Goal: Communication & Community: Answer question/provide support

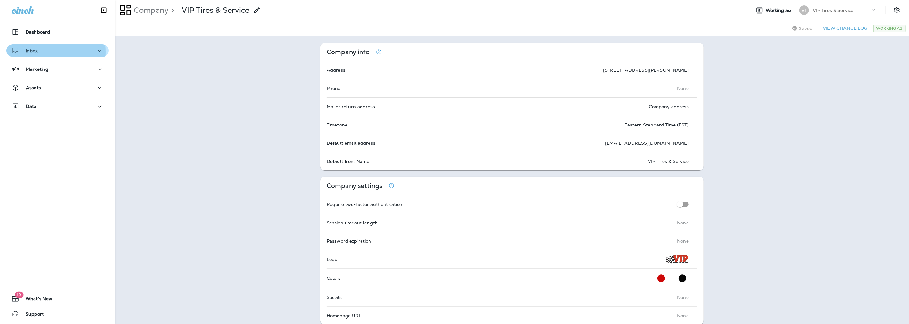
click at [31, 52] on p "Inbox" at bounding box center [32, 50] width 12 height 5
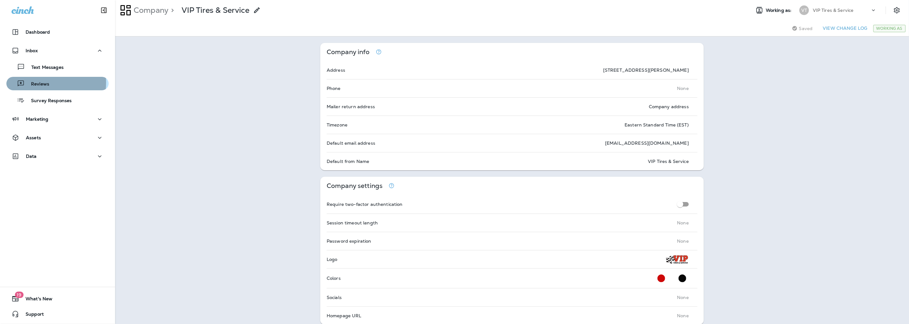
click at [41, 83] on p "Reviews" at bounding box center [37, 84] width 25 height 6
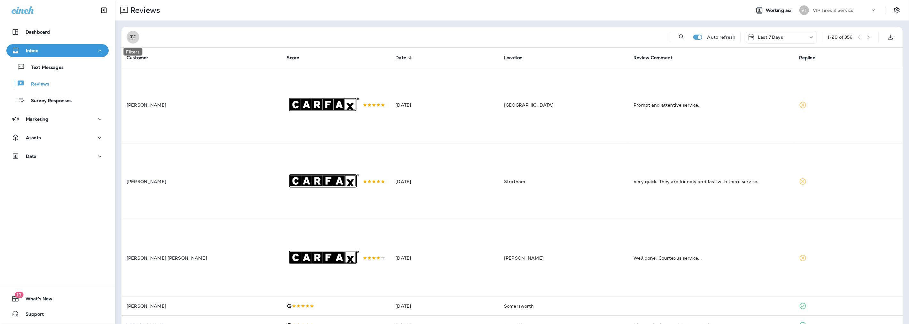
click at [134, 37] on icon "Filters" at bounding box center [132, 37] width 5 height 5
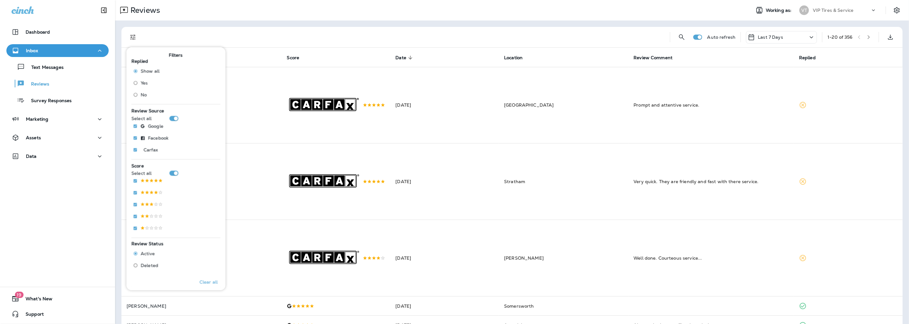
click at [143, 95] on span "No" at bounding box center [144, 94] width 6 height 5
click at [250, 28] on div "Replied : No" at bounding box center [406, 37] width 522 height 20
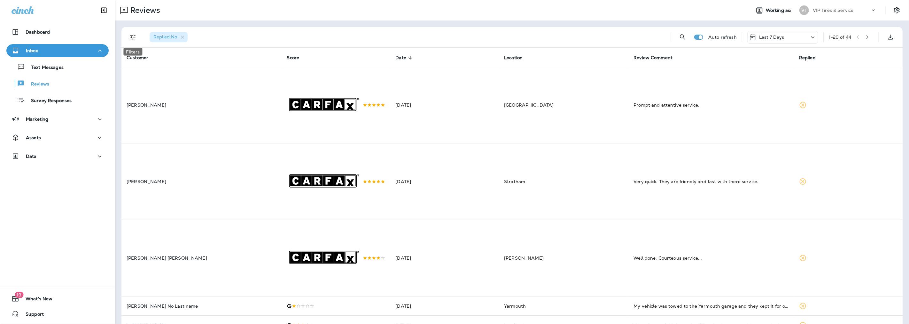
click at [131, 37] on icon "Filters" at bounding box center [133, 37] width 8 height 8
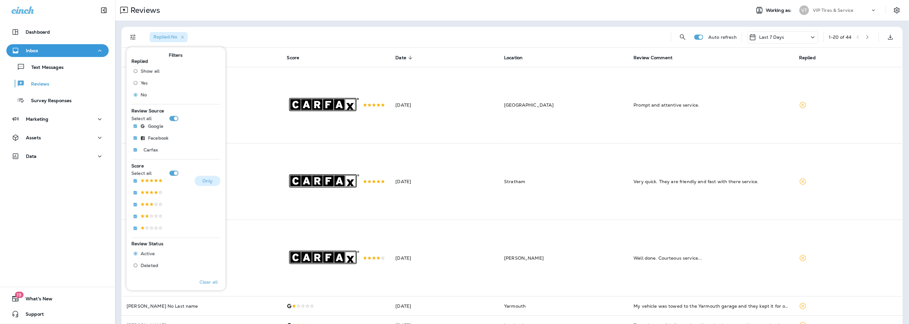
click at [146, 181] on p at bounding box center [152, 180] width 22 height 5
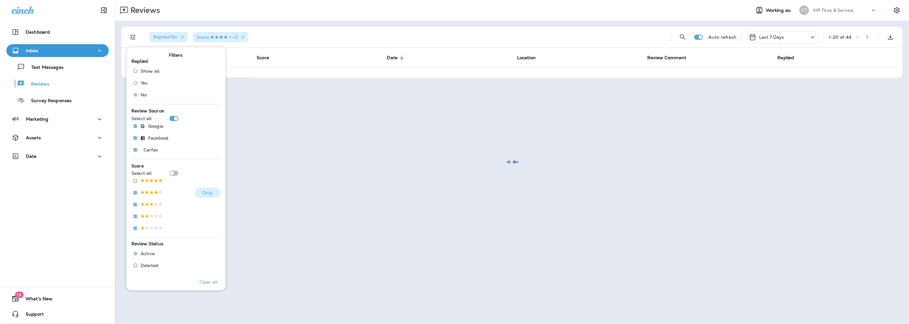
click at [150, 193] on p at bounding box center [152, 192] width 22 height 5
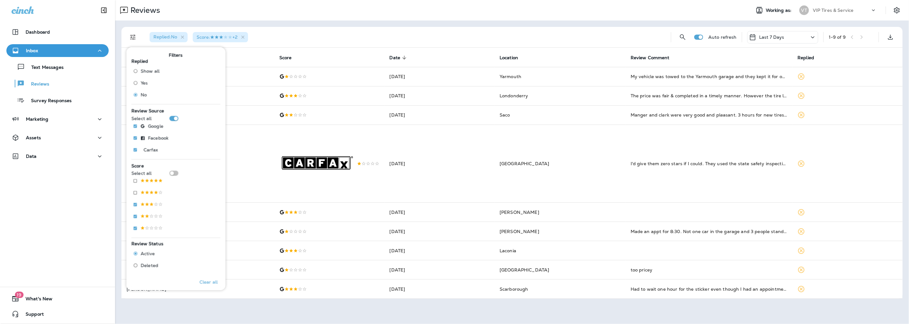
click at [274, 29] on div "Replied : No Score : +2" at bounding box center [406, 37] width 522 height 20
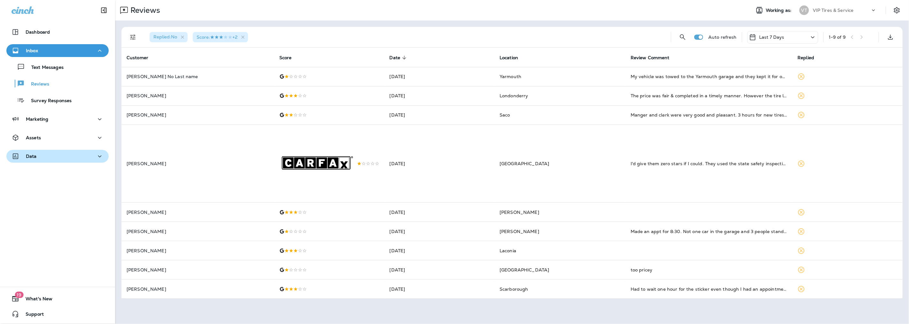
click at [43, 154] on div "Data" at bounding box center [58, 156] width 92 height 8
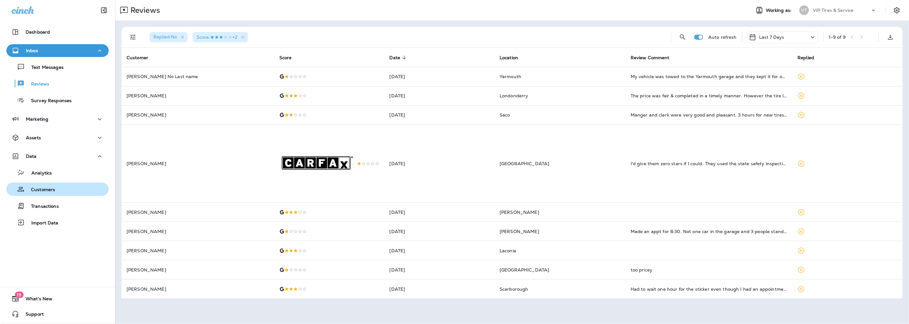
click at [46, 191] on p "Customers" at bounding box center [40, 190] width 30 height 6
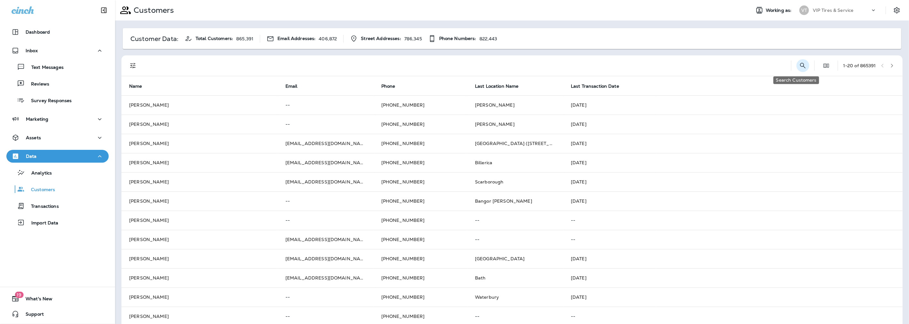
click at [799, 62] on icon "Search Customers" at bounding box center [803, 66] width 8 height 8
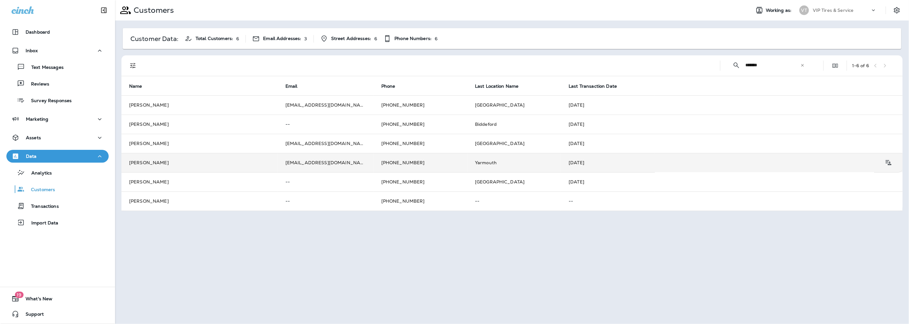
click at [317, 162] on td "[EMAIL_ADDRESS][DOMAIN_NAME]" at bounding box center [326, 162] width 96 height 19
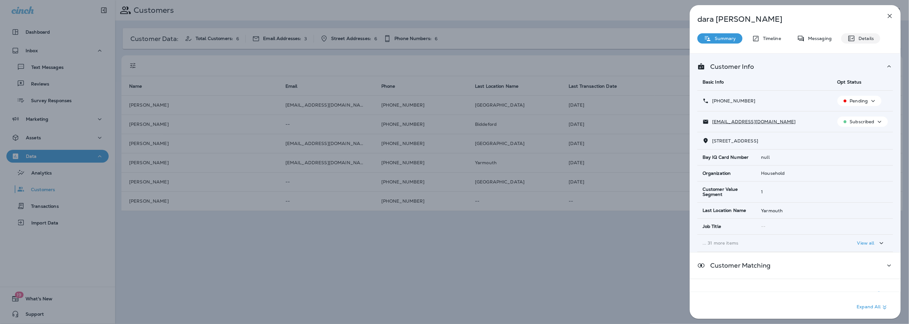
click at [864, 40] on p "Details" at bounding box center [865, 38] width 19 height 5
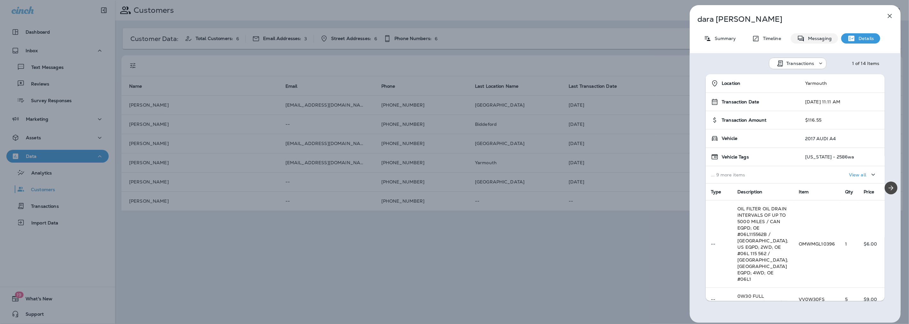
click at [821, 39] on p "Messaging" at bounding box center [818, 38] width 27 height 5
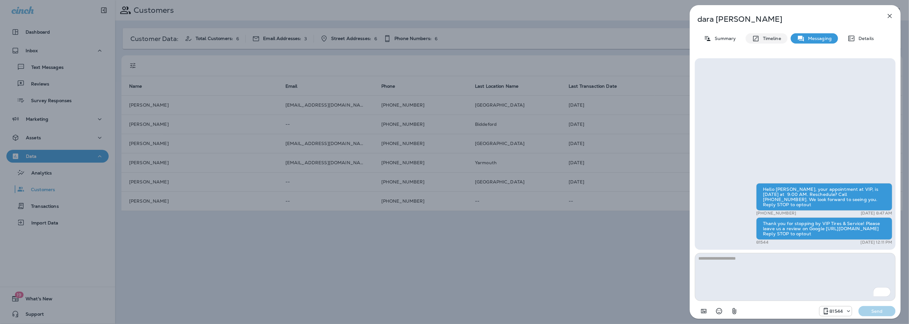
click at [767, 36] on p "Timeline" at bounding box center [770, 38] width 21 height 5
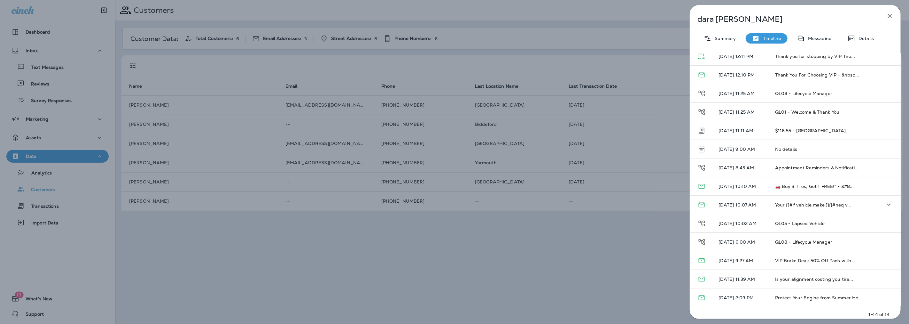
scroll to position [44, 0]
click at [787, 149] on td "No details" at bounding box center [818, 148] width 96 height 19
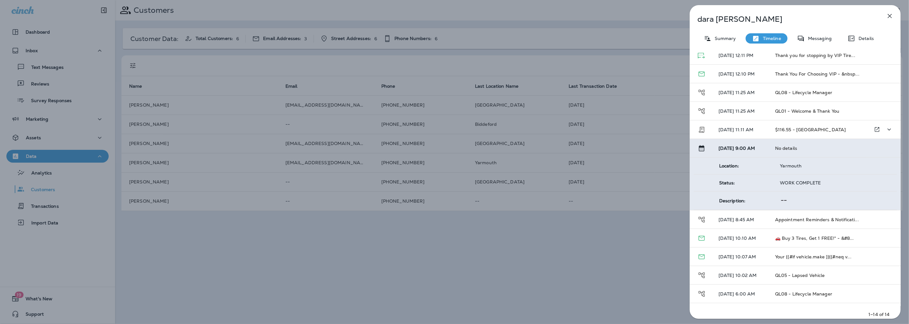
click at [802, 128] on span "$116.55 - [GEOGRAPHIC_DATA]" at bounding box center [810, 130] width 71 height 6
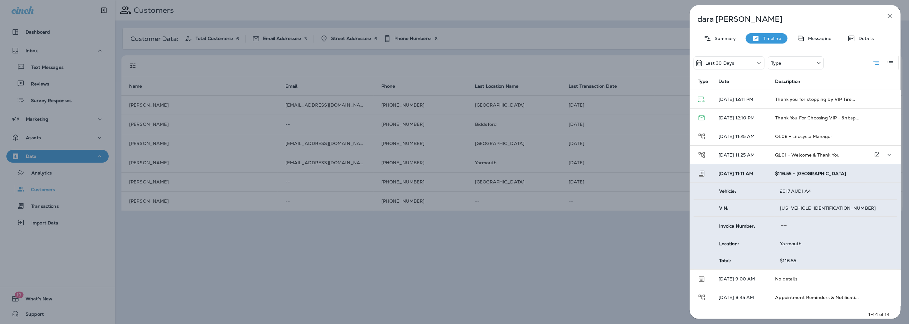
scroll to position [0, 0]
click at [717, 40] on p "Summary" at bounding box center [724, 38] width 25 height 5
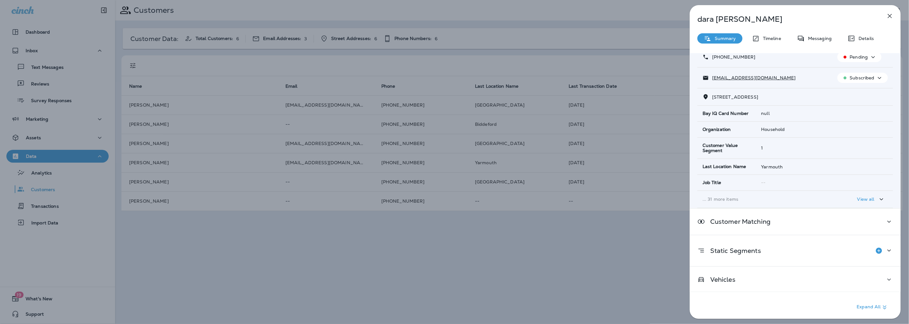
scroll to position [45, 0]
click at [748, 280] on div "Vehicles" at bounding box center [796, 278] width 196 height 8
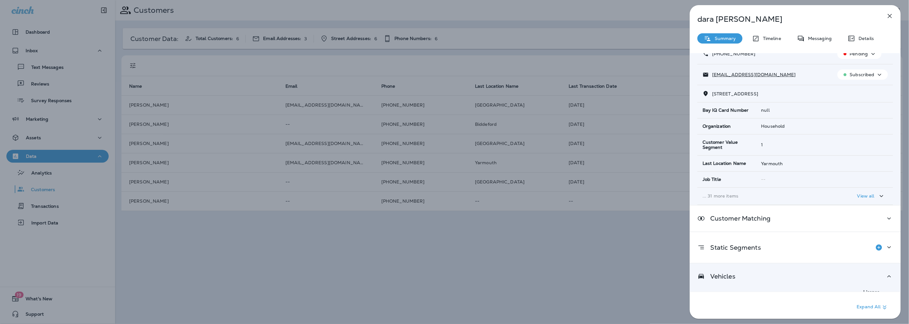
scroll to position [39, 0]
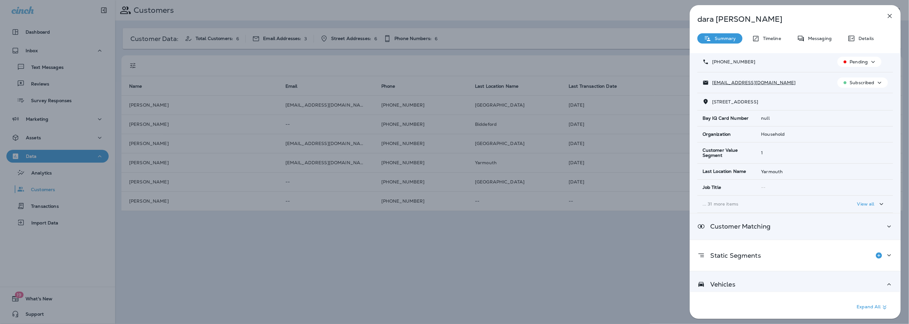
click at [760, 229] on p "Customer Matching" at bounding box center [738, 226] width 66 height 5
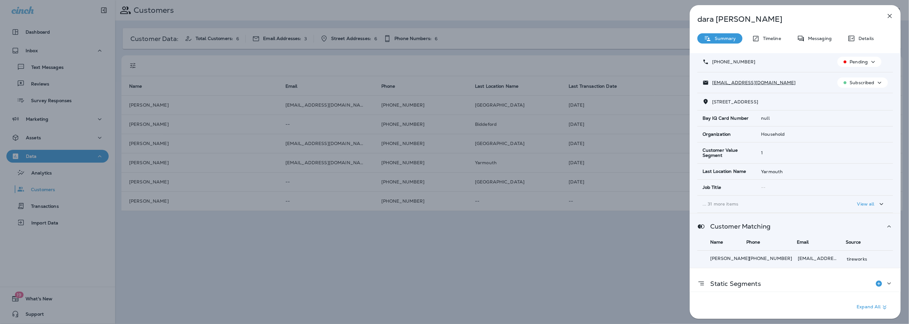
scroll to position [0, 0]
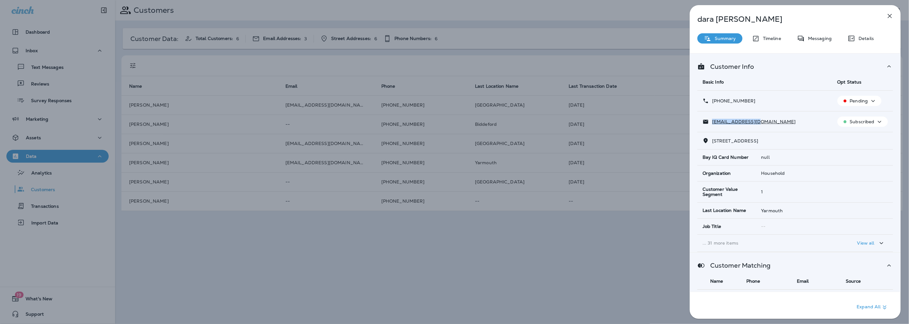
drag, startPoint x: 762, startPoint y: 120, endPoint x: 712, endPoint y: 125, distance: 50.1
click at [712, 125] on div "[EMAIL_ADDRESS][DOMAIN_NAME]" at bounding box center [765, 121] width 125 height 7
copy p "[EMAIL_ADDRESS][DOMAIN_NAME]"
click at [890, 14] on icon "button" at bounding box center [890, 16] width 8 height 8
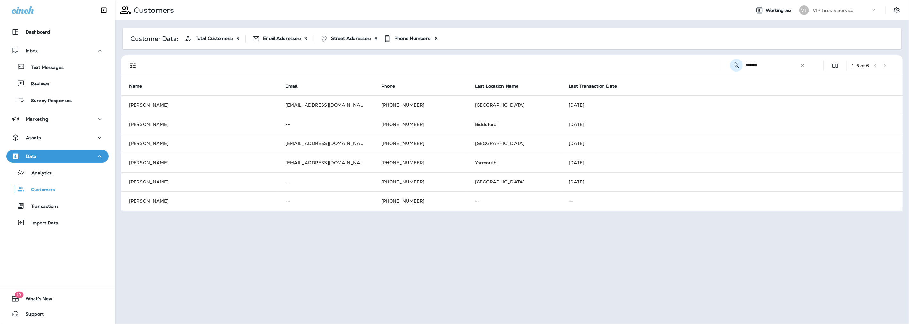
drag, startPoint x: 761, startPoint y: 66, endPoint x: 736, endPoint y: 66, distance: 25.6
click at [736, 66] on div "​ ******* ​ ​" at bounding box center [769, 65] width 86 height 17
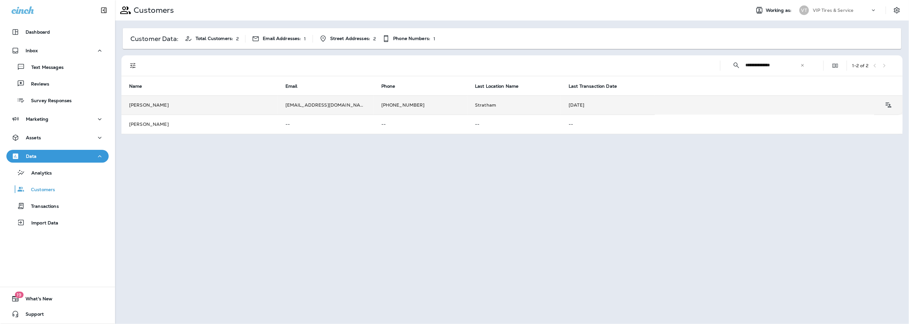
click at [177, 106] on td "[PERSON_NAME]" at bounding box center [200, 104] width 156 height 19
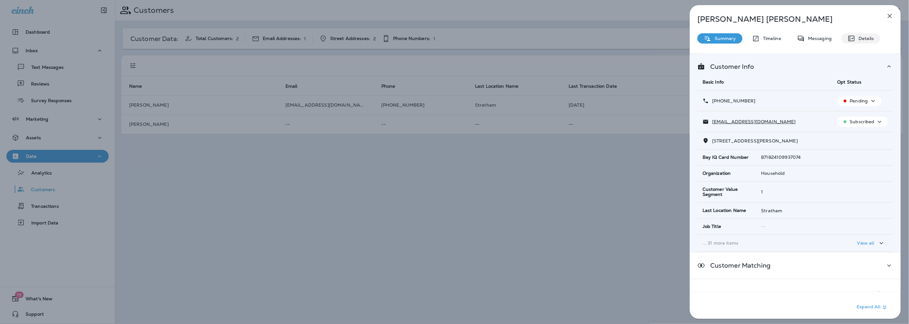
click at [856, 38] on p "Details" at bounding box center [865, 38] width 19 height 5
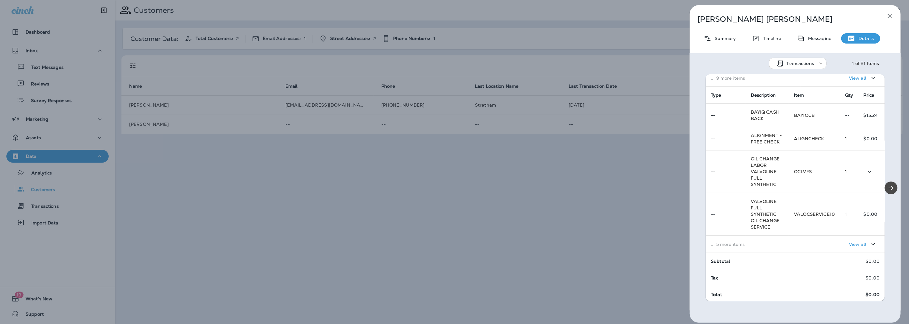
scroll to position [98, 0]
click at [796, 248] on div "View all" at bounding box center [837, 242] width 86 height 12
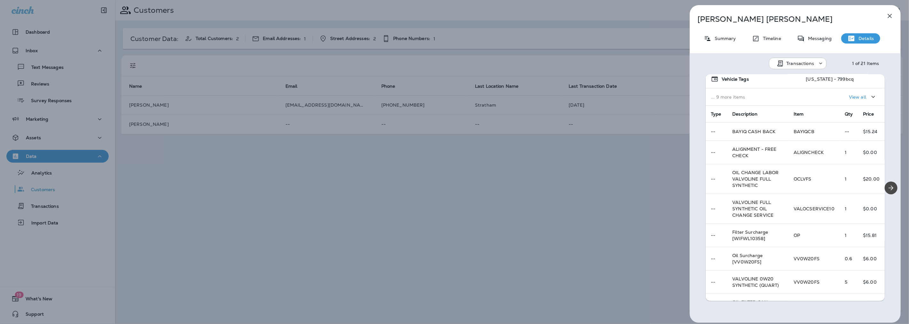
scroll to position [50, 0]
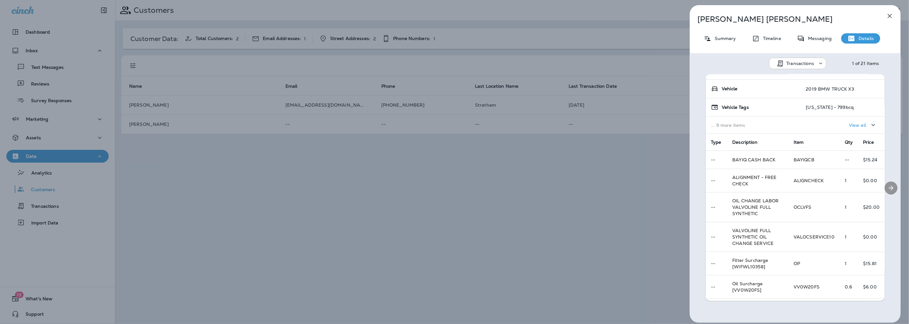
click at [889, 185] on icon "Next" at bounding box center [891, 187] width 5 height 5
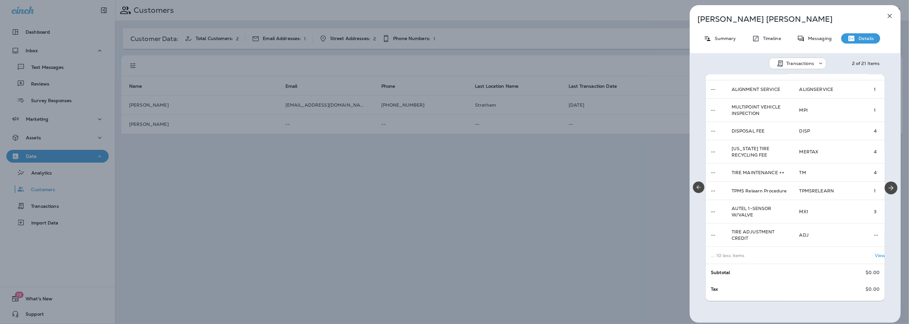
scroll to position [267, 0]
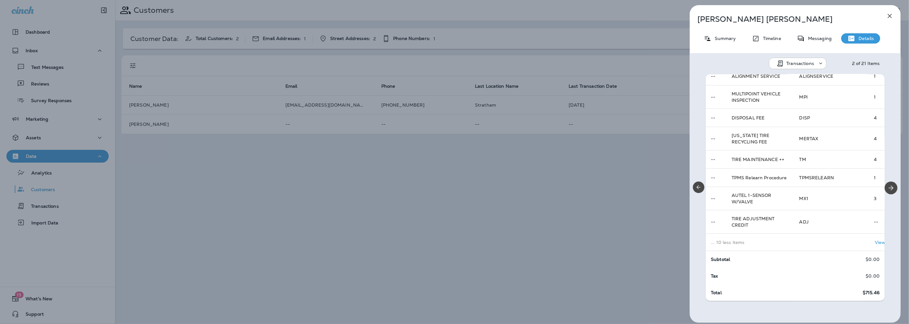
click at [769, 233] on td "... 10 less items" at bounding box center [750, 241] width 89 height 17
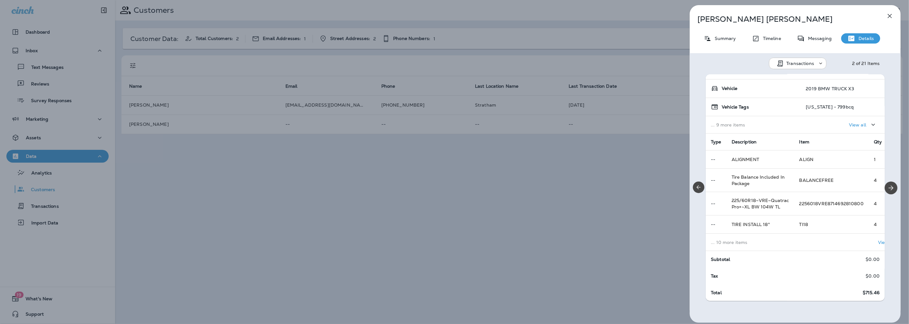
click at [769, 233] on td "... 10 more items" at bounding box center [750, 241] width 89 height 17
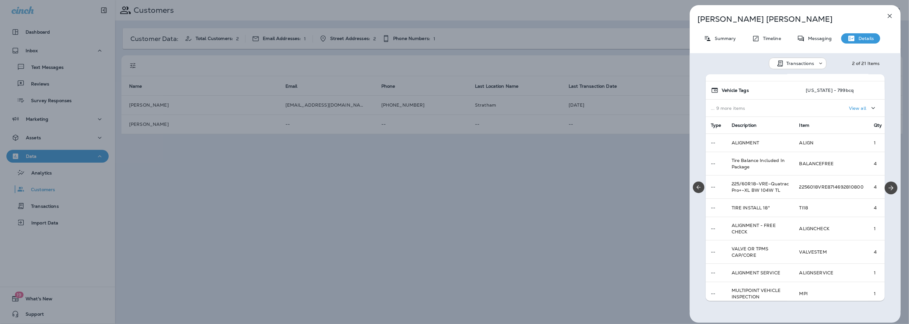
scroll to position [53, 0]
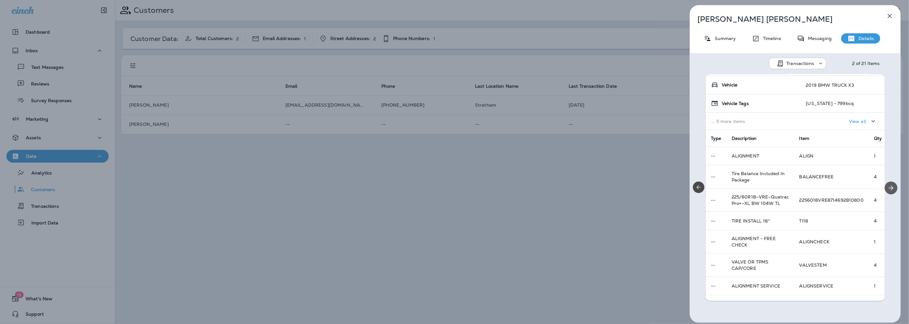
click at [889, 184] on icon "Next" at bounding box center [892, 188] width 8 height 8
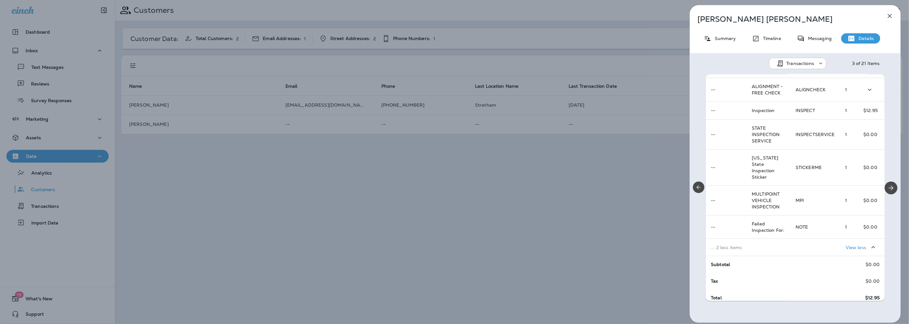
scroll to position [127, 0]
click at [890, 190] on icon "Next" at bounding box center [892, 188] width 8 height 8
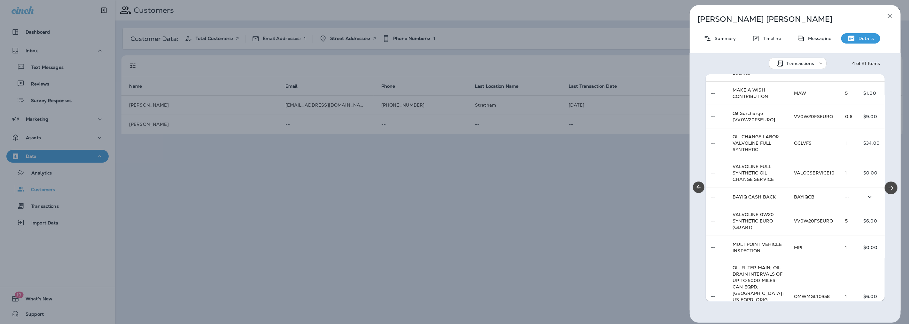
scroll to position [248, 0]
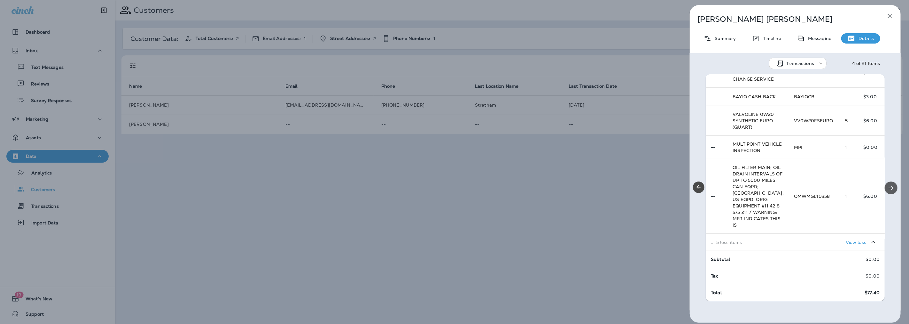
click at [891, 187] on icon "Next" at bounding box center [892, 188] width 8 height 8
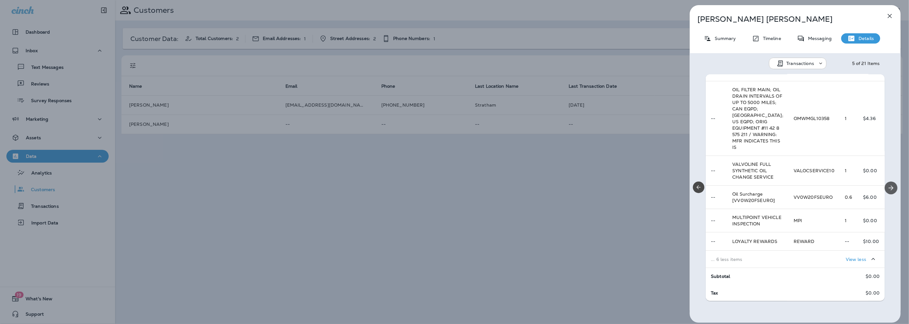
click at [888, 191] on icon "Next" at bounding box center [892, 188] width 8 height 8
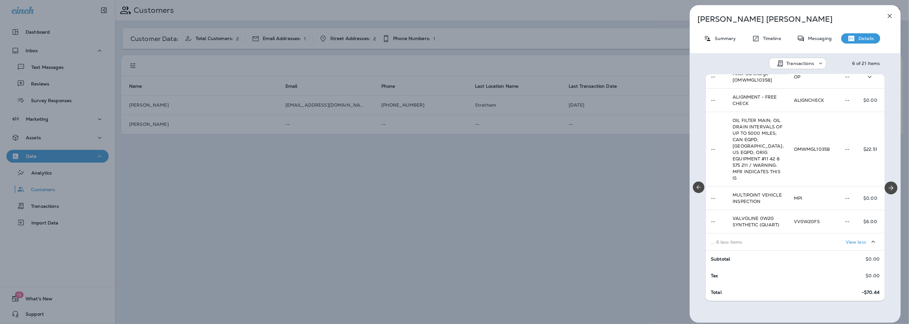
scroll to position [284, 0]
click at [890, 190] on icon "Next" at bounding box center [892, 188] width 8 height 8
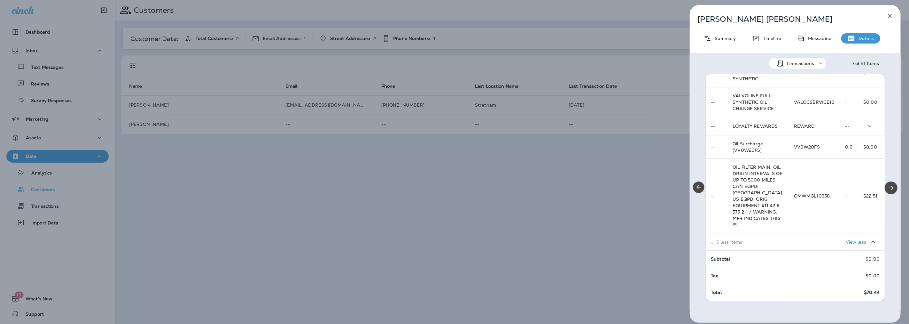
scroll to position [315, 0]
click at [888, 189] on icon "Next" at bounding box center [892, 188] width 8 height 8
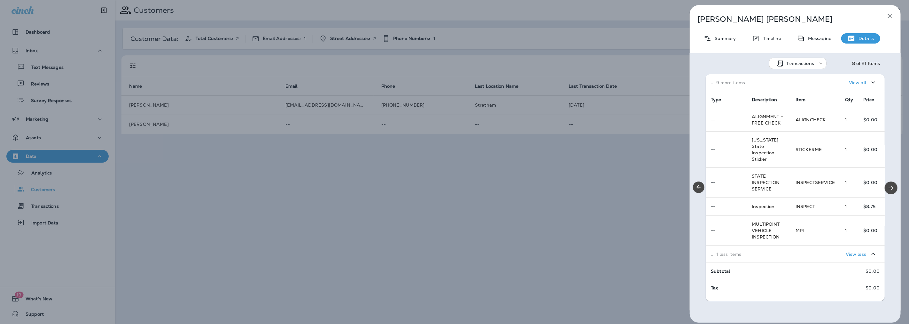
scroll to position [98, 0]
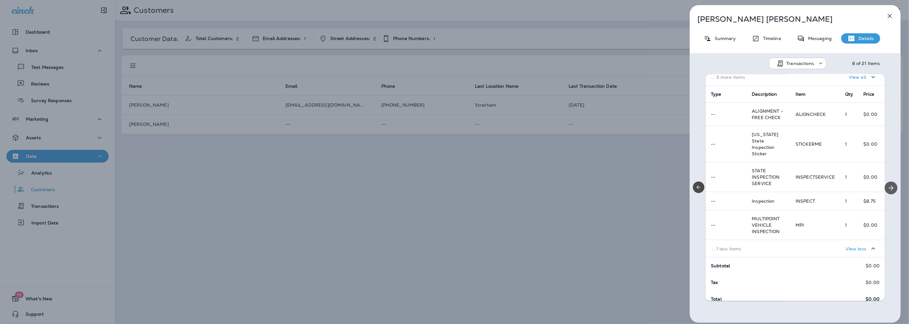
click at [888, 184] on icon "Next" at bounding box center [892, 188] width 8 height 8
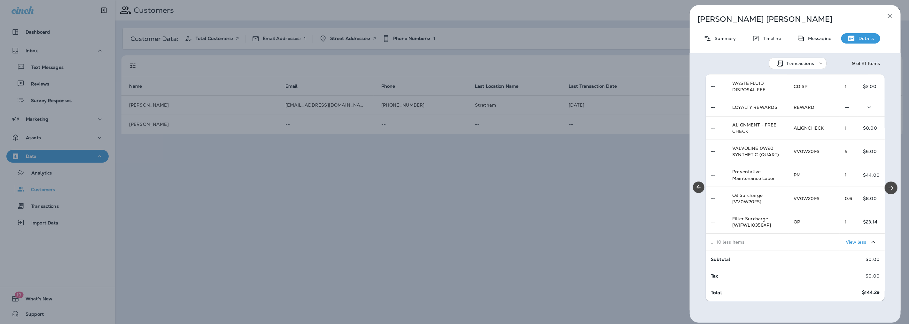
scroll to position [421, 0]
click at [888, 186] on icon "Next" at bounding box center [892, 188] width 8 height 8
click at [892, 187] on icon "Next" at bounding box center [892, 188] width 8 height 8
click at [892, 187] on button "Next" at bounding box center [891, 187] width 13 height 13
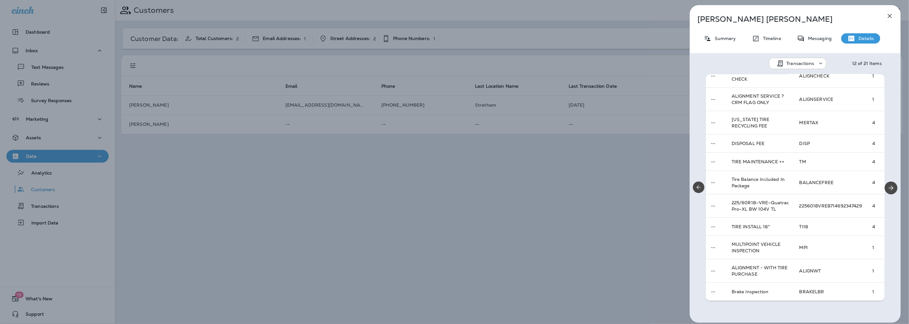
scroll to position [136, 0]
click at [889, 189] on icon "Next" at bounding box center [891, 187] width 5 height 5
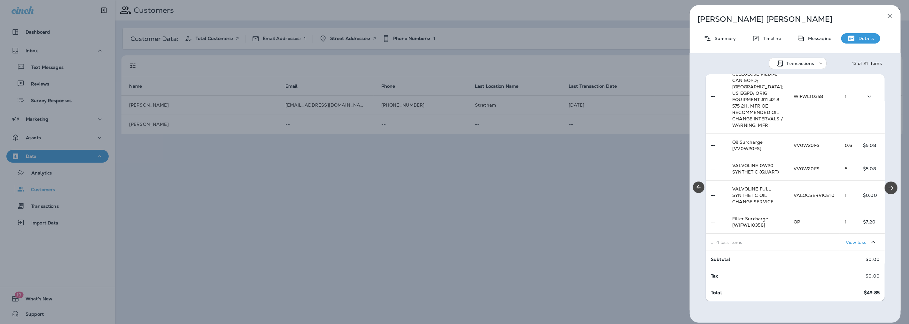
scroll to position [248, 0]
click at [886, 183] on button "Next" at bounding box center [891, 187] width 13 height 13
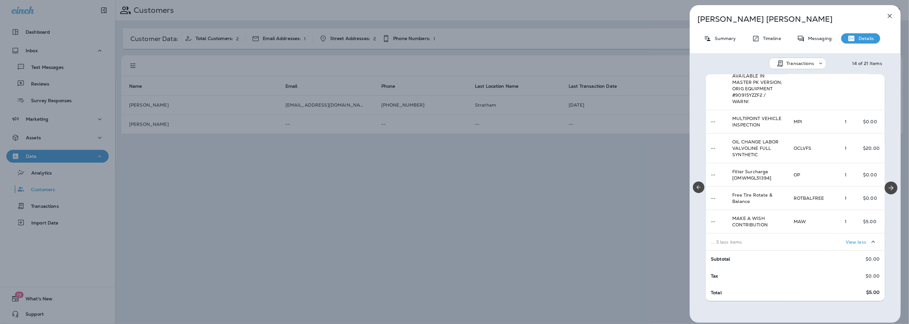
scroll to position [284, 0]
click at [890, 189] on icon "Next" at bounding box center [892, 188] width 8 height 8
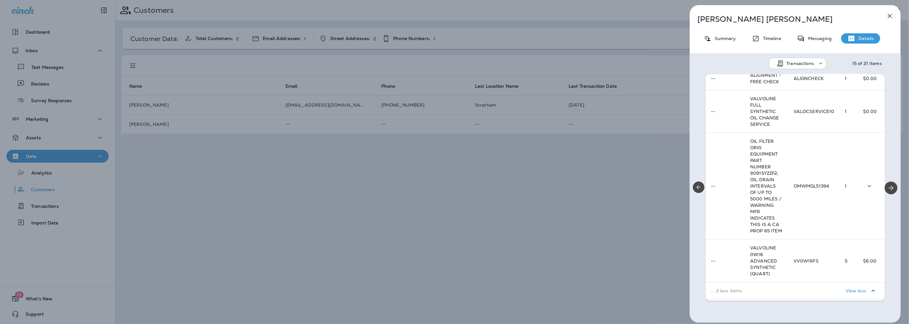
scroll to position [213, 0]
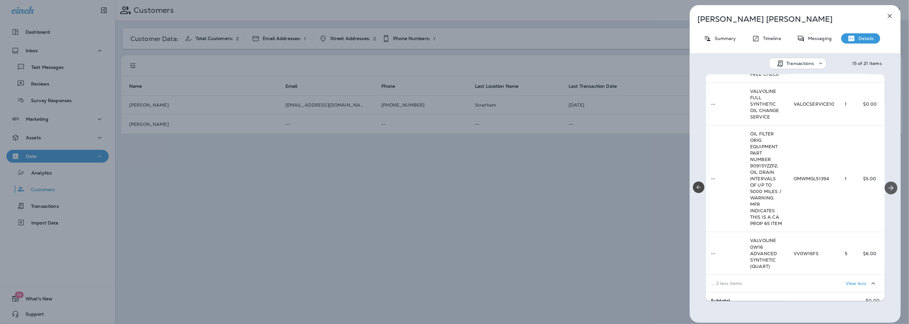
click at [888, 188] on icon "Next" at bounding box center [892, 188] width 8 height 8
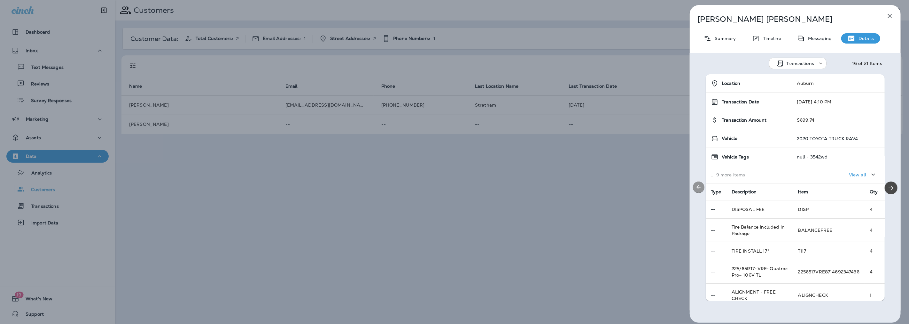
click at [695, 187] on button "Previous" at bounding box center [699, 187] width 12 height 12
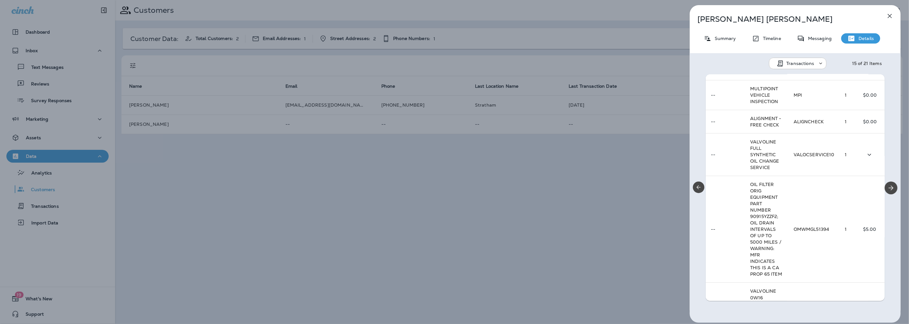
scroll to position [0, 0]
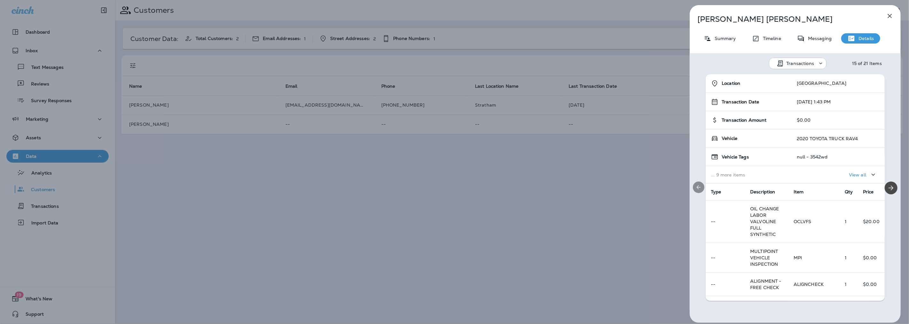
click at [692, 184] on div at bounding box center [699, 187] width 18 height 227
click at [697, 185] on icon "Previous" at bounding box center [699, 187] width 6 height 6
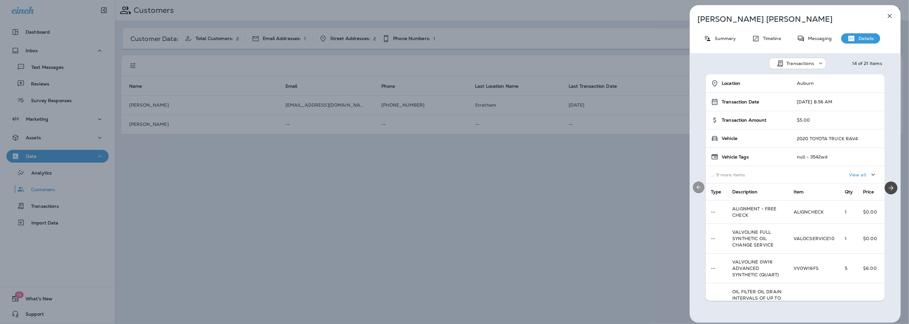
click at [695, 186] on button "Previous" at bounding box center [699, 187] width 12 height 12
click at [702, 188] on icon "Previous" at bounding box center [699, 187] width 6 height 6
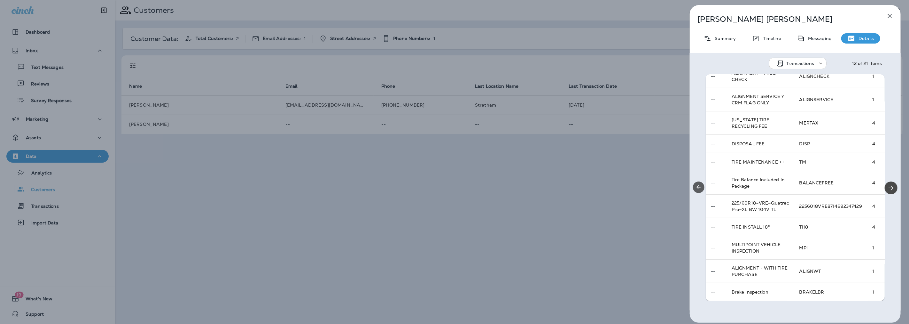
click at [697, 188] on icon "Previous" at bounding box center [699, 187] width 6 height 6
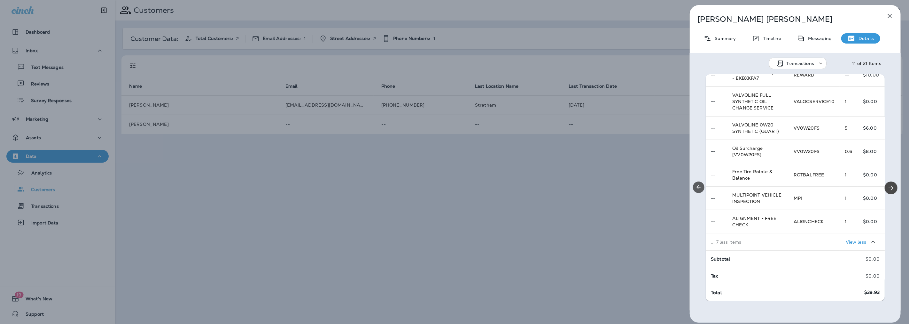
click at [696, 186] on icon "Previous" at bounding box center [699, 187] width 6 height 6
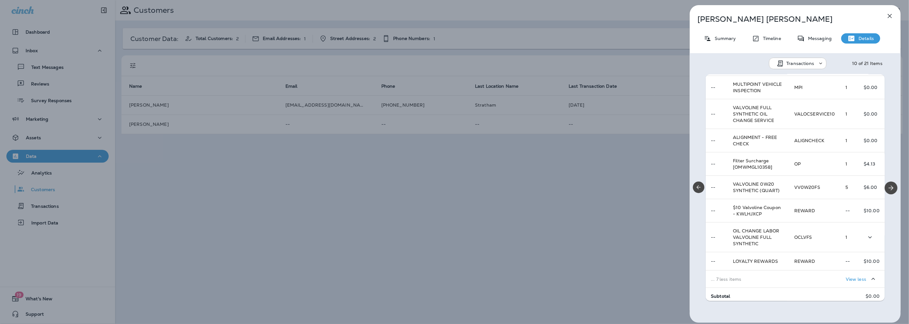
scroll to position [142, 0]
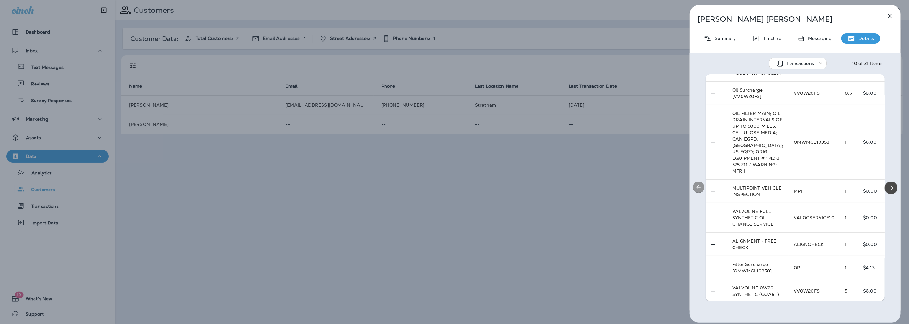
click at [698, 191] on button "Previous" at bounding box center [699, 187] width 12 height 12
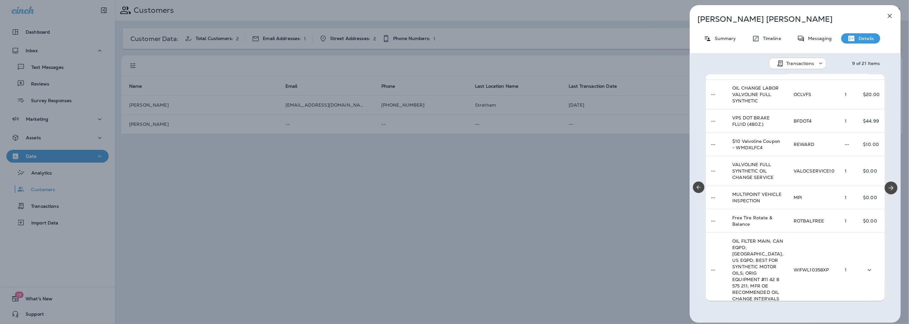
scroll to position [102, 0]
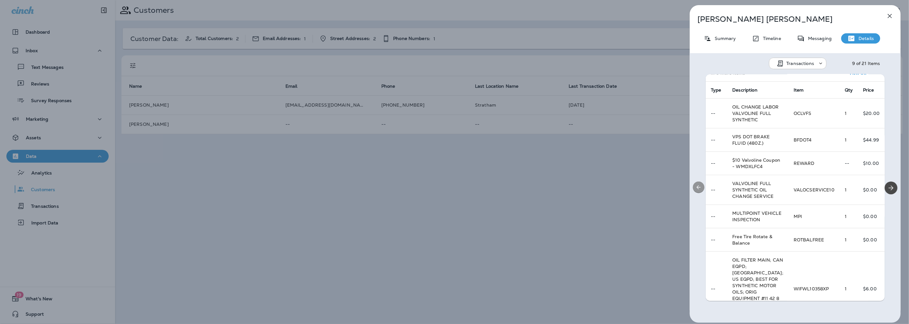
click at [701, 189] on icon "Previous" at bounding box center [699, 187] width 6 height 6
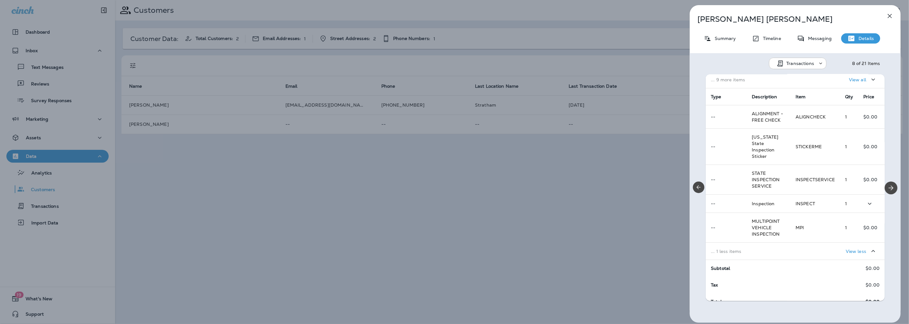
scroll to position [98, 0]
click at [699, 185] on icon "Previous" at bounding box center [699, 187] width 6 height 6
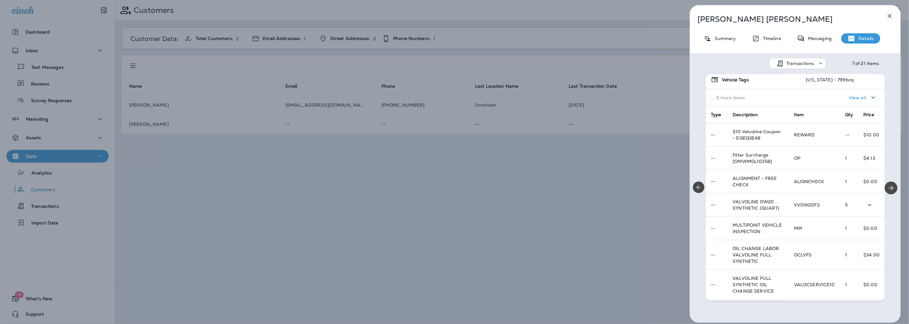
scroll to position [0, 0]
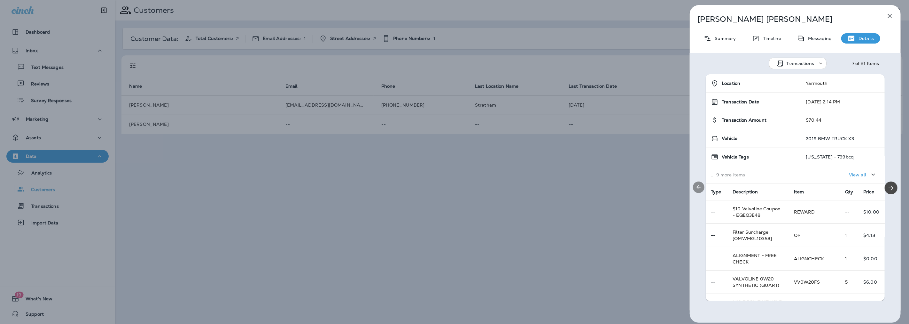
click at [696, 181] on div at bounding box center [699, 187] width 18 height 227
click at [696, 186] on icon "Previous" at bounding box center [699, 187] width 6 height 6
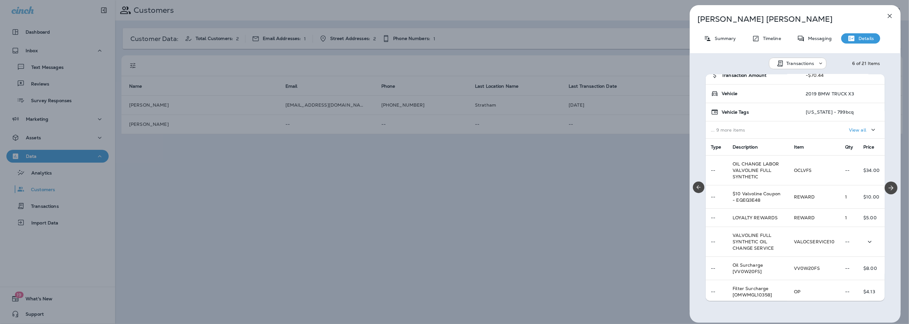
scroll to position [35, 0]
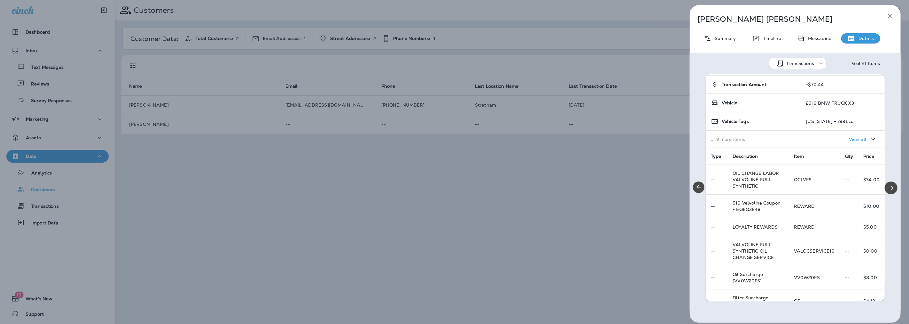
click at [889, 18] on icon "button" at bounding box center [890, 16] width 8 height 8
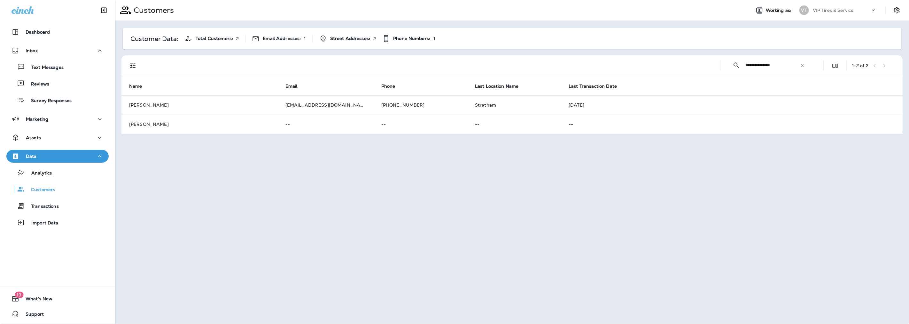
click at [782, 67] on input "**********" at bounding box center [773, 65] width 55 height 17
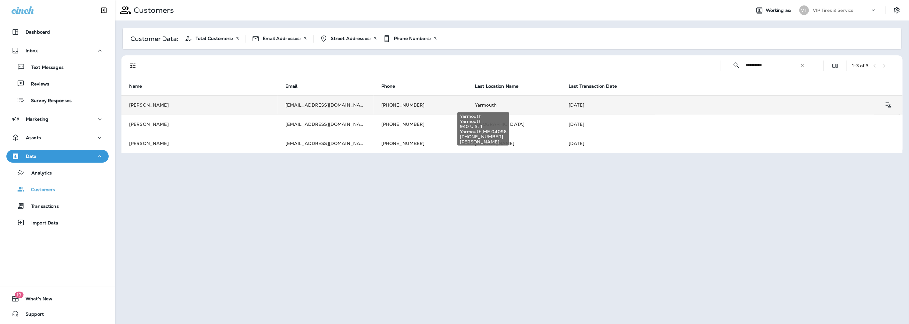
click at [477, 103] on span "Yarmouth" at bounding box center [486, 105] width 22 height 6
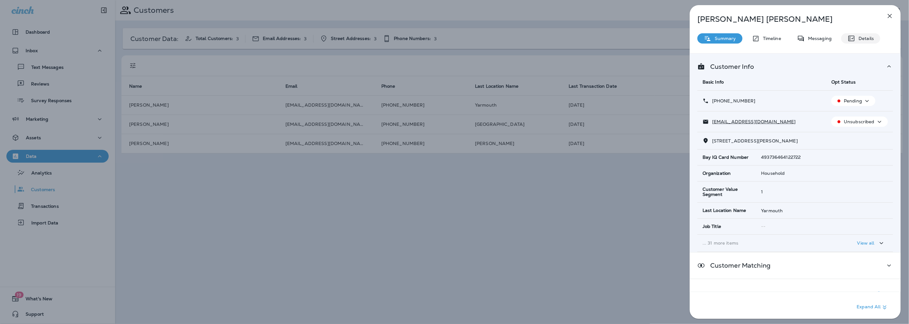
click at [864, 38] on p "Details" at bounding box center [865, 38] width 19 height 5
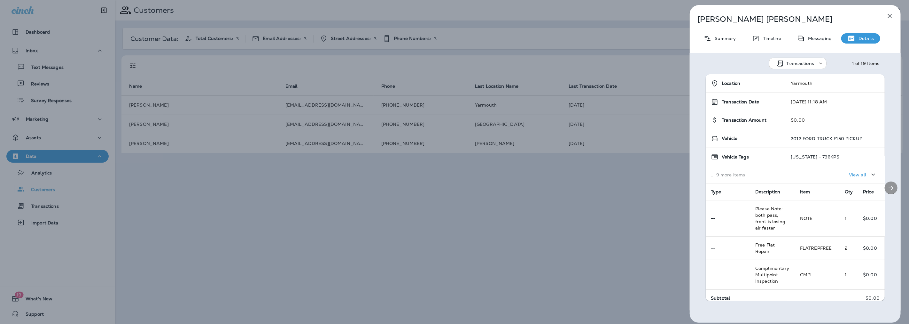
click at [890, 187] on icon "Next" at bounding box center [891, 187] width 5 height 5
click at [701, 185] on icon "Previous" at bounding box center [699, 187] width 6 height 6
click at [891, 188] on icon "Next" at bounding box center [892, 188] width 8 height 8
click at [699, 181] on button "Previous" at bounding box center [699, 187] width 12 height 12
click at [889, 191] on icon "Next" at bounding box center [892, 188] width 8 height 8
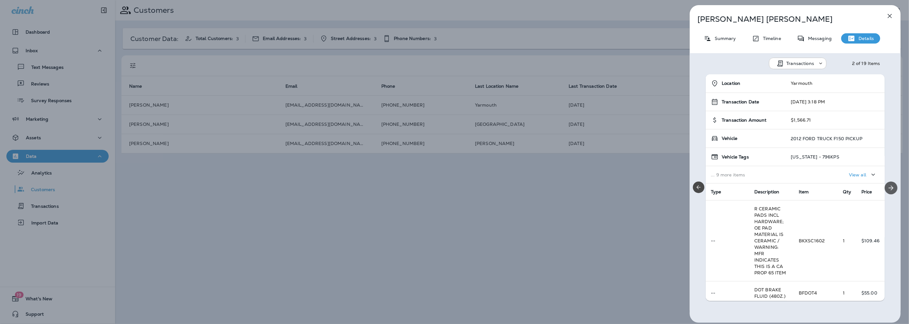
click at [889, 191] on icon "Next" at bounding box center [892, 188] width 8 height 8
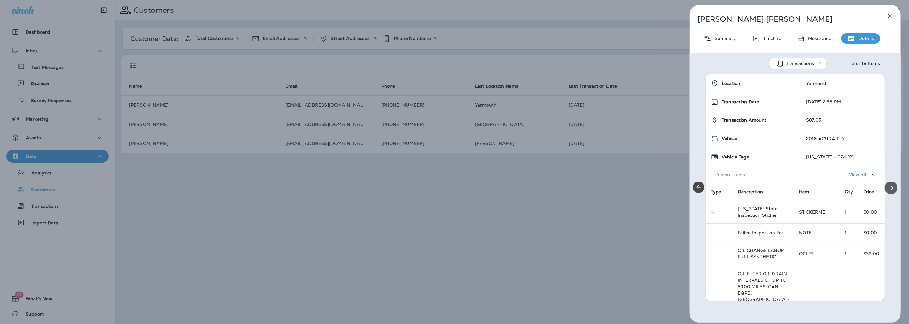
click at [890, 188] on icon "Next" at bounding box center [892, 188] width 8 height 8
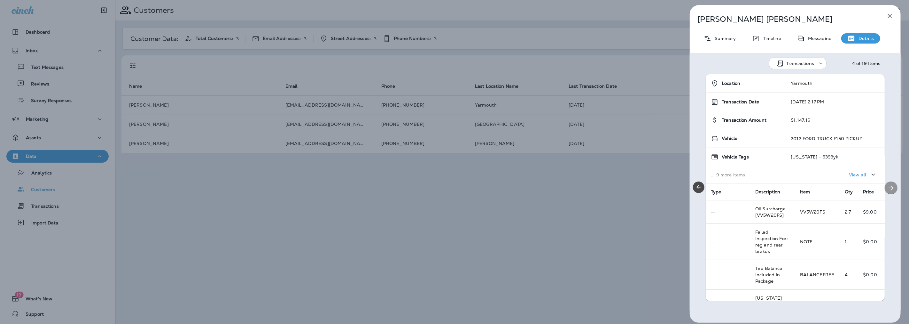
click at [890, 188] on icon "Next" at bounding box center [892, 188] width 8 height 8
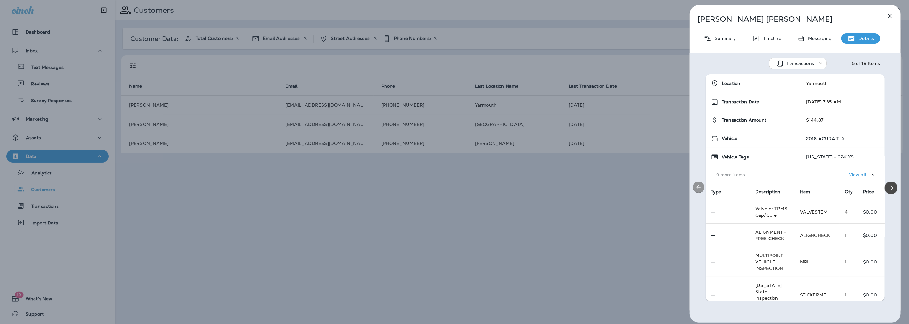
click at [702, 189] on icon "Previous" at bounding box center [699, 187] width 6 height 6
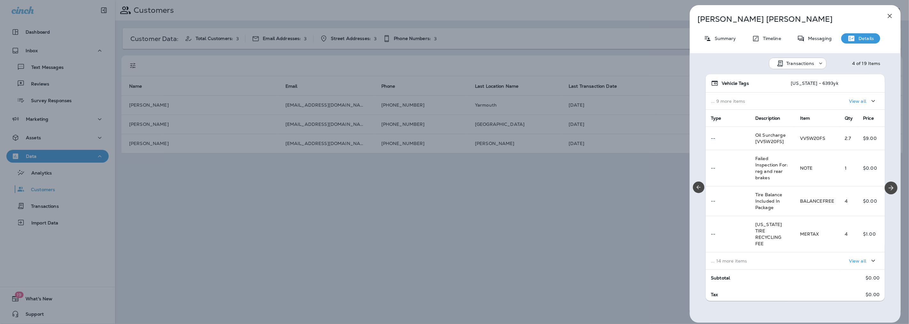
scroll to position [85, 0]
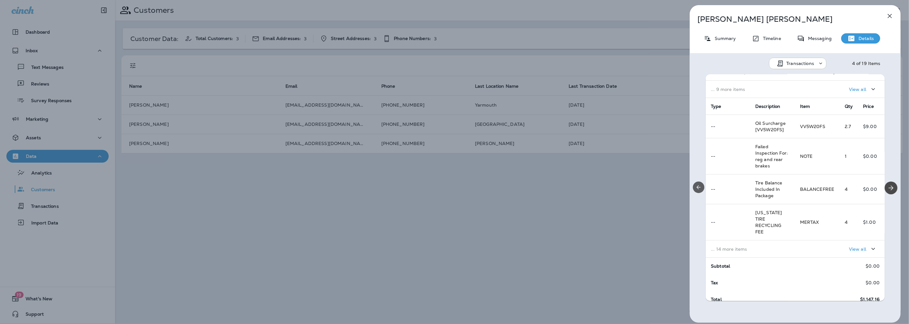
click at [698, 186] on icon "Previous" at bounding box center [699, 187] width 4 height 4
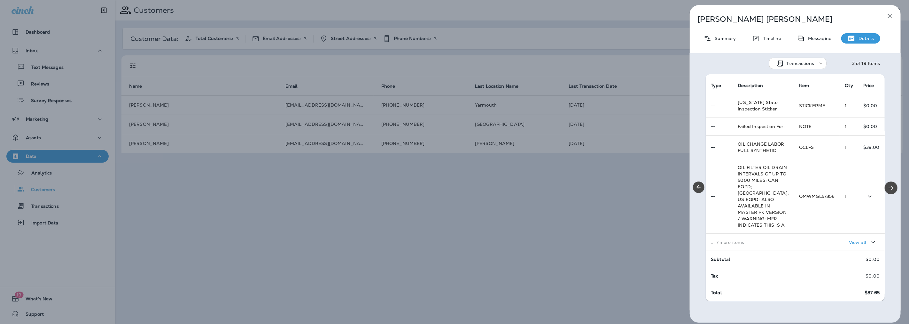
scroll to position [162, 0]
click at [870, 241] on icon "button" at bounding box center [874, 242] width 8 height 8
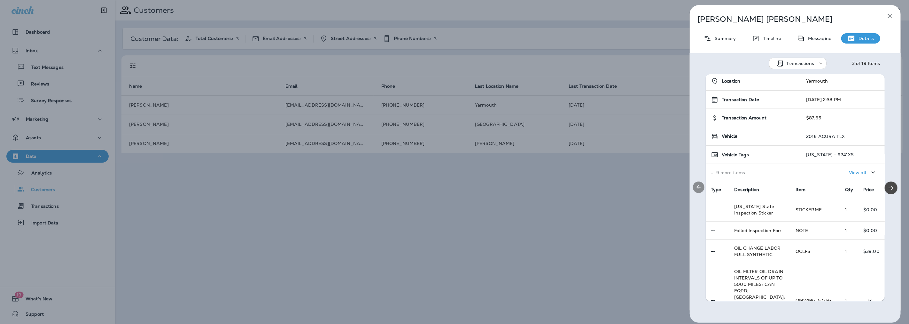
scroll to position [0, 0]
click at [701, 185] on icon "Previous" at bounding box center [699, 187] width 6 height 6
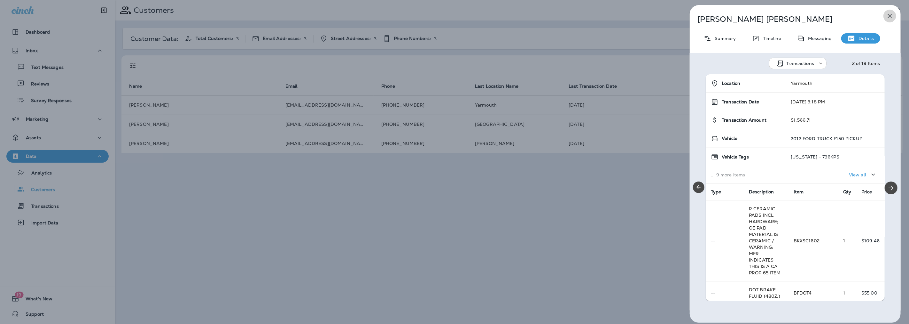
click at [889, 17] on icon "button" at bounding box center [890, 16] width 4 height 4
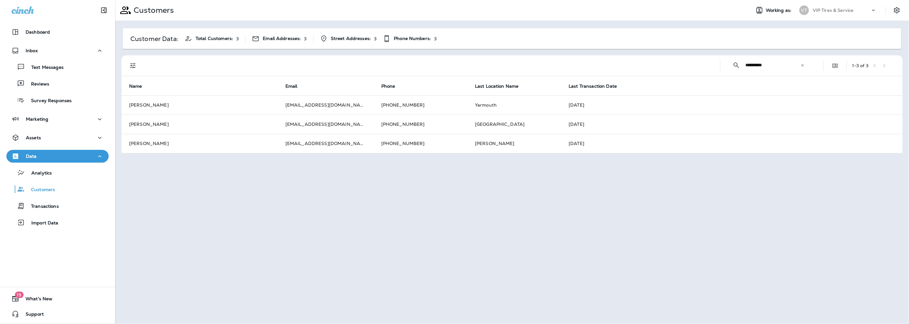
drag, startPoint x: 776, startPoint y: 66, endPoint x: 726, endPoint y: 63, distance: 49.6
click at [726, 63] on div "**********" at bounding box center [769, 65] width 86 height 17
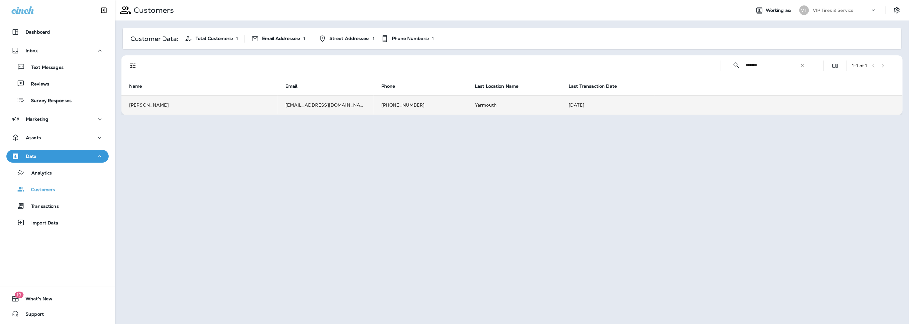
click at [326, 104] on td "[EMAIL_ADDRESS][DOMAIN_NAME]" at bounding box center [326, 104] width 96 height 19
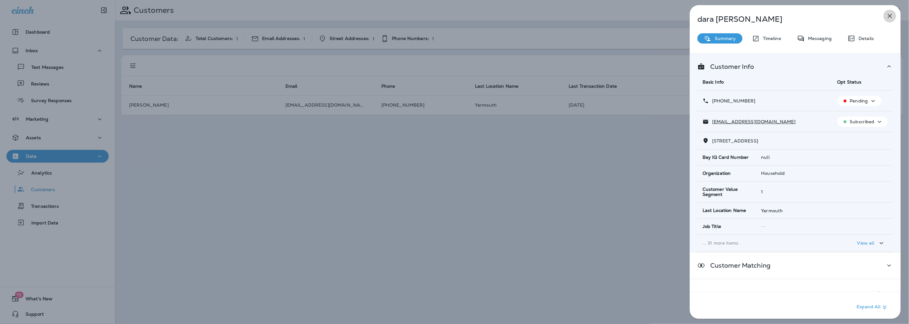
click at [894, 13] on button "button" at bounding box center [890, 16] width 13 height 13
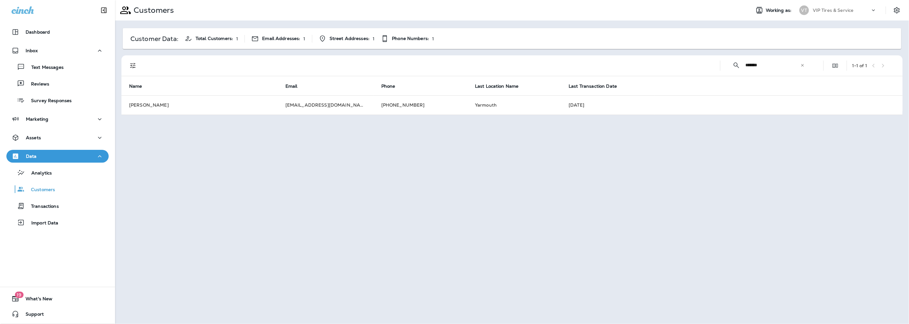
click at [776, 65] on input "*******" at bounding box center [773, 65] width 55 height 17
paste input "text"
type input "*****"
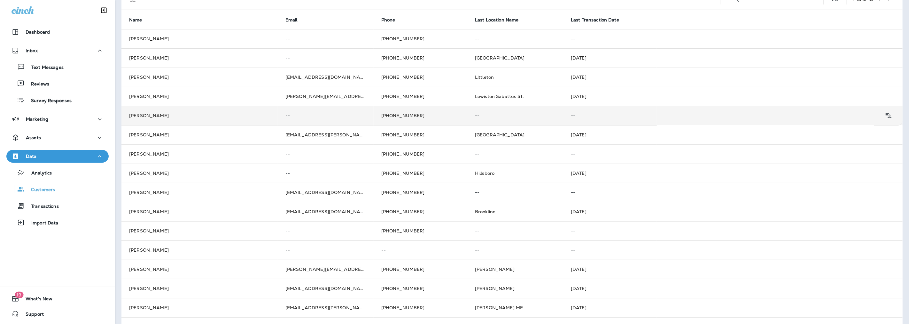
scroll to position [123, 0]
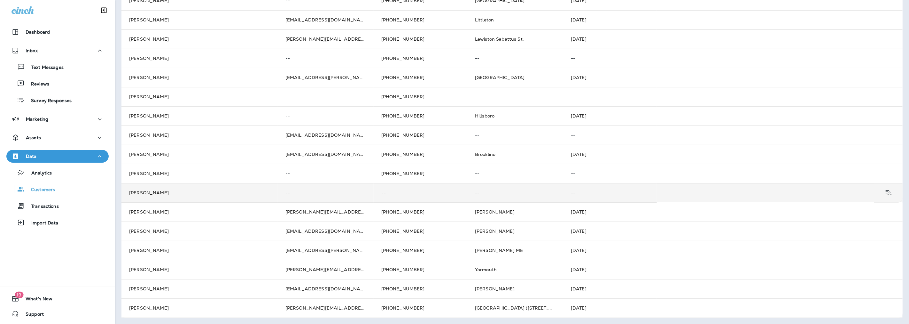
click at [248, 188] on td "[PERSON_NAME]" at bounding box center [200, 192] width 156 height 19
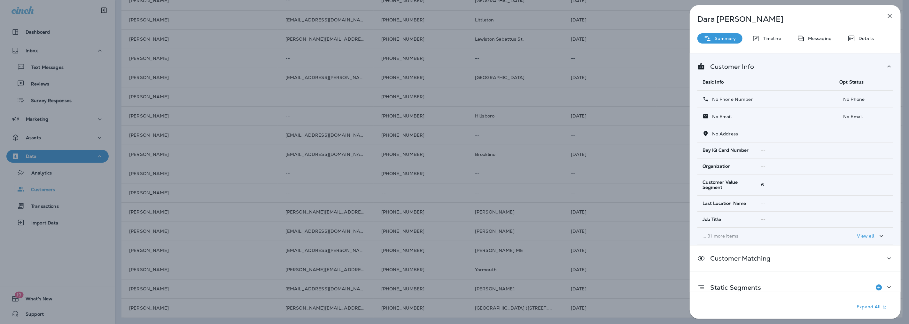
click at [271, 201] on div "[PERSON_NAME] Summary Timeline Messaging Details Customer Info Basic Info Opt S…" at bounding box center [454, 162] width 909 height 324
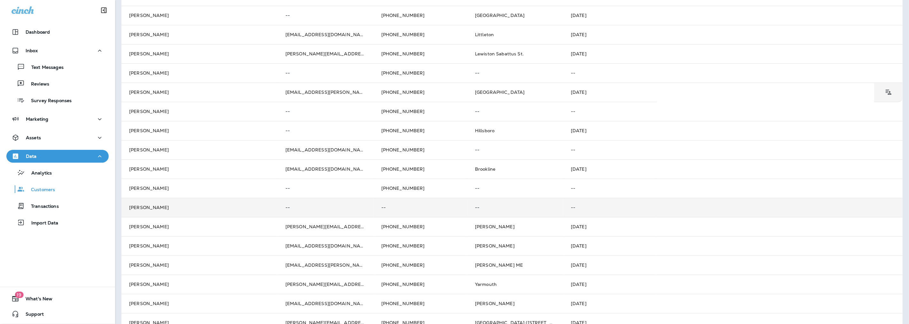
scroll to position [123, 0]
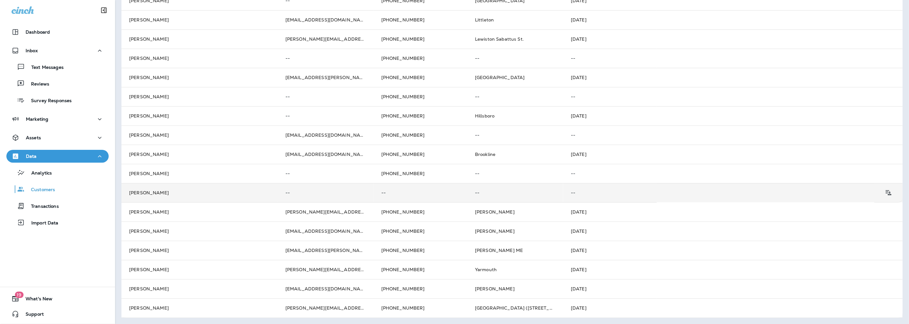
click at [189, 194] on td "[PERSON_NAME]" at bounding box center [200, 192] width 156 height 19
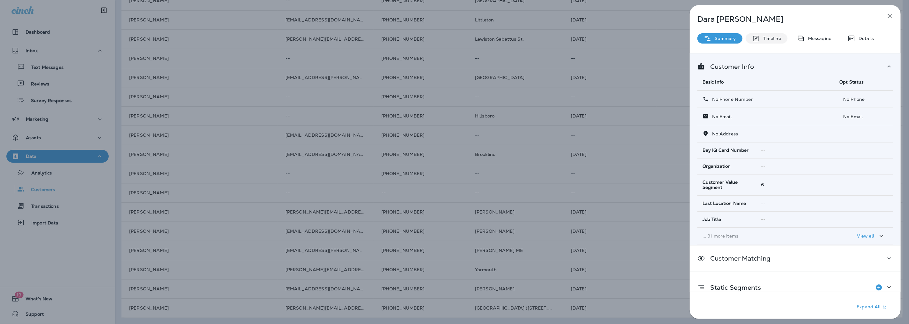
click at [762, 41] on div "Timeline" at bounding box center [767, 38] width 42 height 10
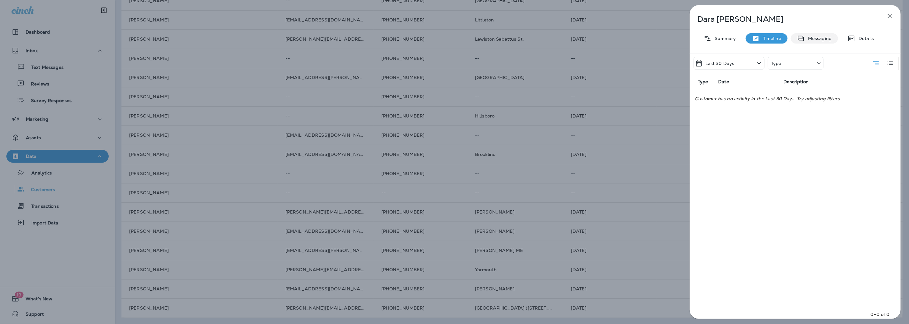
click at [816, 37] on p "Messaging" at bounding box center [818, 38] width 27 height 5
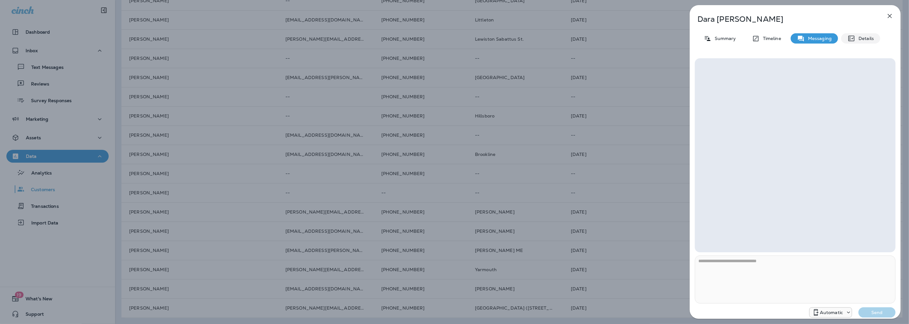
click at [868, 41] on p "Details" at bounding box center [865, 38] width 19 height 5
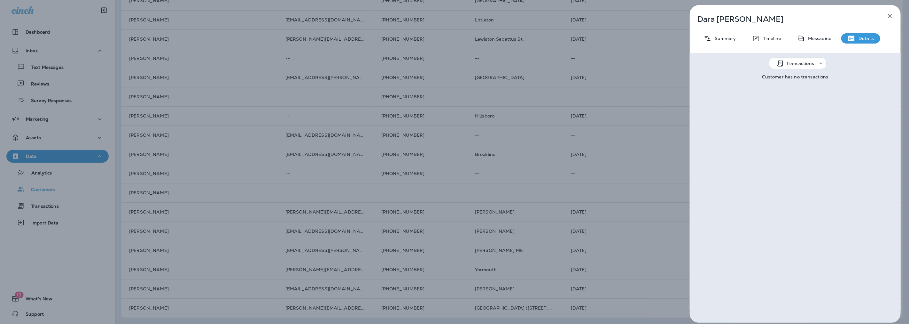
click at [806, 66] on div "Transactions" at bounding box center [801, 63] width 58 height 8
click at [799, 96] on p "Schedules" at bounding box center [793, 94] width 25 height 5
click at [801, 63] on p "Schedules" at bounding box center [798, 63] width 23 height 5
click at [795, 109] on p "Rewards" at bounding box center [792, 109] width 22 height 5
click at [765, 35] on div "Timeline" at bounding box center [767, 38] width 42 height 10
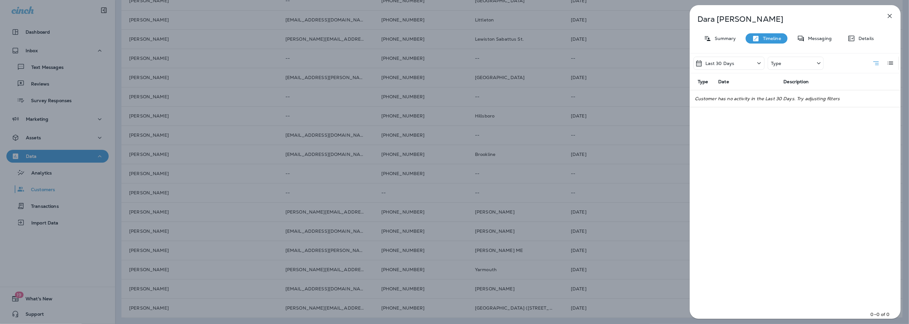
click at [724, 32] on div "[PERSON_NAME] Summary Timeline Messaging Details Last 30 Days Type Type Date De…" at bounding box center [795, 163] width 211 height 317
click at [725, 40] on p "Summary" at bounding box center [724, 38] width 25 height 5
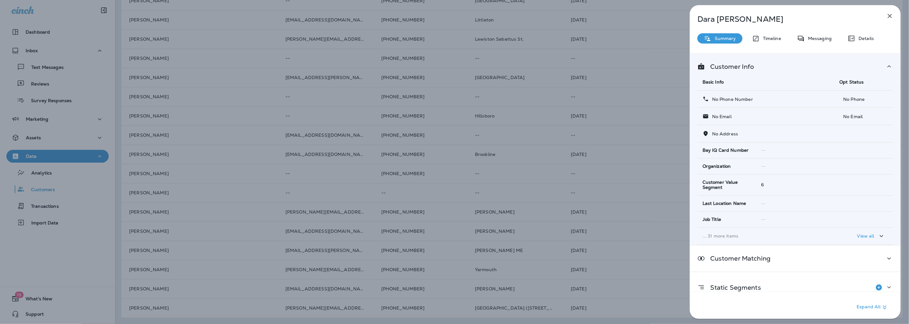
scroll to position [12, 0]
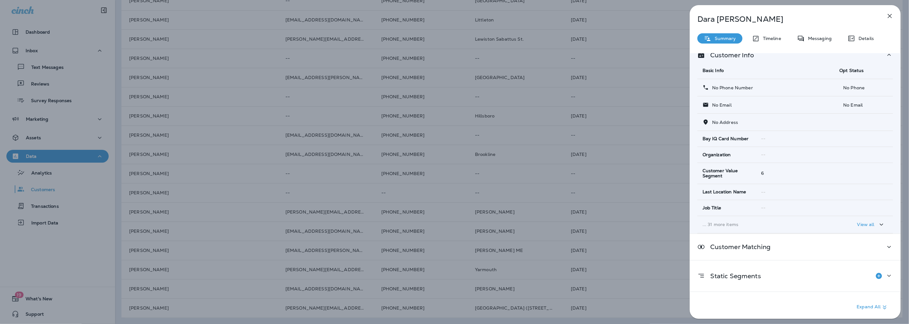
click at [742, 222] on p "... 31 more items" at bounding box center [766, 224] width 127 height 5
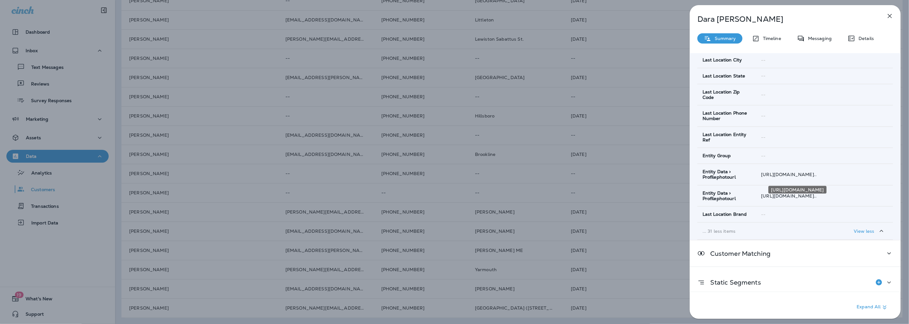
scroll to position [565, 0]
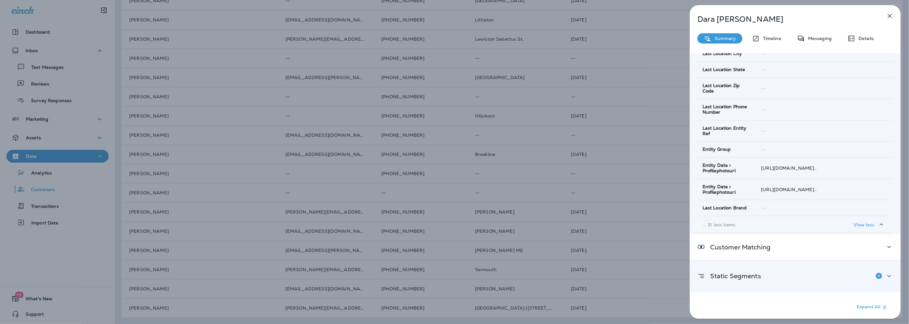
click at [755, 275] on p "Static Segments" at bounding box center [733, 275] width 56 height 5
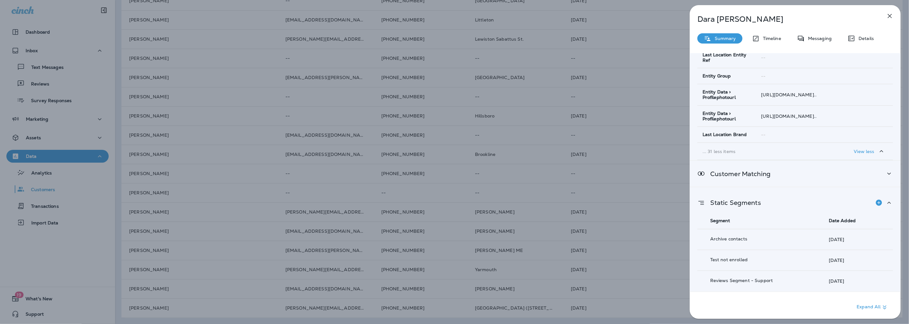
click at [782, 177] on div "Customer Matching" at bounding box center [796, 173] width 196 height 8
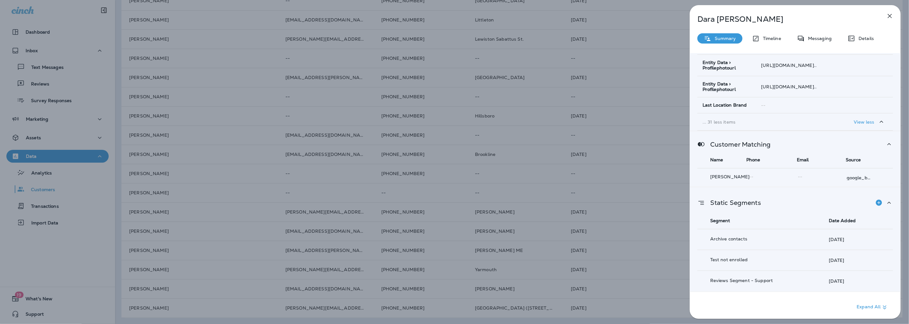
scroll to position [665, 0]
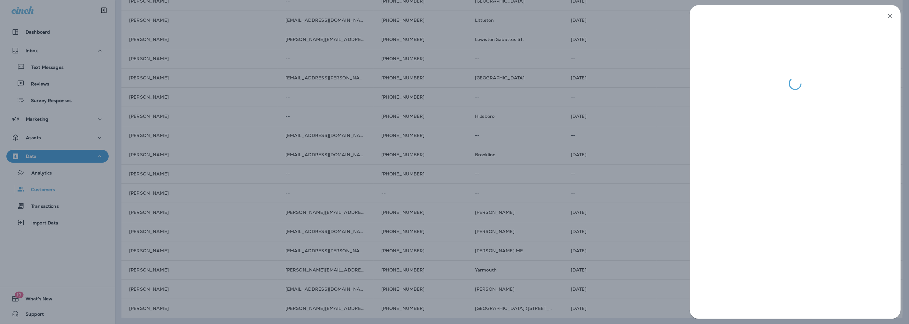
click at [60, 97] on div at bounding box center [454, 162] width 909 height 324
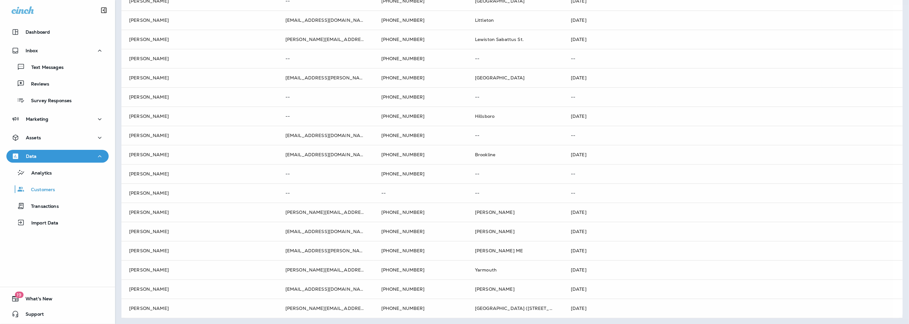
click at [35, 83] on div at bounding box center [454, 162] width 909 height 324
click at [26, 85] on p "Reviews" at bounding box center [37, 84] width 25 height 6
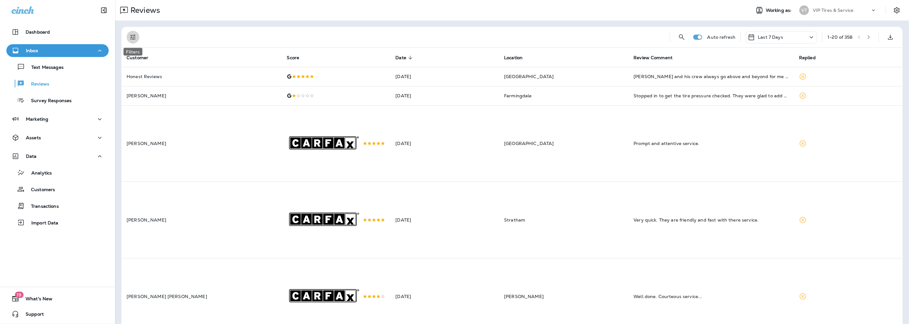
click at [133, 37] on icon "Filters" at bounding box center [132, 37] width 5 height 5
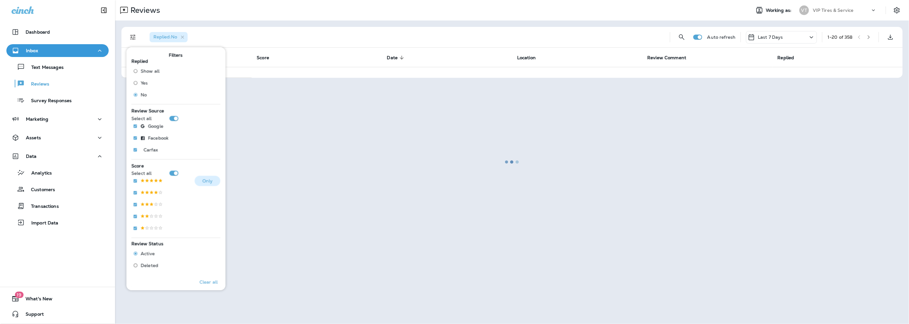
click at [148, 181] on p at bounding box center [152, 180] width 22 height 5
click at [147, 190] on p at bounding box center [152, 192] width 22 height 5
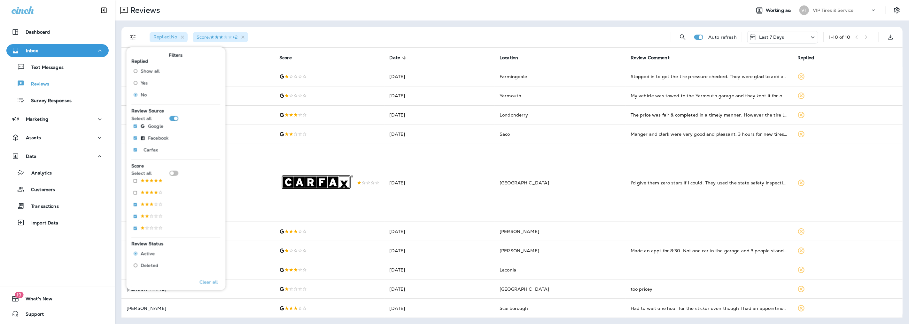
click at [340, 8] on div "Reviews" at bounding box center [430, 10] width 631 height 13
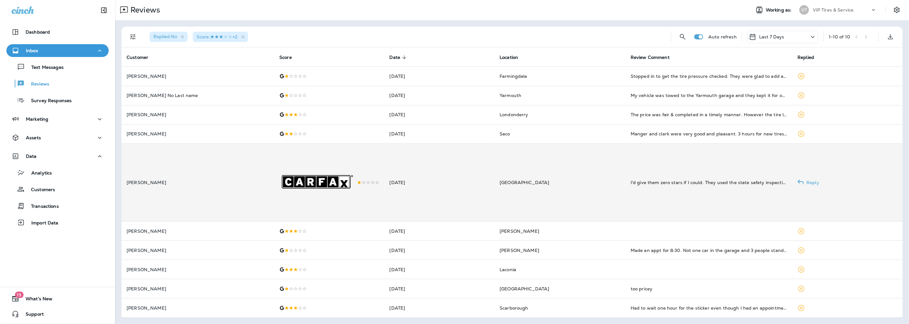
scroll to position [8, 0]
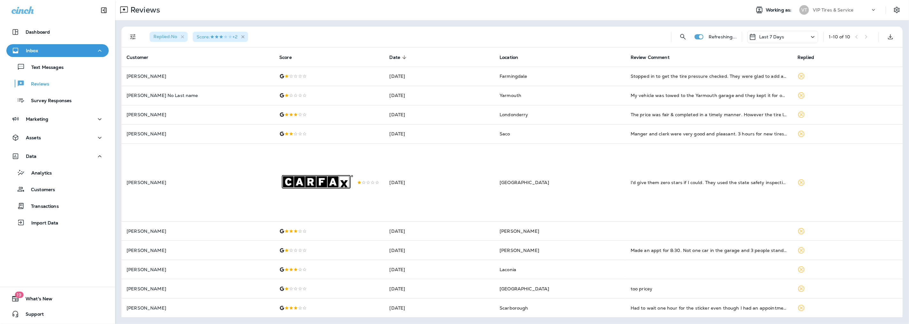
click at [246, 34] on icon "button" at bounding box center [242, 36] width 5 height 5
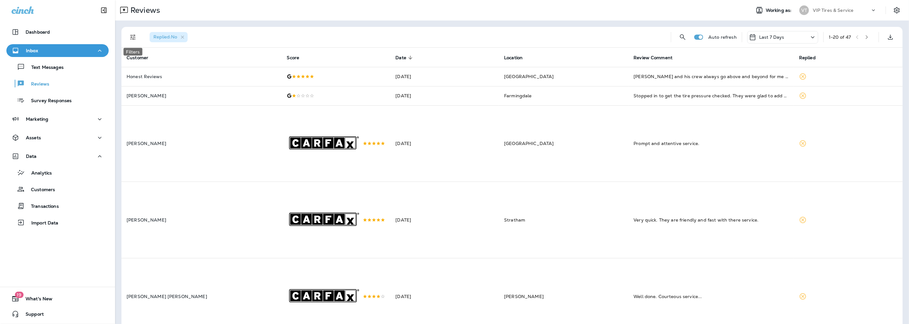
click at [129, 38] on icon "Filters" at bounding box center [133, 37] width 8 height 8
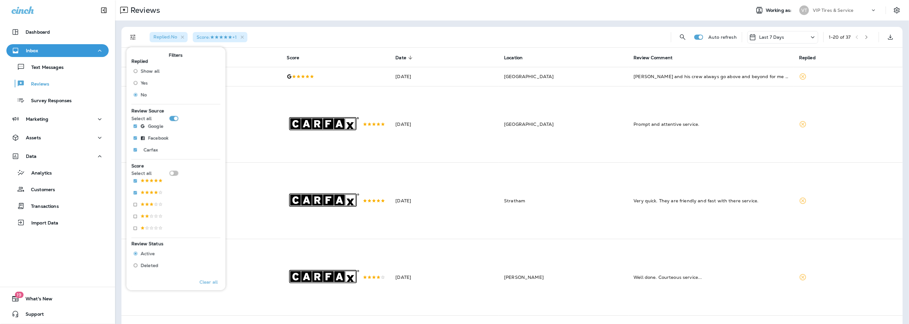
click at [350, 29] on div "Replied : No Score : +1" at bounding box center [406, 37] width 522 height 20
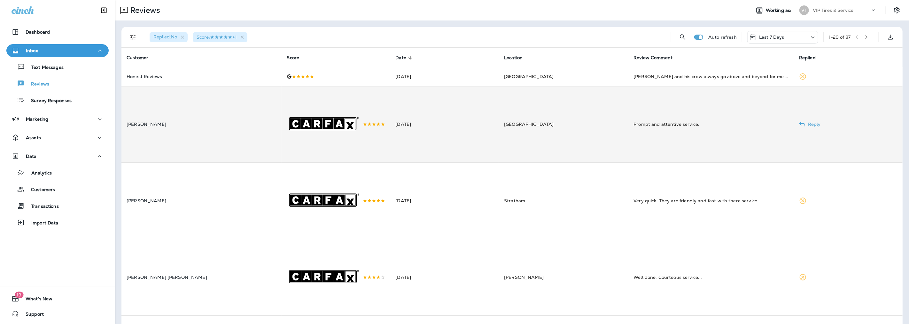
click at [206, 134] on td "[PERSON_NAME]" at bounding box center [202, 124] width 160 height 76
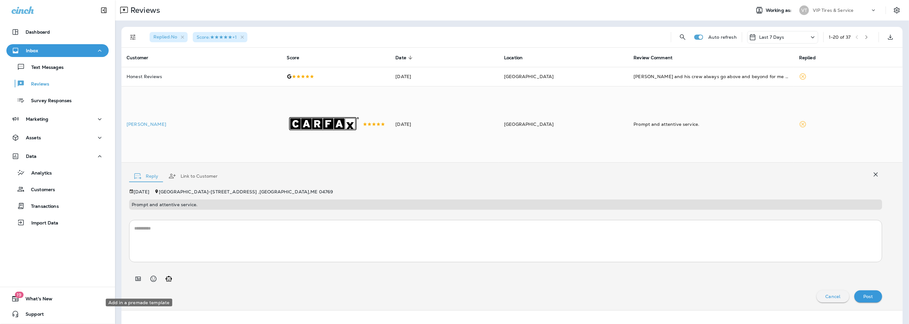
click at [140, 282] on icon "Add in a premade template" at bounding box center [138, 279] width 8 height 8
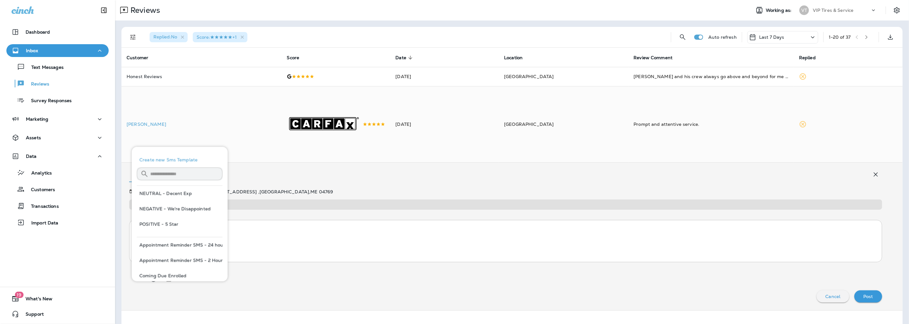
click at [164, 225] on button "POSITIVE - 5 Star" at bounding box center [180, 223] width 86 height 15
type textarea "**********"
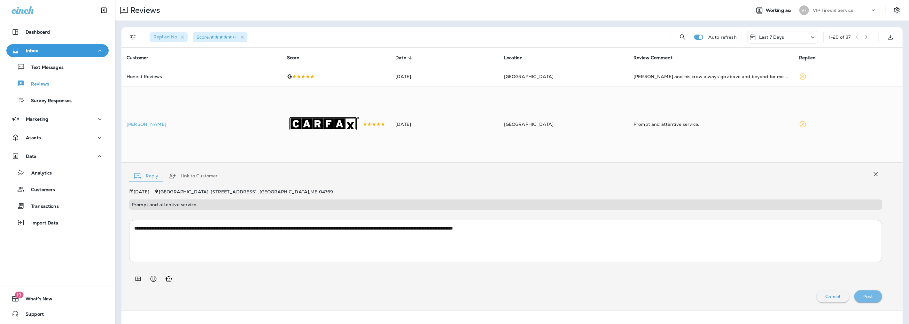
click at [868, 300] on div "Post" at bounding box center [869, 296] width 18 height 8
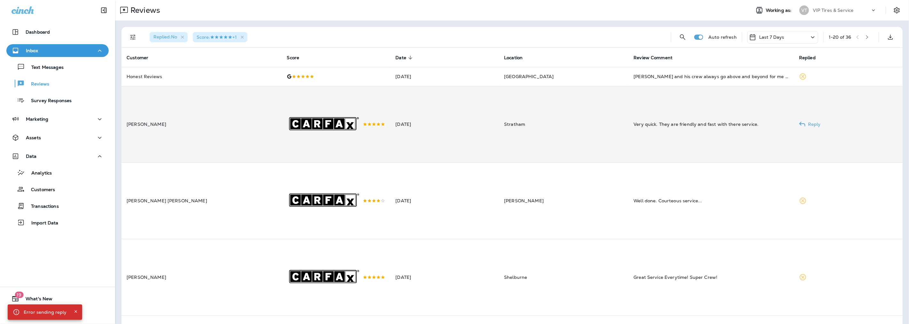
click at [183, 141] on td "[PERSON_NAME]" at bounding box center [202, 124] width 160 height 76
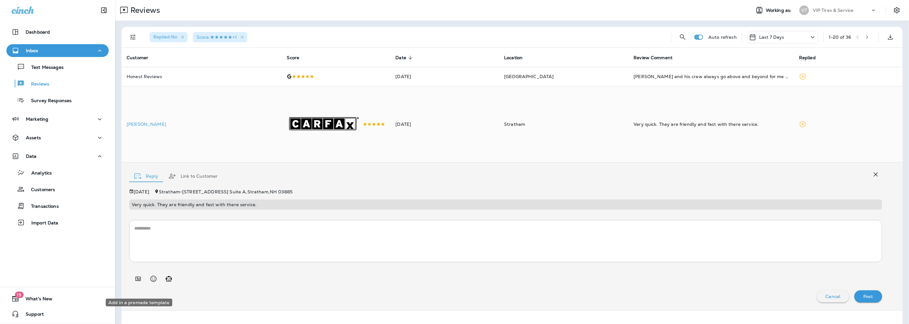
click at [138, 282] on icon "Add in a premade template" at bounding box center [138, 279] width 8 height 8
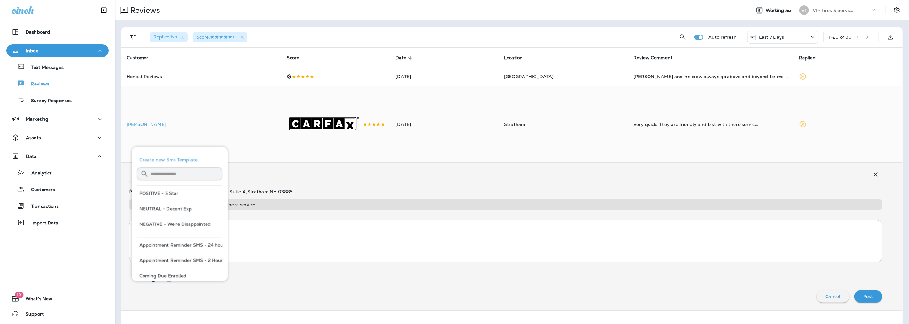
click at [178, 194] on button "POSITIVE - 5 Star" at bounding box center [180, 192] width 86 height 15
type textarea "**********"
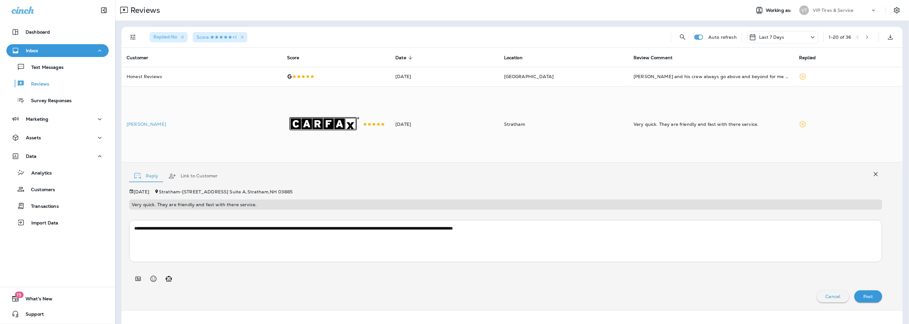
click at [864, 299] on p "Post" at bounding box center [869, 296] width 10 height 5
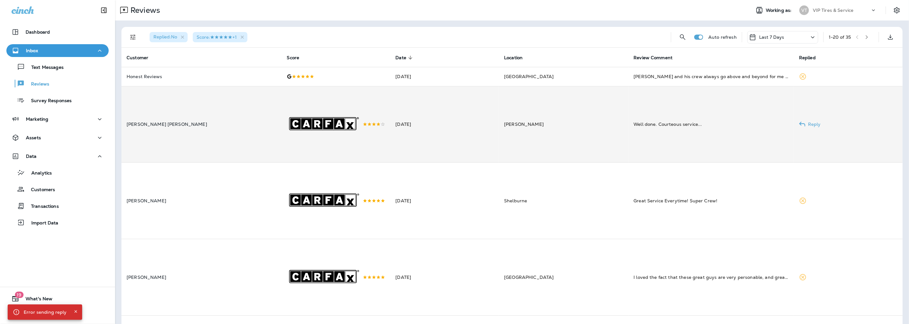
click at [201, 141] on td "[PERSON_NAME] [PERSON_NAME]" at bounding box center [202, 124] width 160 height 76
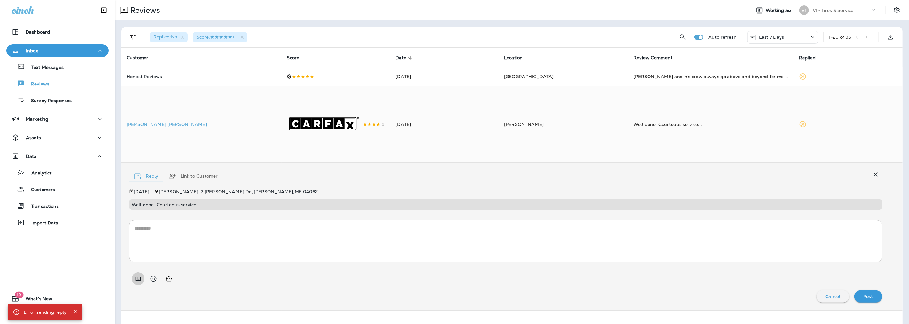
click at [139, 282] on icon "Add in a premade template" at bounding box center [138, 279] width 8 height 8
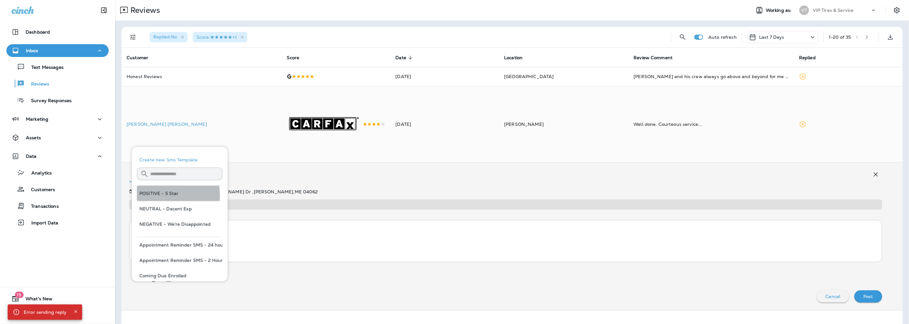
click at [151, 195] on button "POSITIVE - 5 Star" at bounding box center [180, 192] width 86 height 15
type textarea "**********"
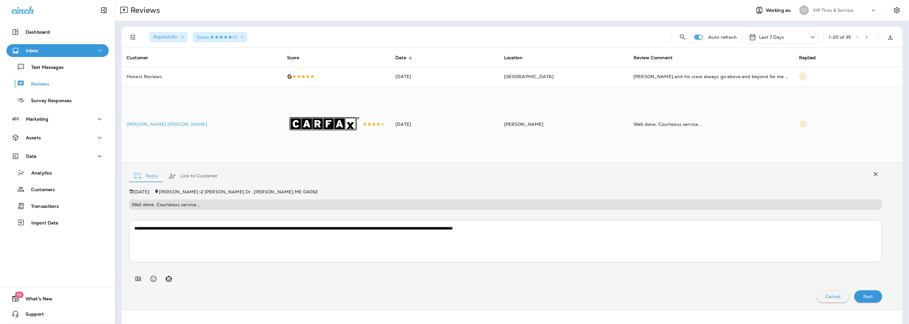
click at [864, 299] on p "Post" at bounding box center [869, 296] width 10 height 5
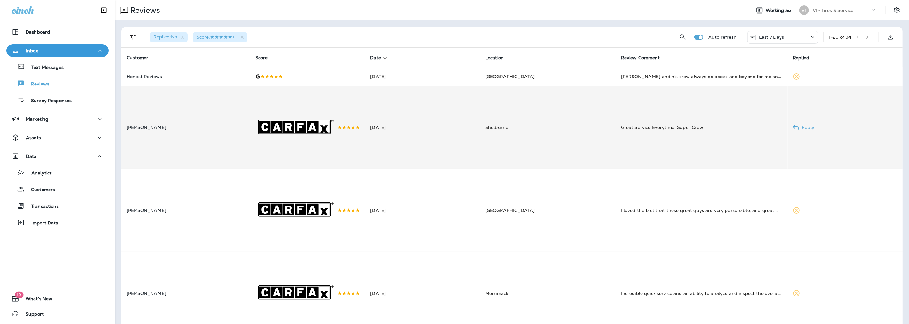
click at [291, 136] on icon ".st0{fill-rule:evenodd;clip-rule:evenodd;fill:#FFFFFF;} .st1{fill-rule:evenodd;…" at bounding box center [296, 127] width 83 height 83
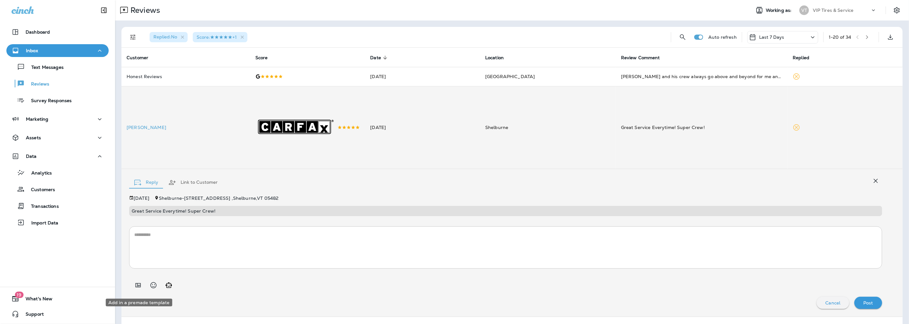
click at [140, 287] on icon "Add in a premade template" at bounding box center [138, 285] width 8 height 8
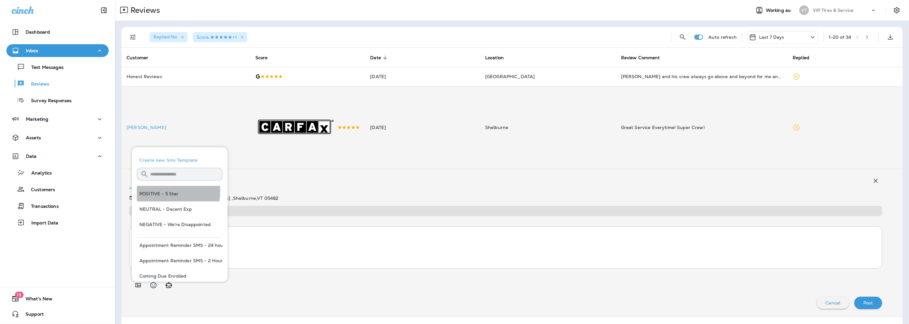
click at [161, 191] on button "POSITIVE - 5 Star" at bounding box center [180, 193] width 86 height 15
type textarea "**********"
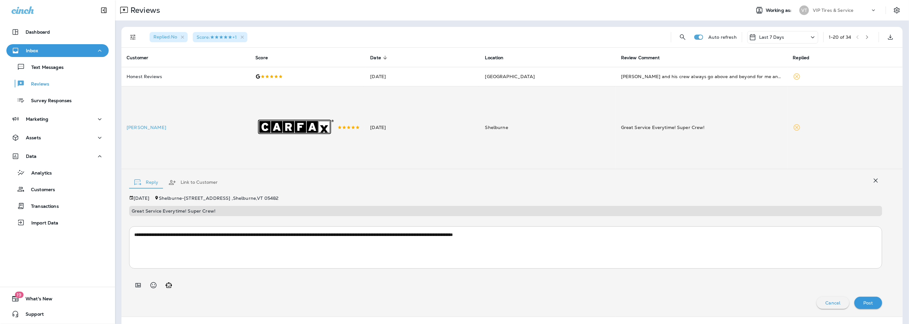
click at [864, 304] on p "Post" at bounding box center [869, 302] width 10 height 5
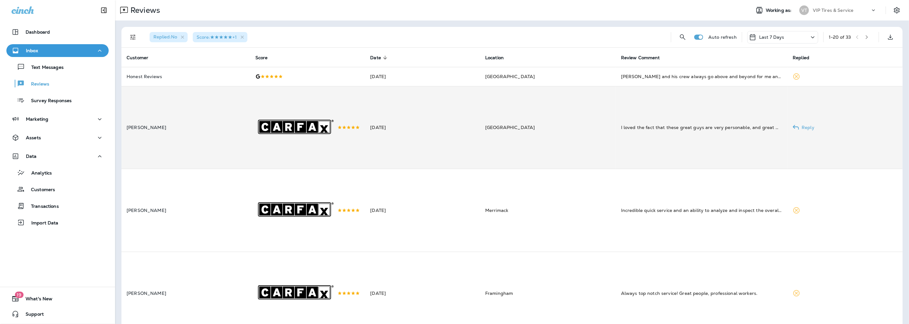
click at [407, 143] on td "[DATE]" at bounding box center [422, 127] width 115 height 83
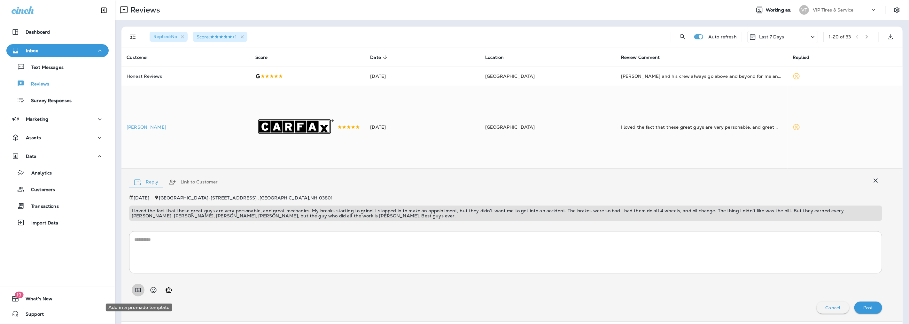
click at [139, 291] on icon "Add in a premade template" at bounding box center [138, 290] width 8 height 8
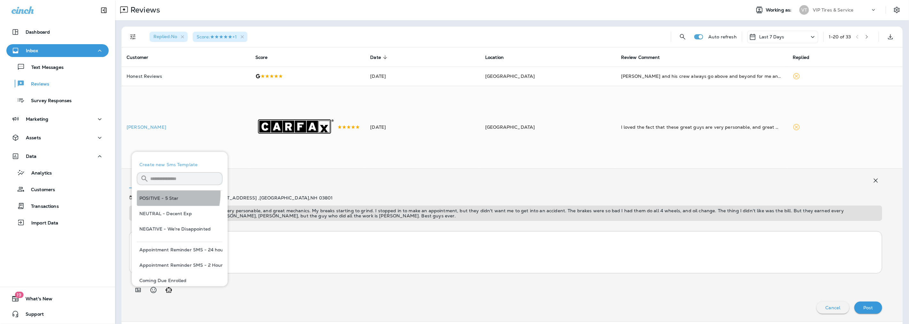
click at [154, 193] on button "POSITIVE - 5 Star" at bounding box center [180, 197] width 86 height 15
type textarea "**********"
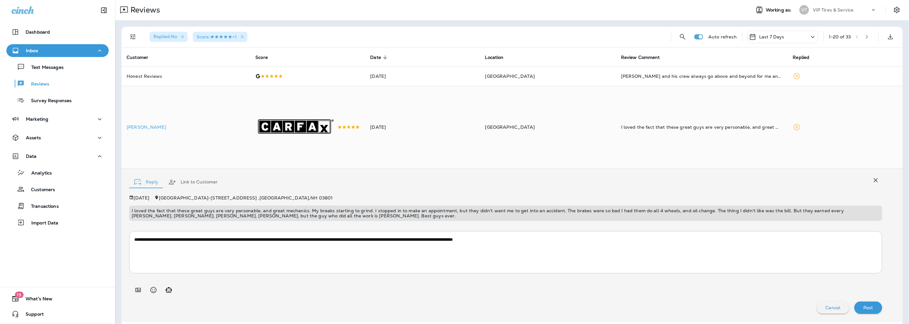
click at [867, 310] on p "Post" at bounding box center [869, 307] width 10 height 5
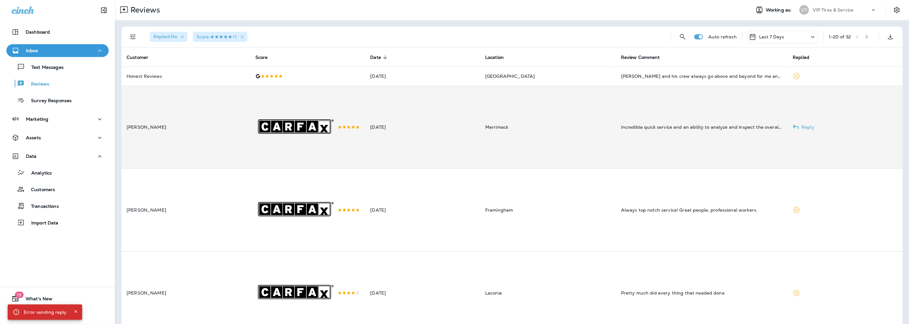
click at [325, 158] on icon ".st0{fill-rule:evenodd;clip-rule:evenodd;fill:#FFFFFF;} .st1{fill-rule:evenodd;…" at bounding box center [296, 127] width 83 height 83
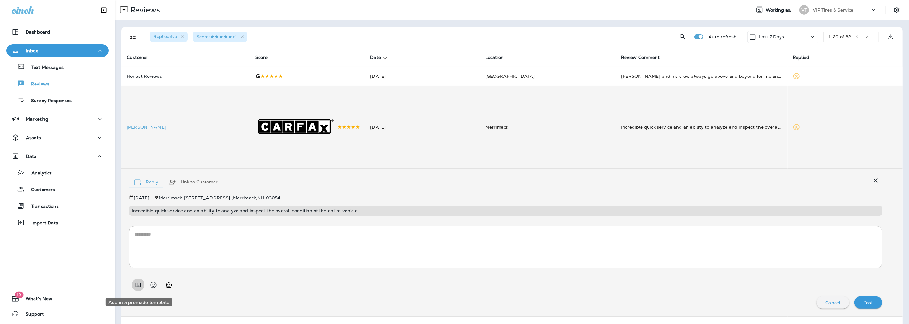
click at [137, 286] on icon "Add in a premade template" at bounding box center [138, 285] width 8 height 8
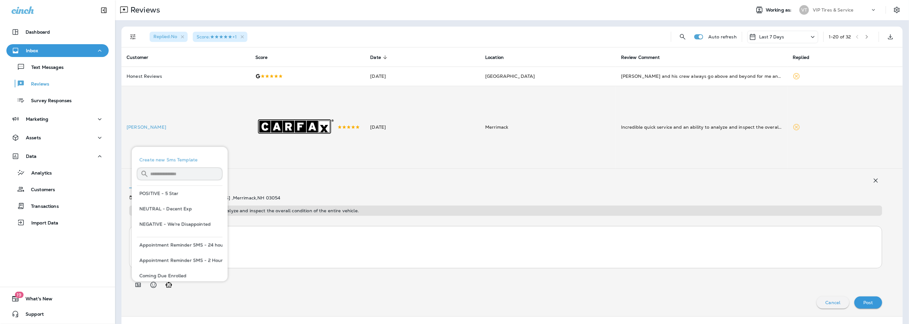
click at [155, 193] on button "POSITIVE - 5 Star" at bounding box center [180, 192] width 86 height 15
type textarea "**********"
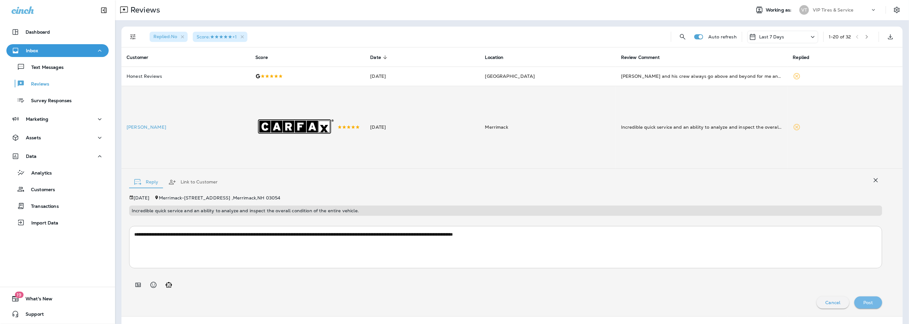
drag, startPoint x: 871, startPoint y: 306, endPoint x: 859, endPoint y: 307, distance: 12.2
click at [871, 305] on div "Post" at bounding box center [869, 302] width 18 height 8
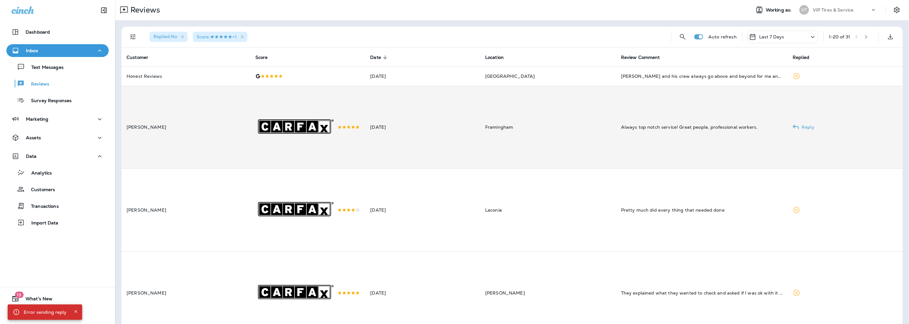
click at [354, 134] on div ".st0{fill-rule:evenodd;clip-rule:evenodd;fill:#FFFFFF;} .st1{fill-rule:evenodd;…" at bounding box center [307, 127] width 105 height 83
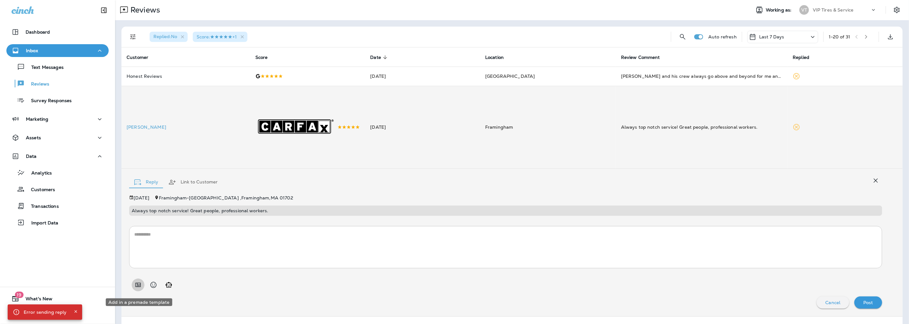
click at [140, 284] on icon "Add in a premade template" at bounding box center [138, 285] width 8 height 8
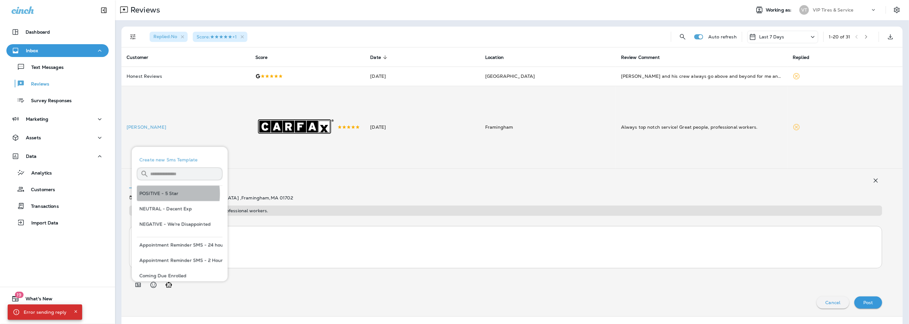
click at [156, 193] on button "POSITIVE - 5 Star" at bounding box center [180, 192] width 86 height 15
type textarea "**********"
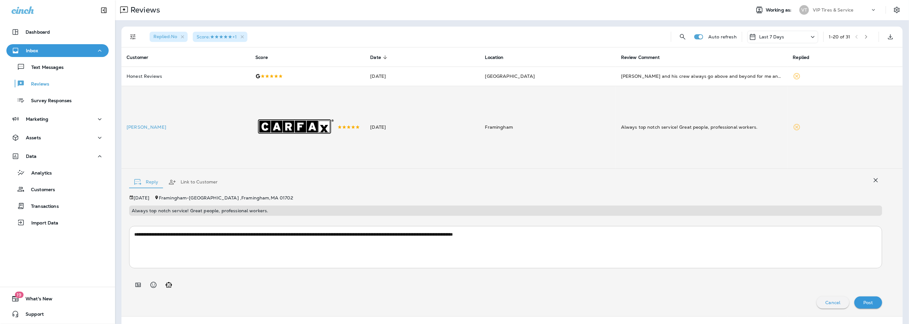
click at [869, 303] on div "Post" at bounding box center [869, 302] width 18 height 8
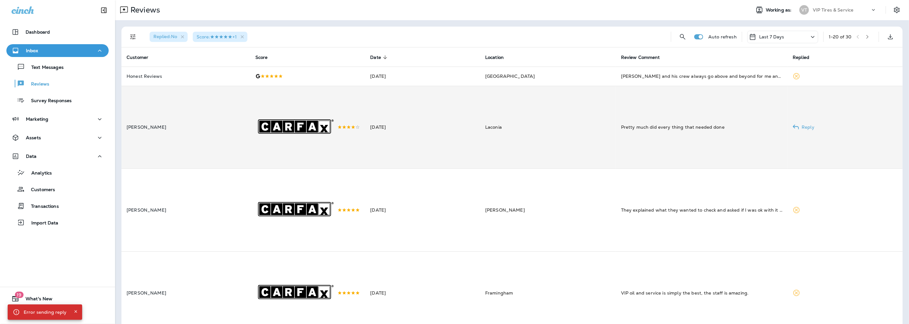
click at [421, 146] on td "[DATE]" at bounding box center [422, 127] width 115 height 83
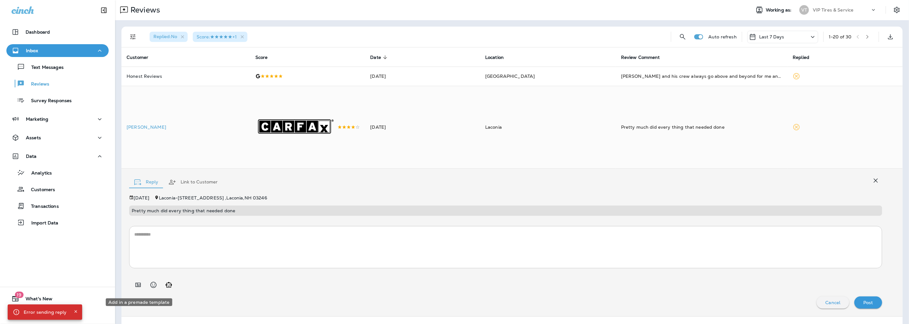
click at [138, 287] on icon "Add in a premade template" at bounding box center [138, 285] width 5 height 4
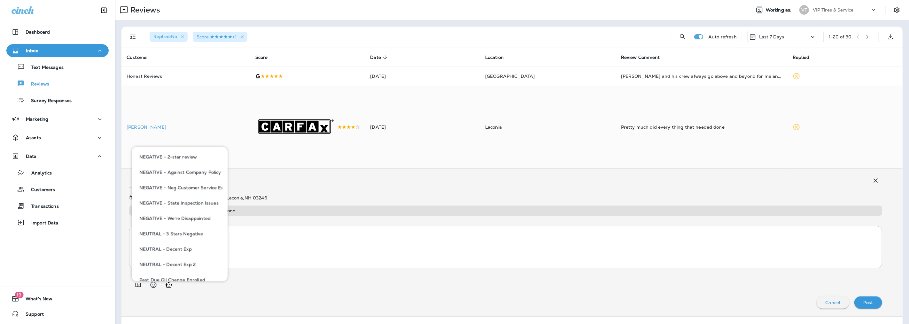
scroll to position [391, 0]
click at [170, 207] on button "POSITIVE - 5 Star Exp" at bounding box center [180, 206] width 86 height 15
type textarea "**********"
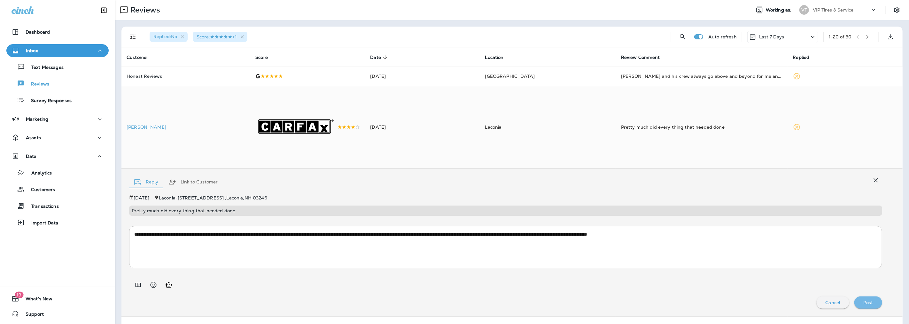
click at [863, 300] on button "Post" at bounding box center [869, 302] width 28 height 12
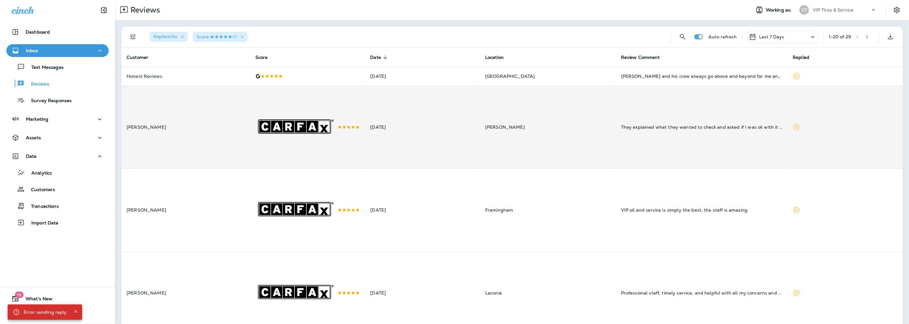
click at [539, 132] on td "[PERSON_NAME]" at bounding box center [548, 127] width 136 height 83
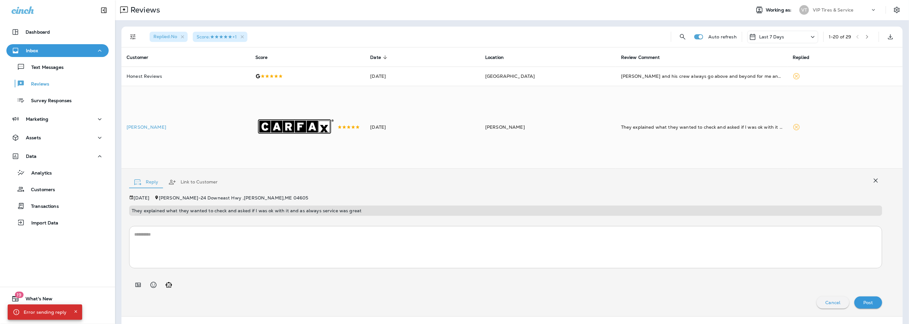
click at [139, 287] on icon "Add in a premade template" at bounding box center [138, 285] width 5 height 4
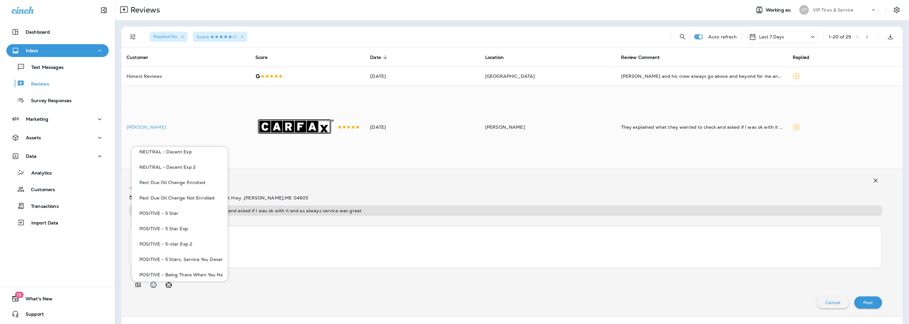
scroll to position [426, 0]
click at [175, 247] on button "POSITIVE - Feedback" at bounding box center [180, 247] width 86 height 15
type textarea "**********"
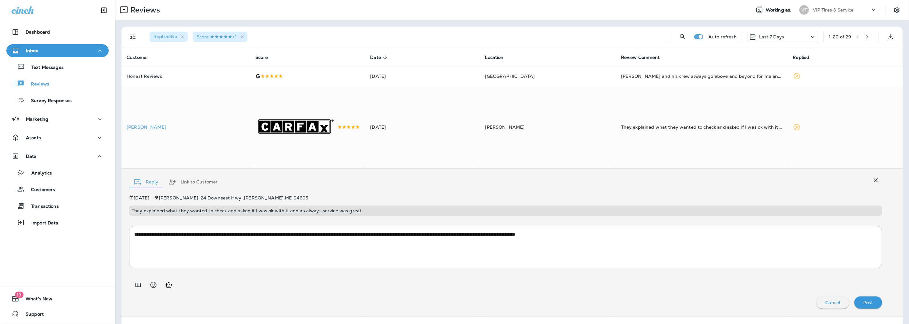
click at [865, 312] on div "**********" at bounding box center [513, 242] width 782 height 147
click at [866, 305] on p "Post" at bounding box center [869, 302] width 10 height 5
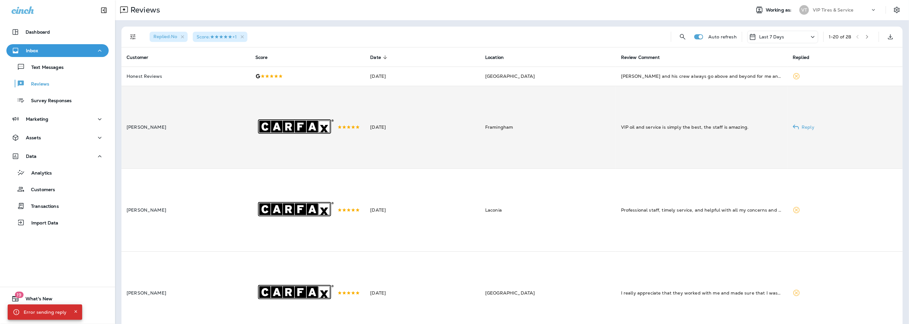
click at [428, 145] on td "[DATE]" at bounding box center [422, 127] width 115 height 83
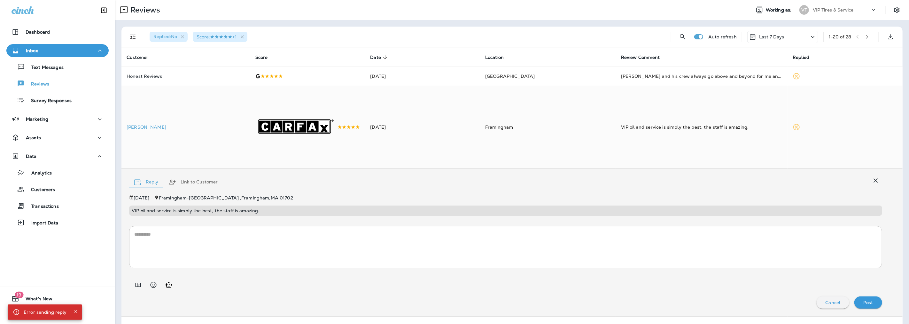
click at [140, 286] on icon "Add in a premade template" at bounding box center [138, 285] width 5 height 4
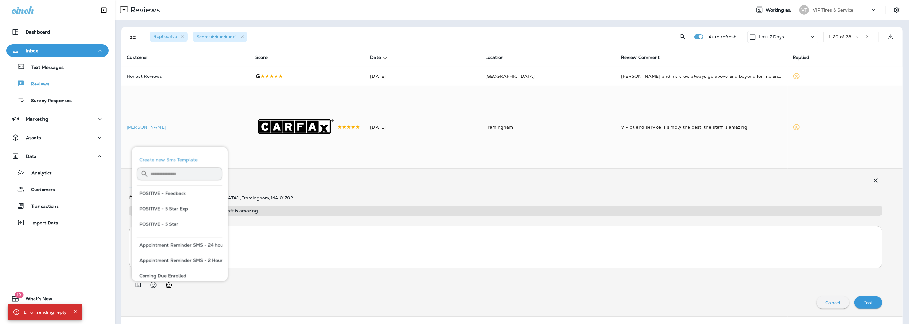
click at [165, 224] on button "POSITIVE - 5 Star" at bounding box center [180, 223] width 86 height 15
type textarea "**********"
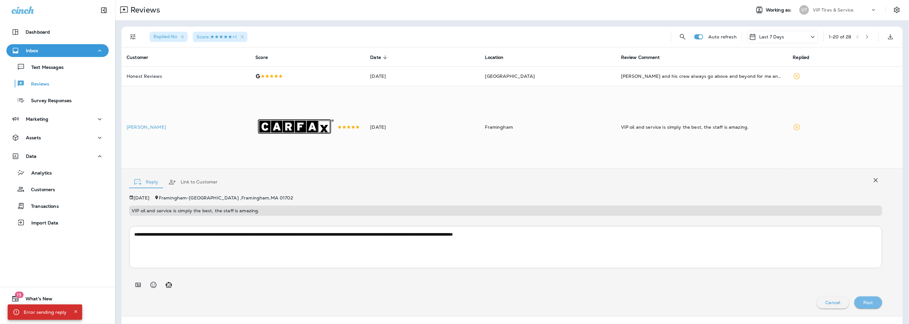
click at [875, 302] on button "Post" at bounding box center [869, 302] width 28 height 12
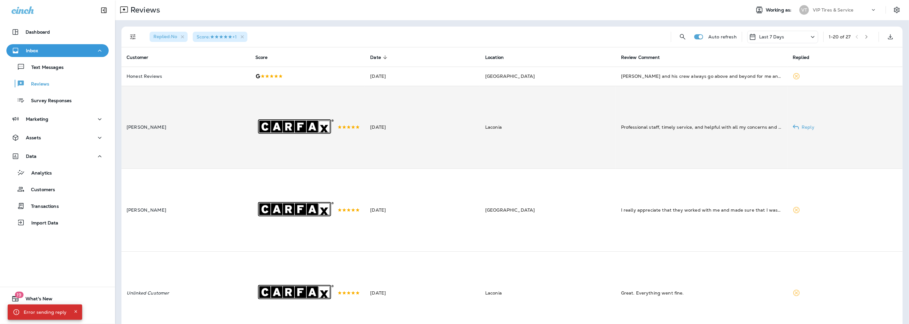
click at [193, 147] on td "[PERSON_NAME]" at bounding box center [186, 127] width 129 height 83
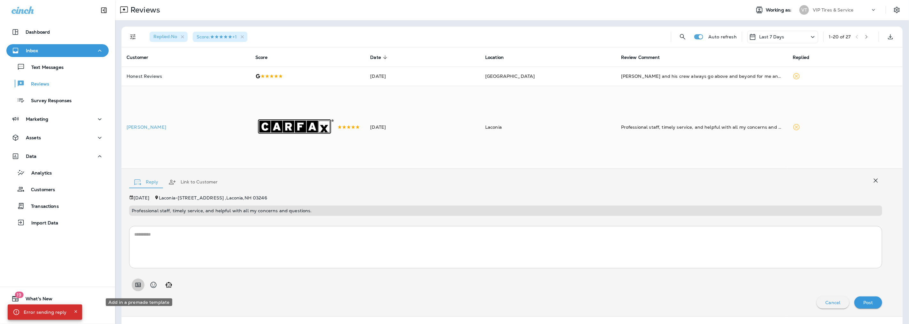
click at [138, 287] on icon "Add in a premade template" at bounding box center [138, 285] width 5 height 4
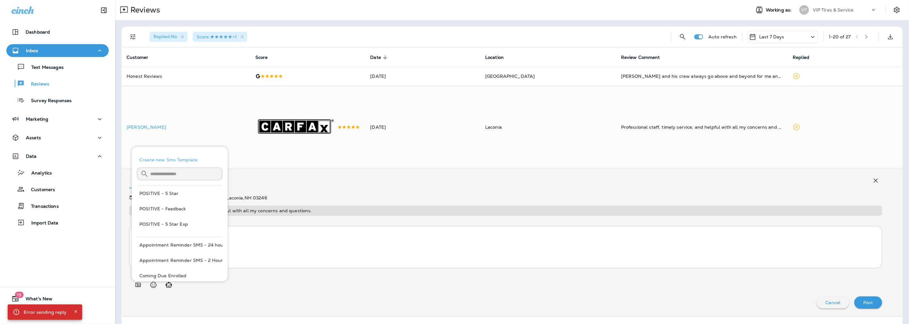
click at [155, 195] on button "POSITIVE - 5 Star" at bounding box center [180, 192] width 86 height 15
type textarea "**********"
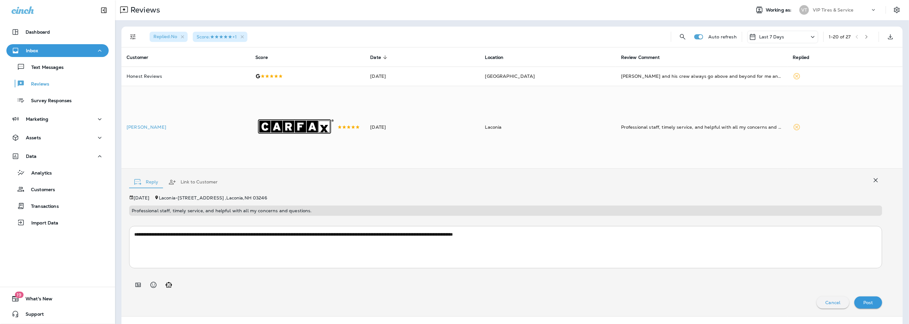
click at [873, 306] on button "Post" at bounding box center [869, 302] width 28 height 12
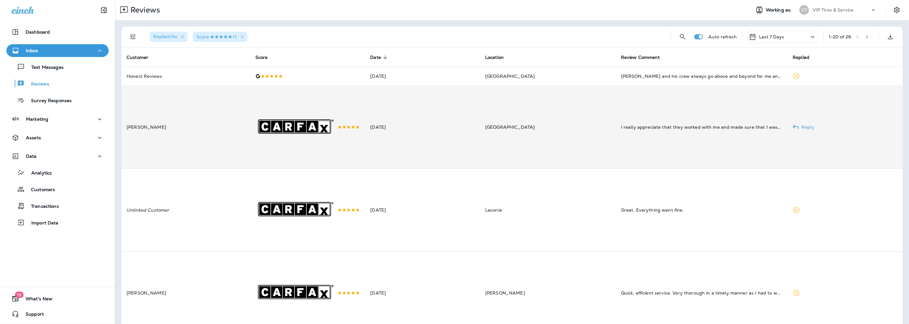
click at [382, 141] on td "[DATE]" at bounding box center [422, 127] width 115 height 83
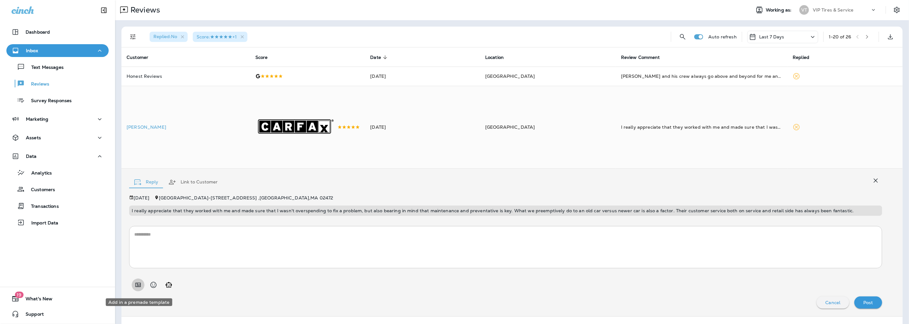
click at [139, 288] on icon "Add in a premade template" at bounding box center [138, 285] width 8 height 8
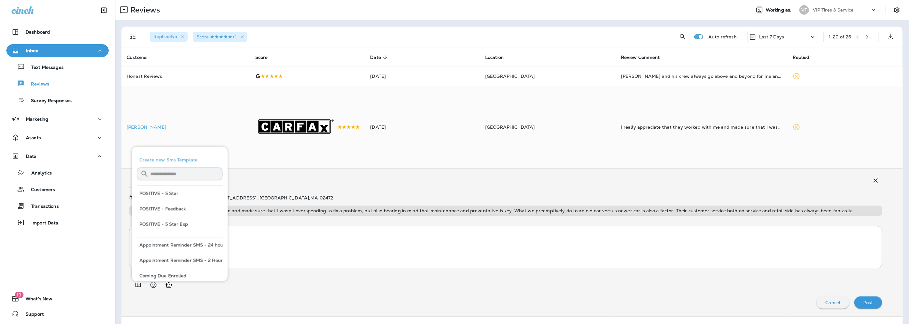
click at [174, 193] on button "POSITIVE - 5 Star" at bounding box center [180, 192] width 86 height 15
type textarea "**********"
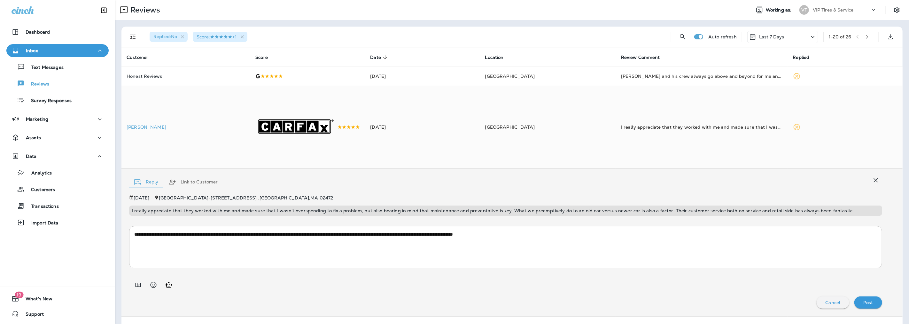
click at [869, 303] on div "Post" at bounding box center [869, 302] width 18 height 8
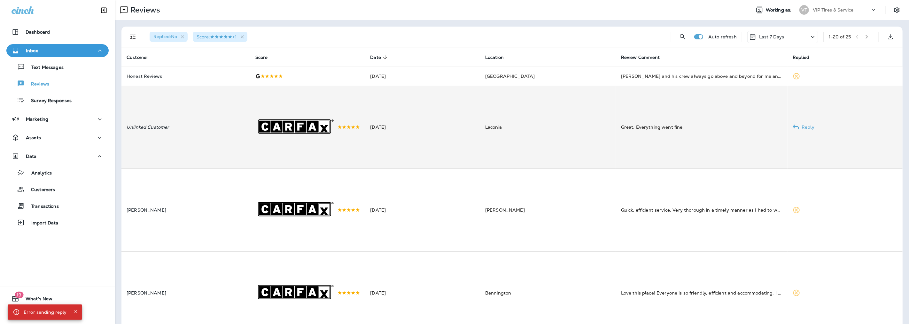
click at [516, 127] on td "Laconia" at bounding box center [548, 127] width 136 height 83
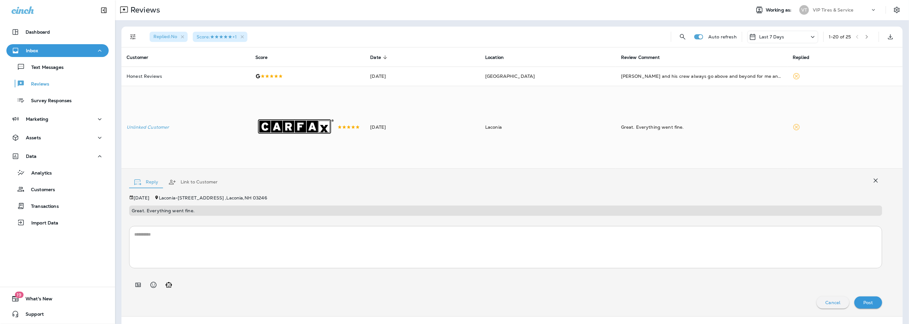
click at [198, 183] on button "Link to Customer" at bounding box center [192, 181] width 59 height 23
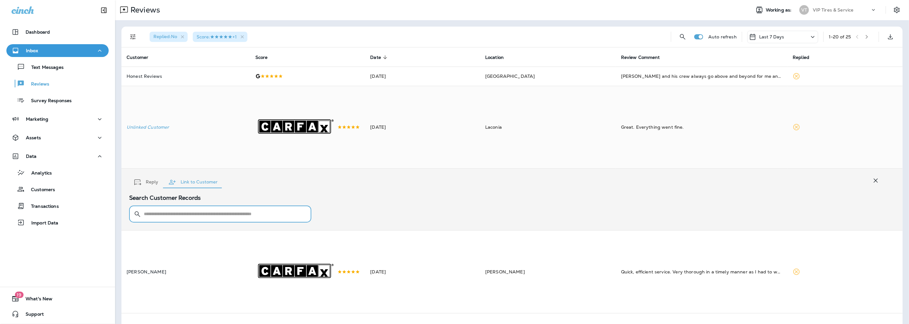
click at [158, 218] on input "text" at bounding box center [224, 213] width 161 height 17
type input "*********"
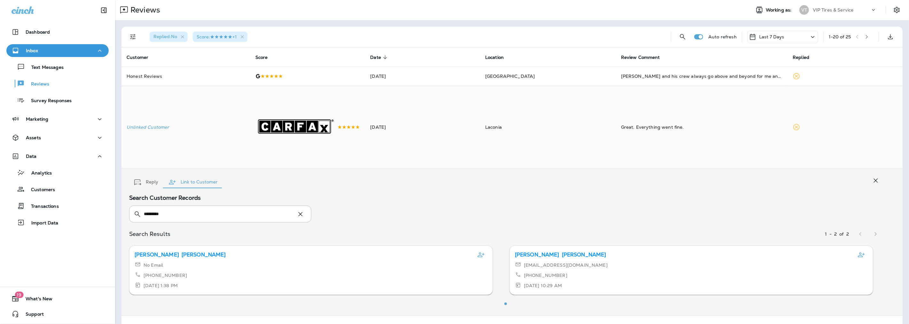
click at [188, 269] on div "No Email" at bounding box center [311, 265] width 353 height 8
click at [481, 256] on icon "Link review to this customer" at bounding box center [481, 255] width 8 height 8
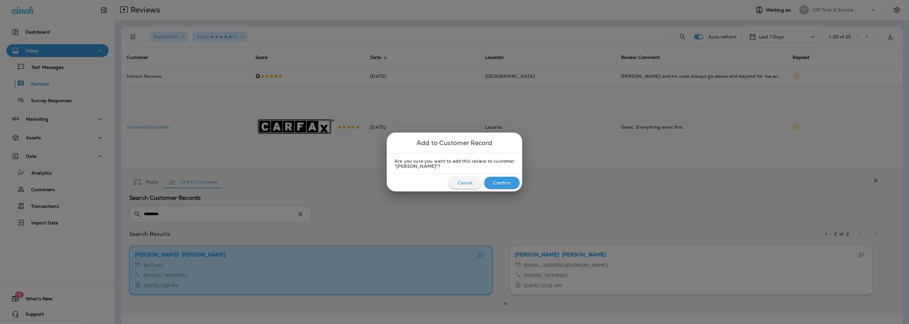
click at [493, 180] on p "Confirm" at bounding box center [502, 182] width 18 height 5
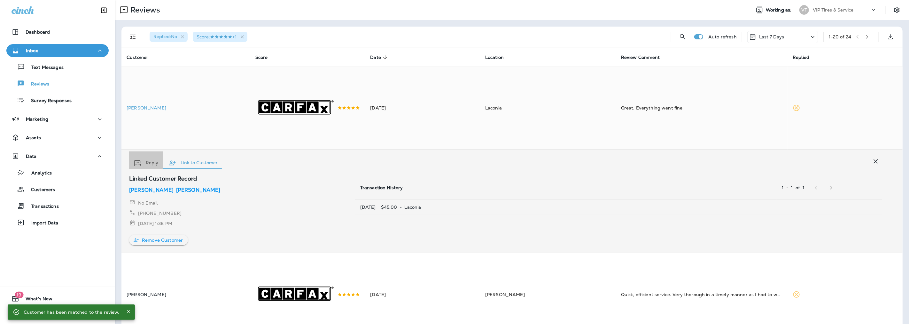
click at [148, 162] on button "Reply" at bounding box center [146, 162] width 34 height 23
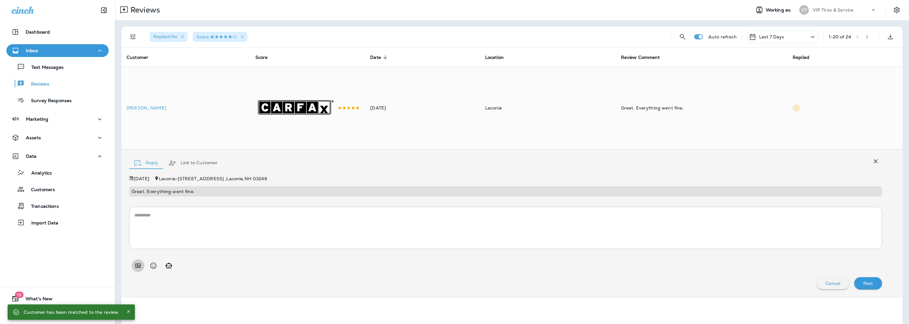
click at [139, 268] on icon "Add in a premade template" at bounding box center [138, 265] width 5 height 4
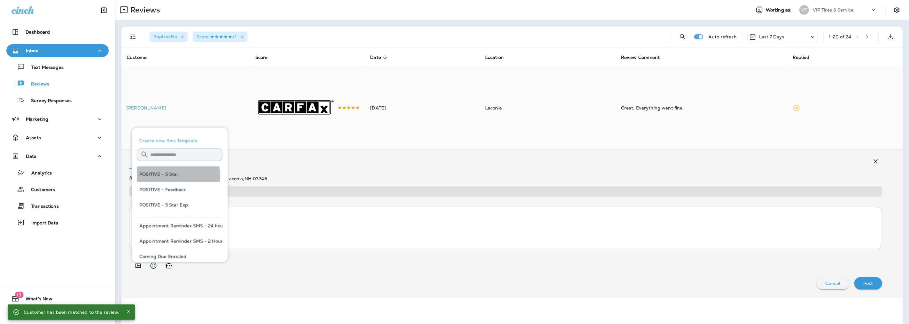
drag, startPoint x: 170, startPoint y: 176, endPoint x: 296, endPoint y: 206, distance: 130.1
click at [170, 176] on button "POSITIVE - 5 Star" at bounding box center [180, 173] width 86 height 15
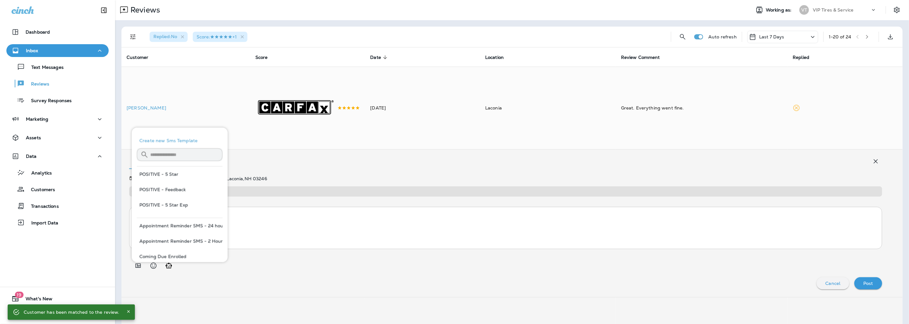
type textarea "**********"
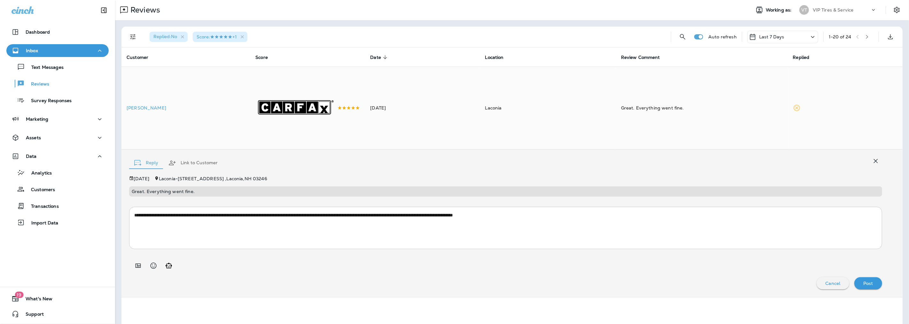
click at [872, 285] on button "Post" at bounding box center [869, 283] width 28 height 12
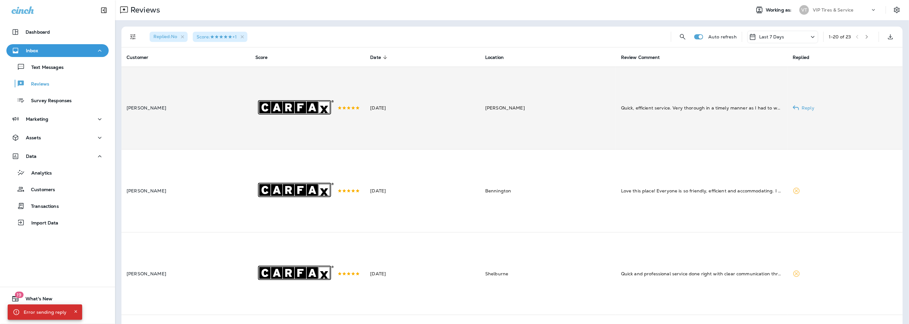
click at [480, 96] on td "[DATE]" at bounding box center [422, 108] width 115 height 83
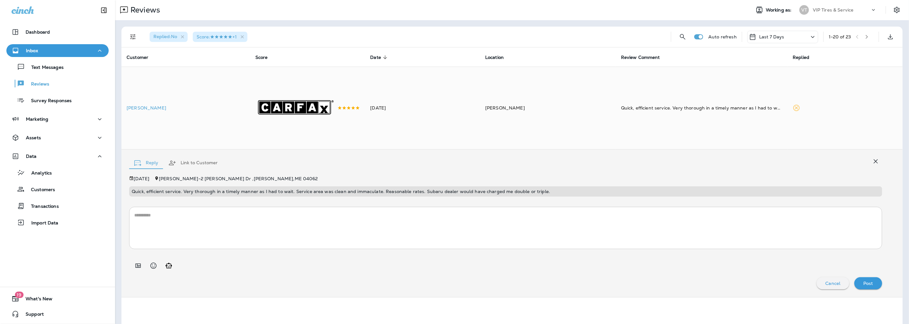
click at [136, 266] on icon "Add in a premade template" at bounding box center [138, 265] width 5 height 4
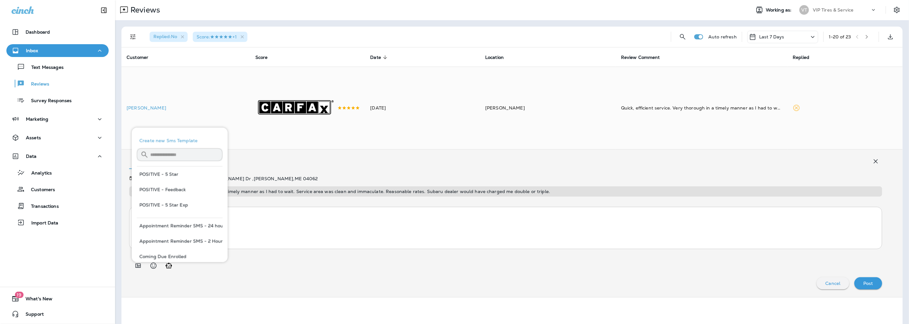
click at [158, 207] on button "POSITIVE - 5 Star Exp" at bounding box center [180, 204] width 86 height 15
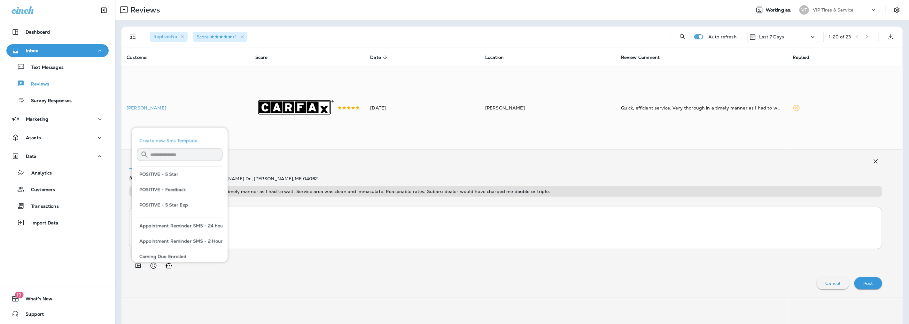
type textarea "**********"
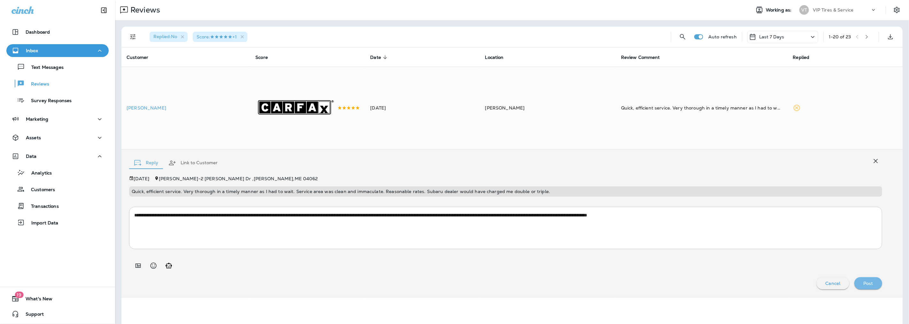
click at [870, 287] on div "Post" at bounding box center [869, 283] width 18 height 8
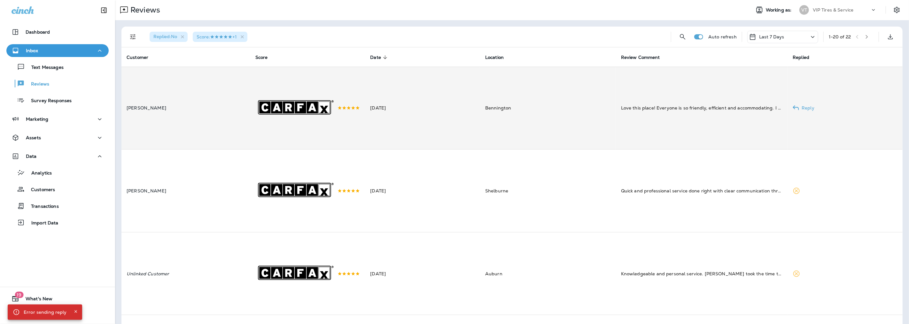
click at [193, 126] on td "[PERSON_NAME]" at bounding box center [186, 108] width 129 height 83
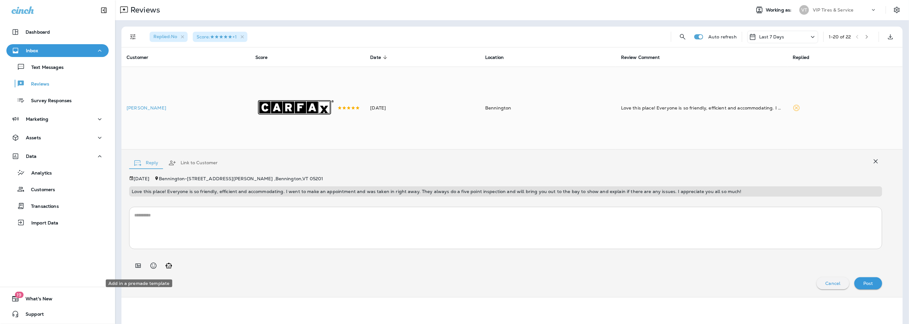
click at [139, 266] on icon "Add in a premade template" at bounding box center [138, 266] width 8 height 8
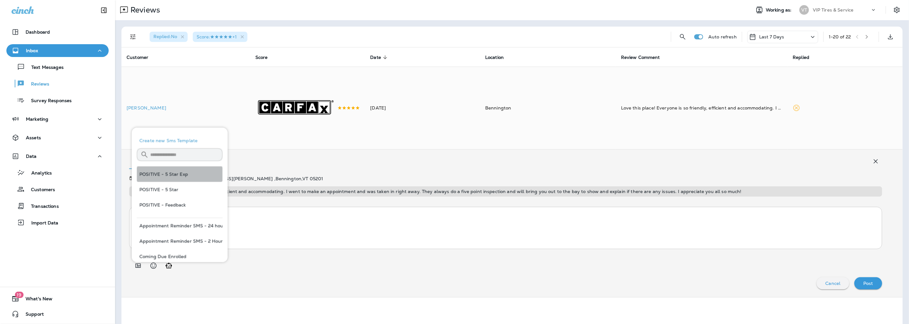
click at [181, 171] on button "POSITIVE - 5 Star Exp" at bounding box center [180, 173] width 86 height 15
type textarea "**********"
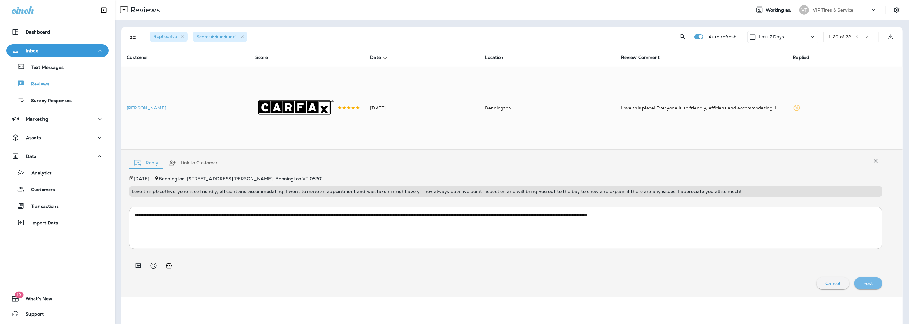
click at [865, 286] on p "Post" at bounding box center [869, 282] width 10 height 5
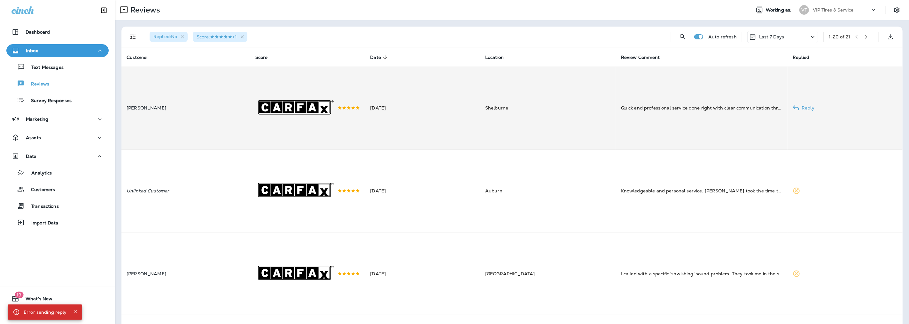
click at [191, 129] on td "[PERSON_NAME]" at bounding box center [186, 108] width 129 height 83
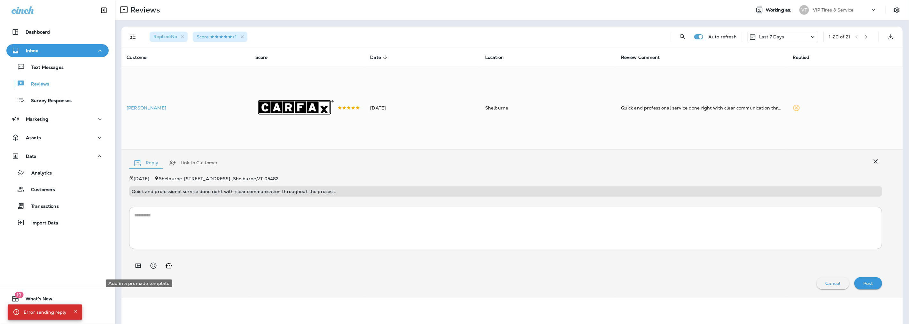
click at [139, 268] on icon "Add in a premade template" at bounding box center [138, 266] width 8 height 8
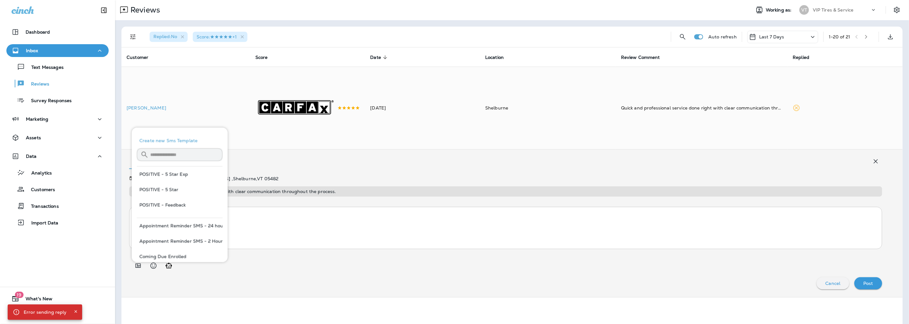
click at [162, 187] on button "POSITIVE - 5 Star" at bounding box center [180, 189] width 86 height 15
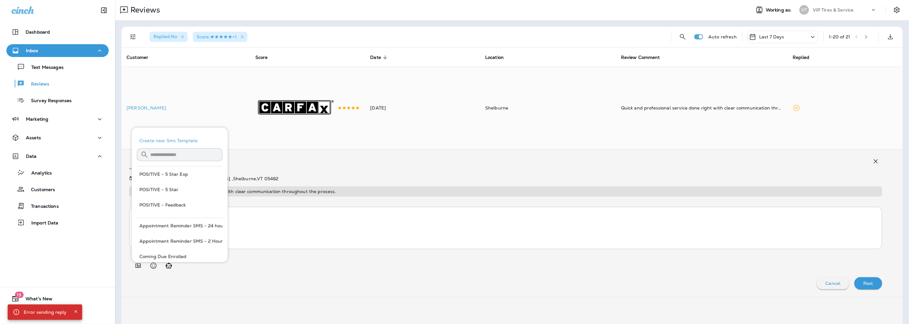
type textarea "**********"
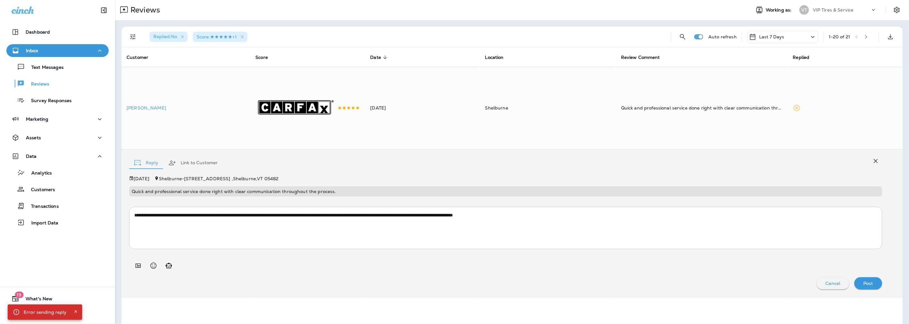
click at [864, 282] on p "Post" at bounding box center [869, 282] width 10 height 5
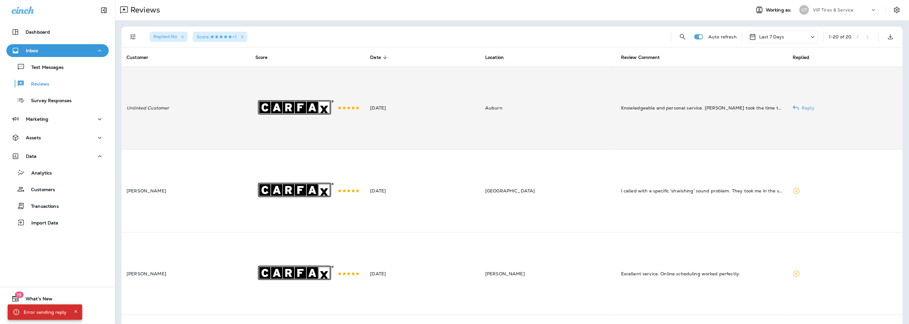
click at [208, 104] on td "Unlinked Customer" at bounding box center [186, 108] width 129 height 83
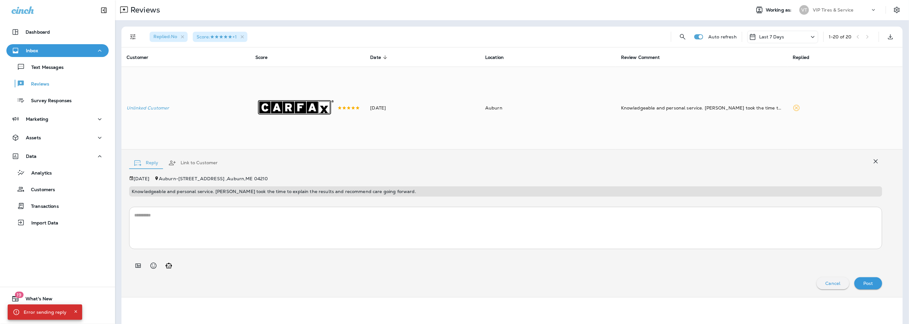
click at [193, 164] on button "Link to Customer" at bounding box center [192, 162] width 59 height 23
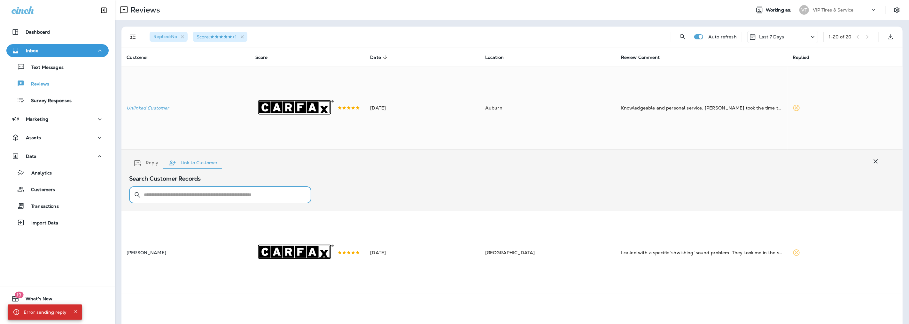
click at [173, 201] on input "text" at bounding box center [224, 194] width 161 height 17
type input "**********"
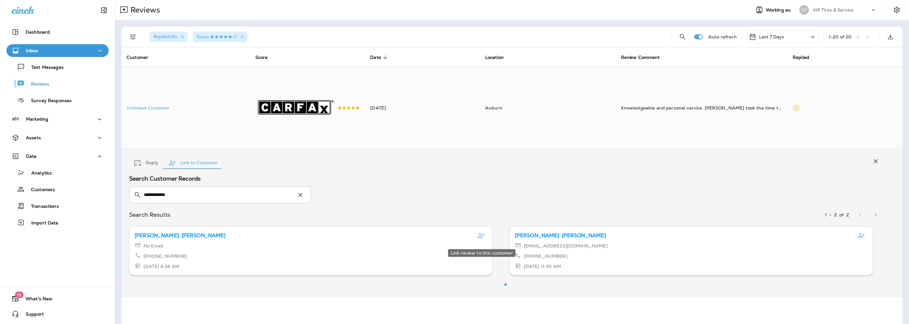
click at [484, 239] on icon "Link review to this customer" at bounding box center [481, 236] width 8 height 8
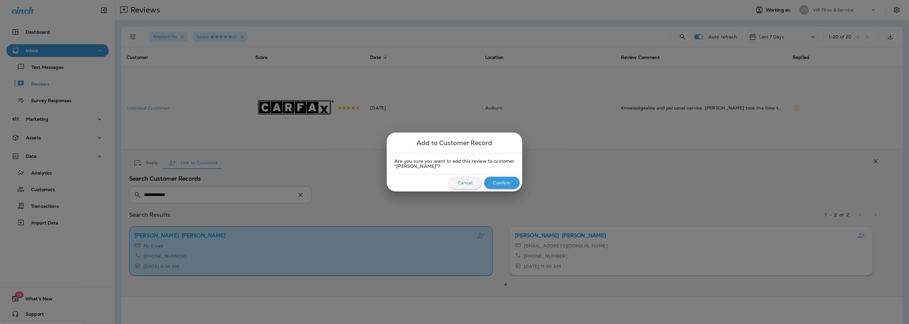
click at [498, 180] on p "Confirm" at bounding box center [502, 182] width 18 height 5
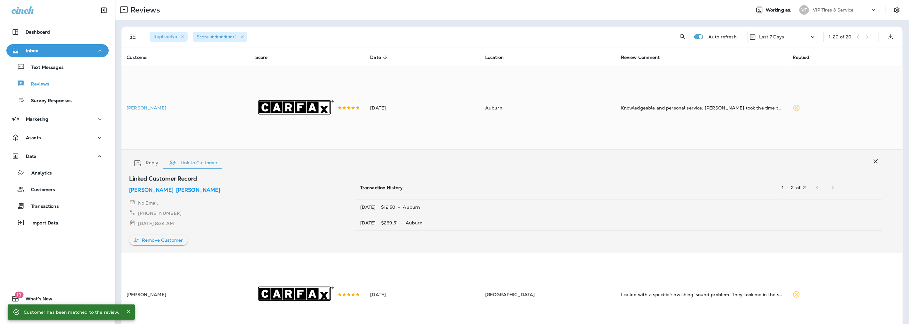
click at [142, 165] on div "button" at bounding box center [138, 163] width 9 height 6
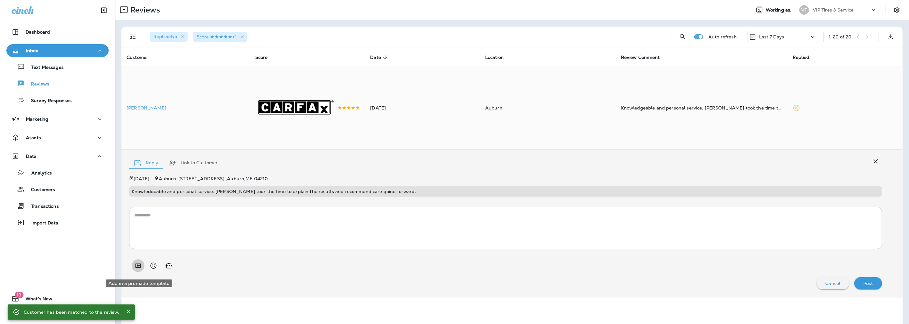
click at [138, 268] on icon "Add in a premade template" at bounding box center [138, 265] width 5 height 4
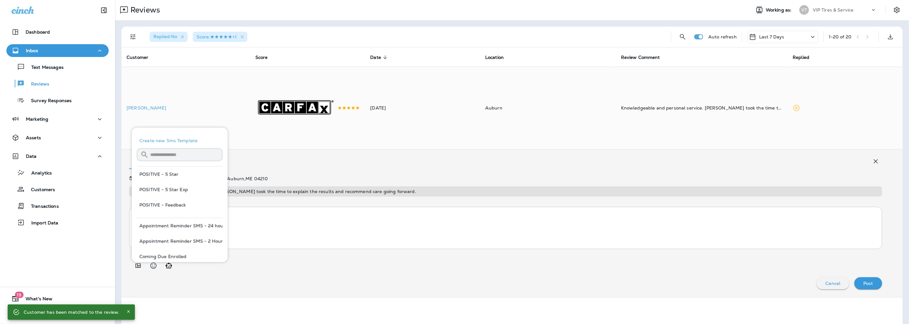
click at [170, 171] on button "POSITIVE - 5 Star" at bounding box center [180, 173] width 86 height 15
type textarea "**********"
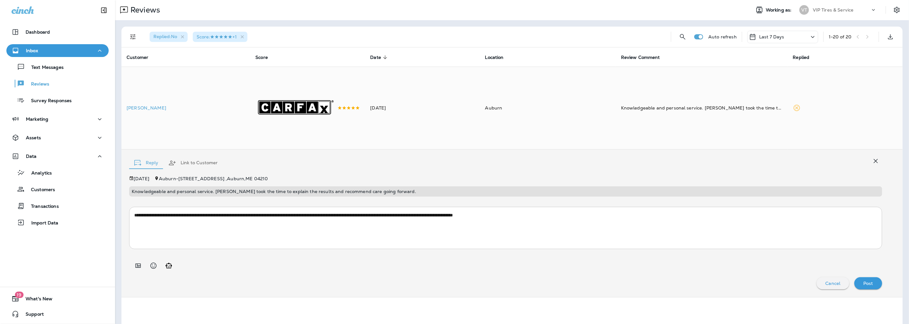
click at [864, 285] on p "Post" at bounding box center [869, 282] width 10 height 5
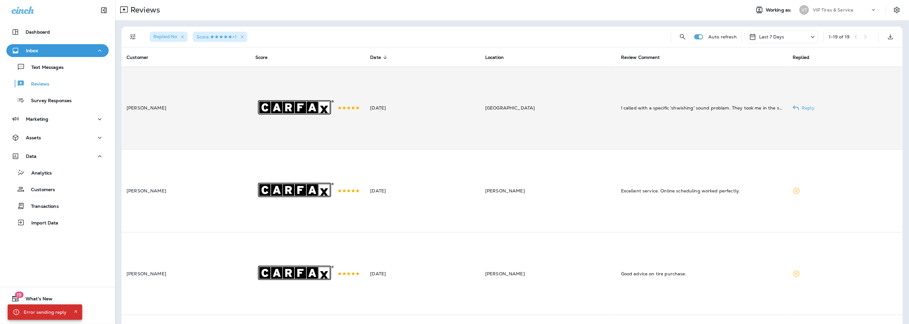
click at [523, 112] on td "[GEOGRAPHIC_DATA]" at bounding box center [548, 108] width 136 height 83
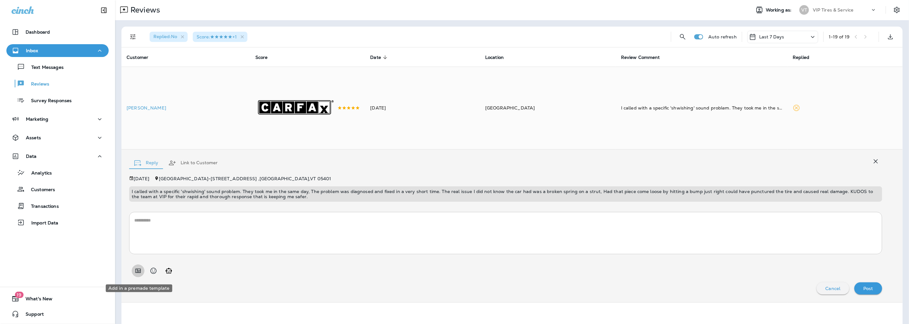
click at [136, 270] on icon "Add in a premade template" at bounding box center [138, 271] width 8 height 8
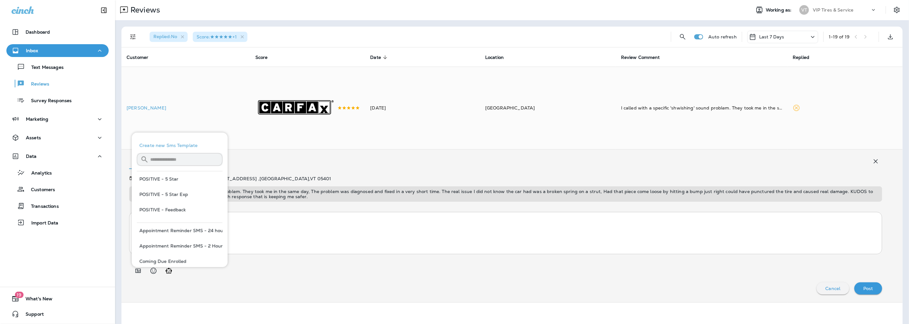
click at [163, 193] on button "POSITIVE - 5 Star Exp" at bounding box center [180, 193] width 86 height 15
type textarea "**********"
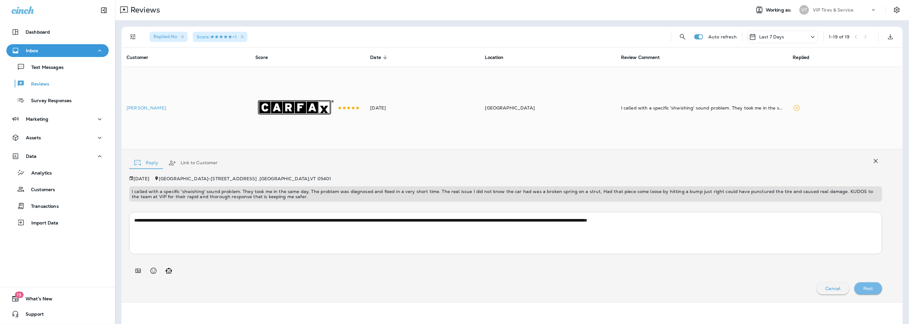
click at [869, 289] on div "Post" at bounding box center [869, 288] width 18 height 8
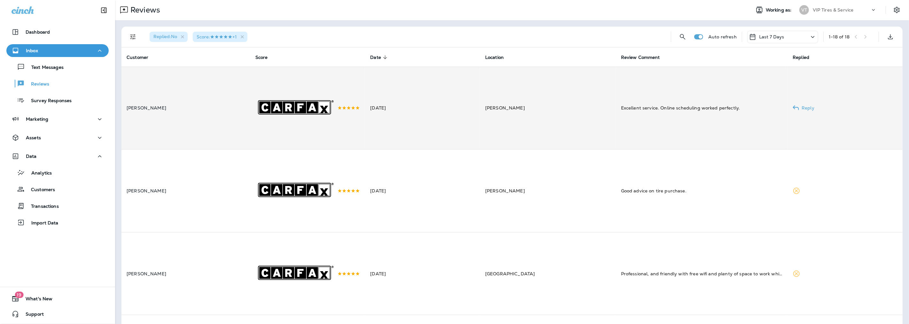
click at [512, 123] on td "[PERSON_NAME]" at bounding box center [548, 108] width 136 height 83
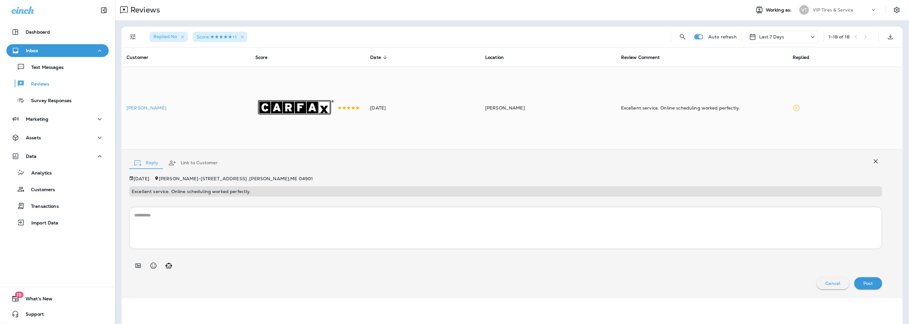
click at [135, 267] on icon "Add in a premade template" at bounding box center [138, 266] width 8 height 8
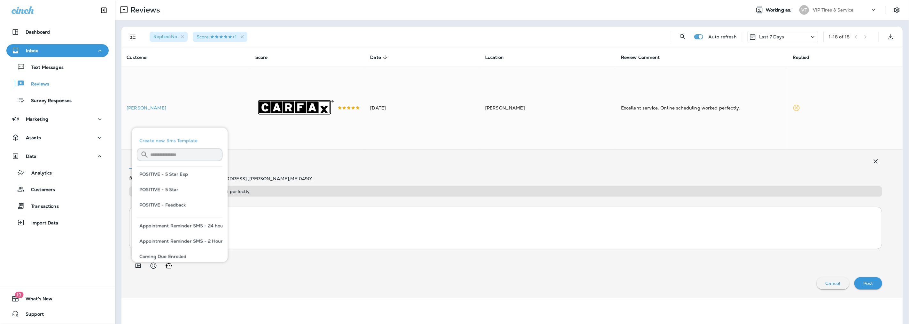
click at [163, 193] on button "POSITIVE - 5 Star" at bounding box center [180, 189] width 86 height 15
type textarea "**********"
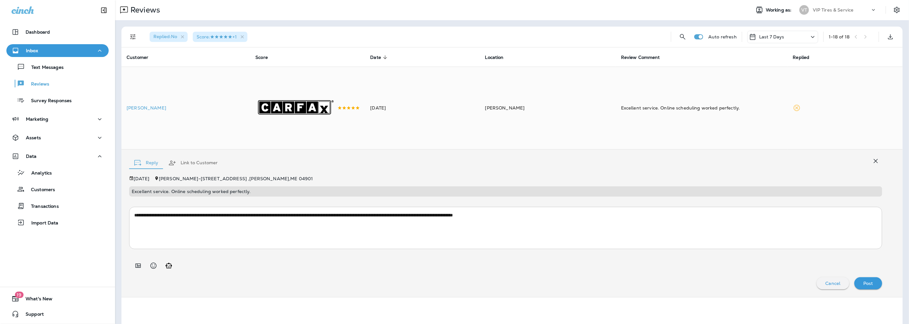
click at [866, 284] on p "Post" at bounding box center [869, 282] width 10 height 5
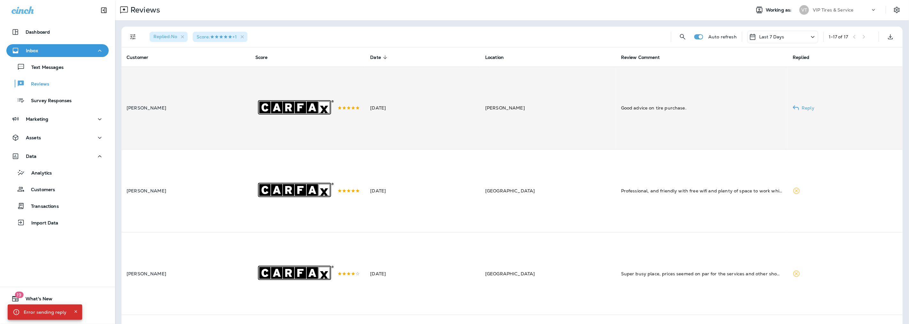
click at [491, 113] on td "[PERSON_NAME]" at bounding box center [548, 108] width 136 height 83
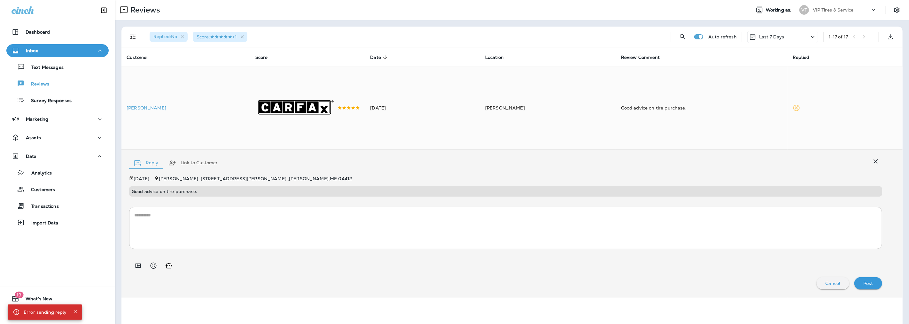
click at [135, 269] on icon "Add in a premade template" at bounding box center [138, 266] width 8 height 8
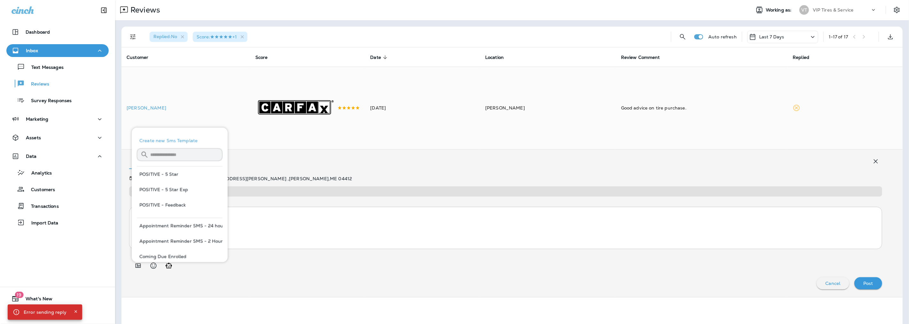
click at [166, 173] on button "POSITIVE - 5 Star" at bounding box center [180, 173] width 86 height 15
type textarea "**********"
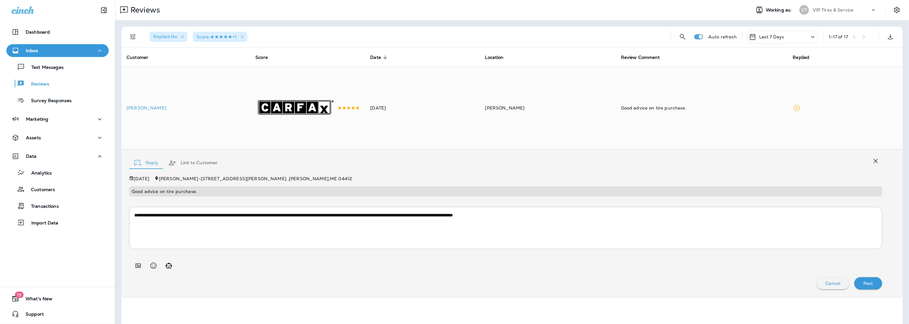
click at [866, 280] on button "Post" at bounding box center [869, 283] width 28 height 12
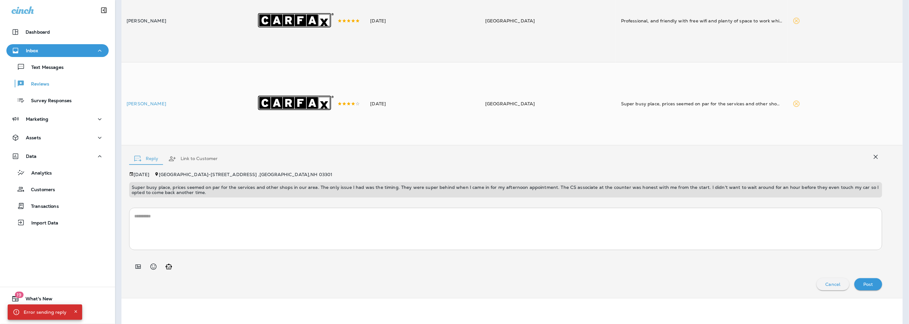
scroll to position [0, 0]
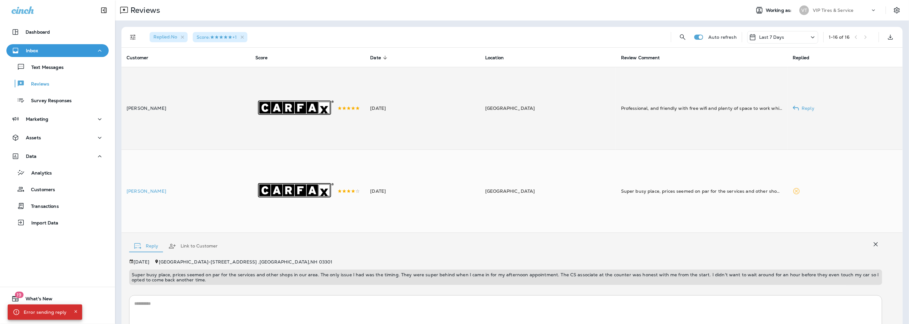
click at [188, 111] on p "[PERSON_NAME]" at bounding box center [186, 108] width 119 height 5
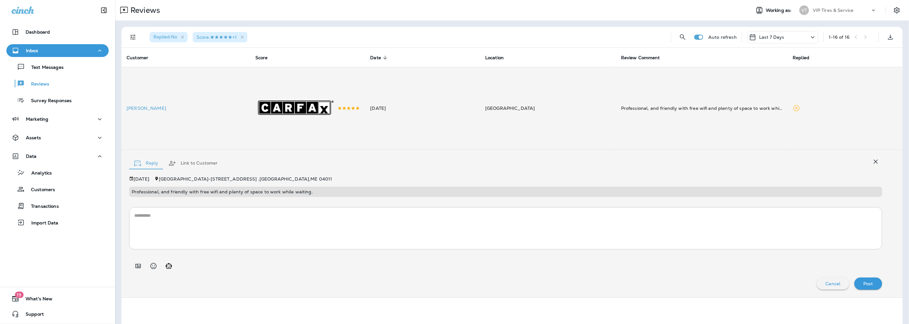
click at [136, 257] on div at bounding box center [505, 263] width 753 height 18
click at [136, 263] on button "Add in a premade template" at bounding box center [138, 265] width 13 height 13
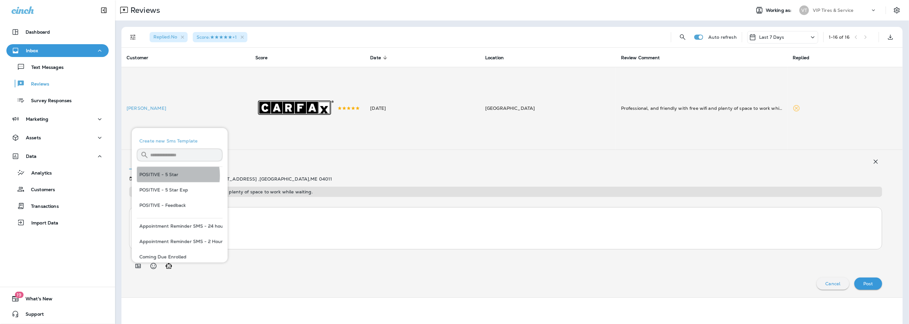
click at [167, 175] on button "POSITIVE - 5 Star" at bounding box center [180, 174] width 86 height 15
type textarea "**********"
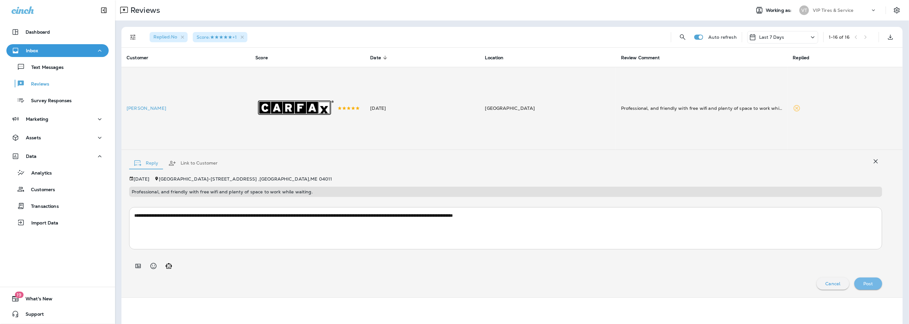
click at [868, 286] on p "Post" at bounding box center [869, 283] width 10 height 5
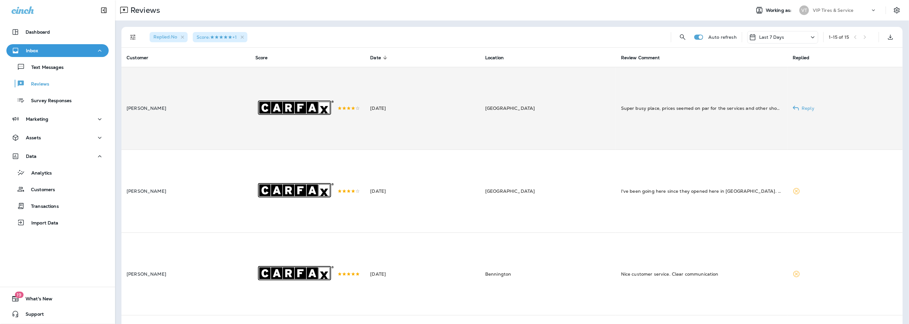
click at [597, 124] on td "[GEOGRAPHIC_DATA]" at bounding box center [548, 108] width 136 height 83
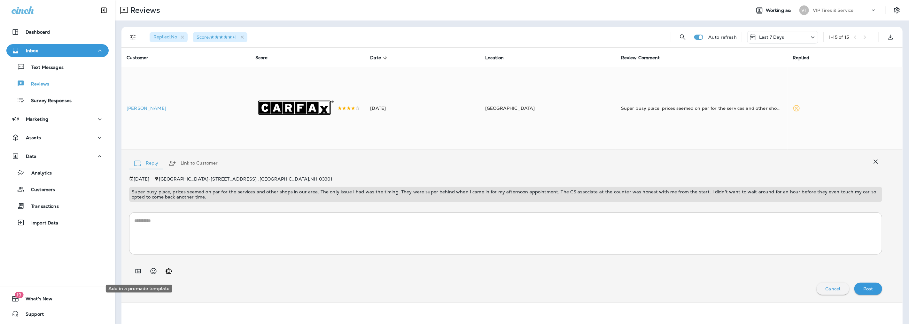
click at [139, 272] on icon "Add in a premade template" at bounding box center [138, 271] width 8 height 8
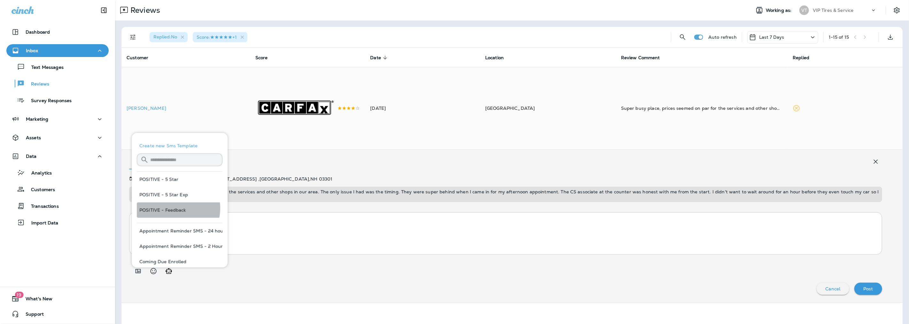
click at [171, 208] on button "POSITIVE - Feedback" at bounding box center [180, 209] width 86 height 15
type textarea "**********"
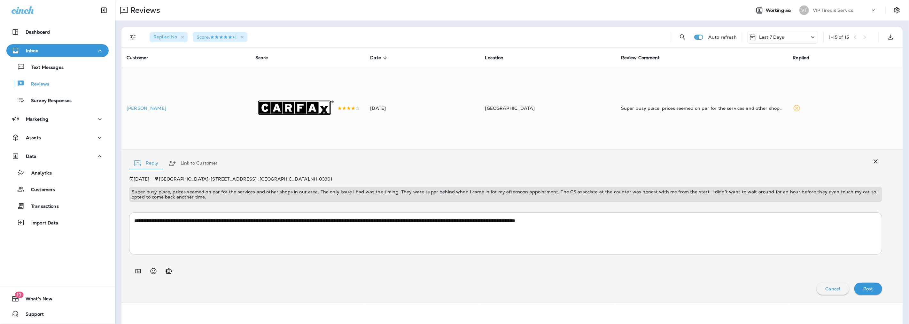
click at [864, 291] on p "Post" at bounding box center [869, 288] width 10 height 5
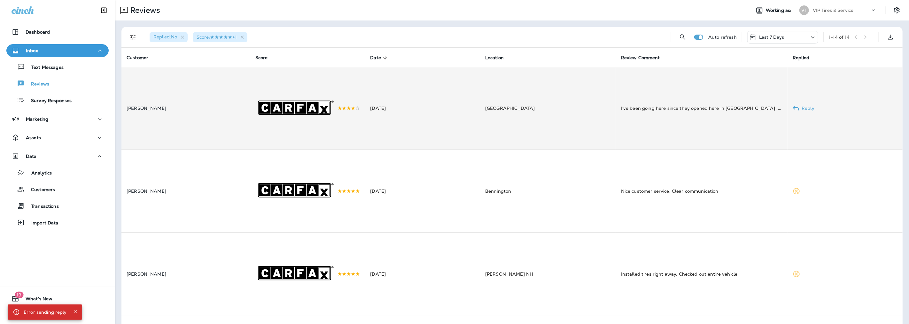
click at [197, 122] on td "[PERSON_NAME]" at bounding box center [186, 108] width 129 height 83
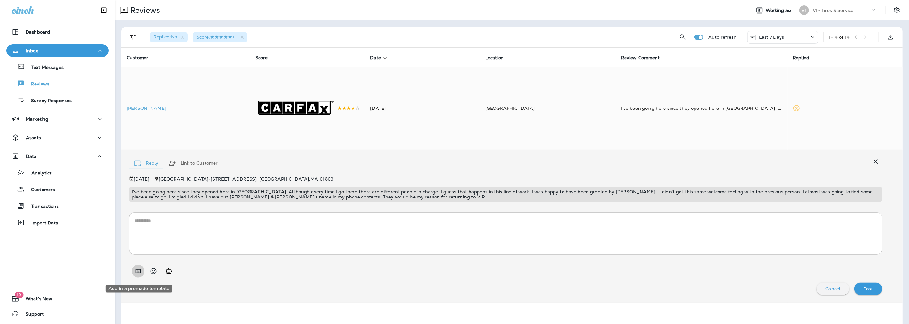
click at [138, 273] on icon "Add in a premade template" at bounding box center [138, 271] width 5 height 4
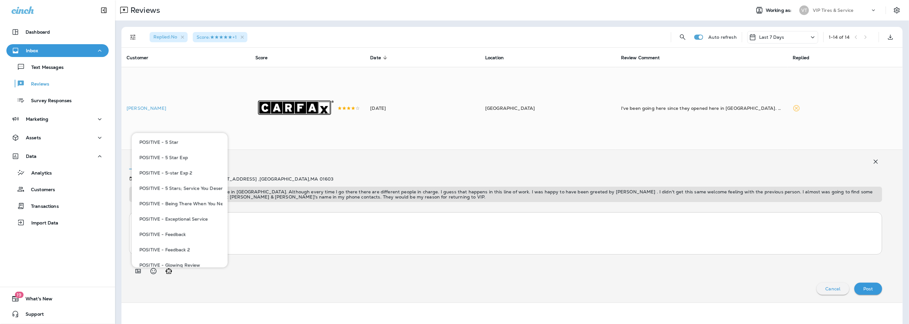
scroll to position [462, 0]
click at [183, 261] on button "POSITIVE - Kind Words" at bounding box center [180, 259] width 86 height 15
type textarea "**********"
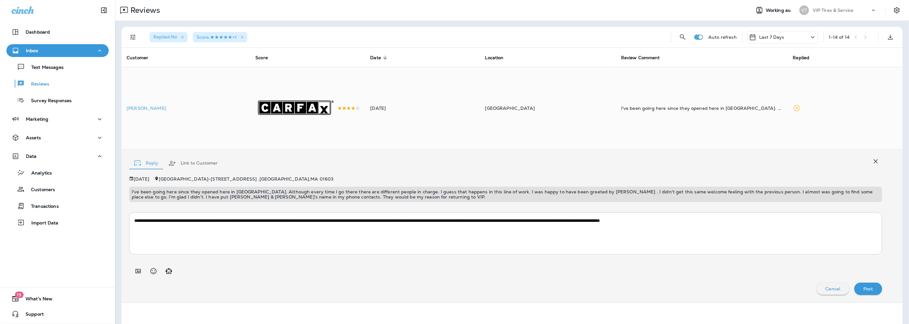
click at [864, 289] on p "Post" at bounding box center [869, 288] width 10 height 5
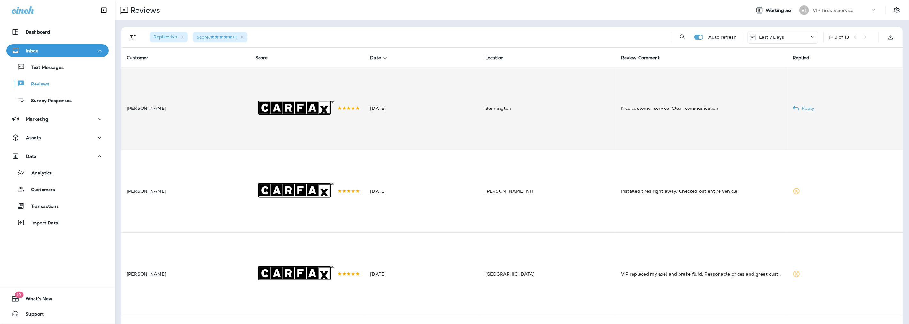
click at [216, 103] on td "[PERSON_NAME]" at bounding box center [186, 108] width 129 height 83
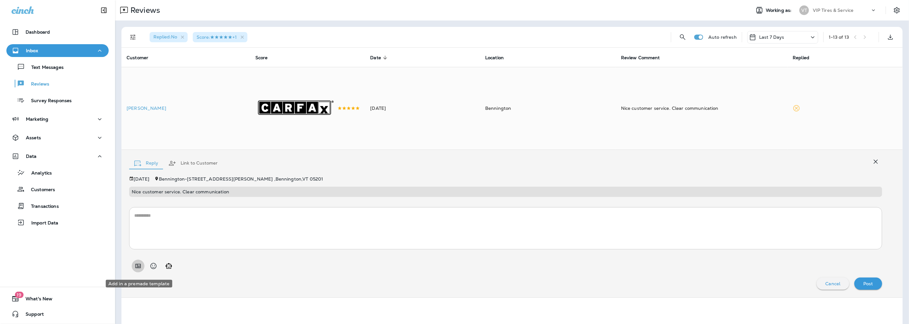
click at [138, 268] on icon "Add in a premade template" at bounding box center [138, 266] width 5 height 4
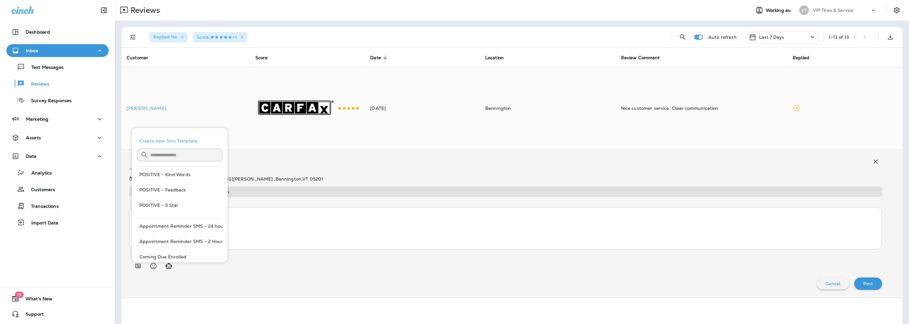
click at [169, 203] on button "POSITIVE - 5 Star" at bounding box center [180, 204] width 86 height 15
type textarea "**********"
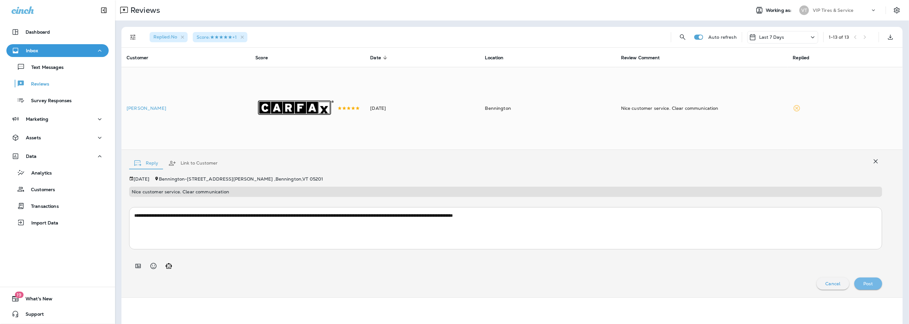
click at [864, 283] on p "Post" at bounding box center [869, 283] width 10 height 5
